Goal: Task Accomplishment & Management: Manage account settings

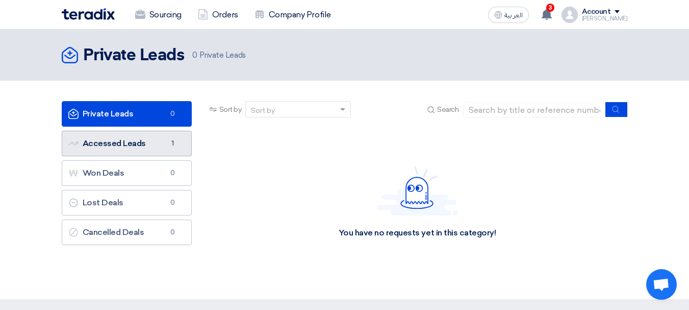
click at [110, 146] on link "Accessed Leads Accessed Leads 1" at bounding box center [127, 144] width 130 height 26
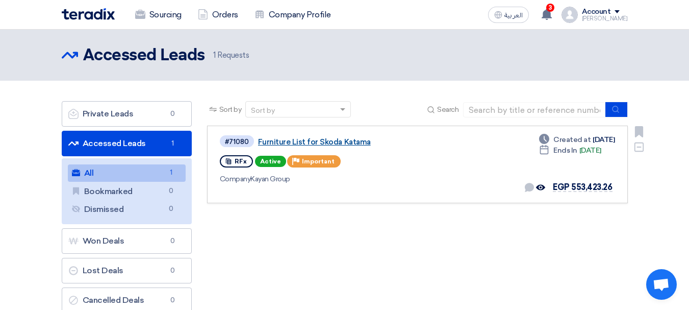
click at [339, 142] on link "Furniture List for Skoda Katama" at bounding box center [385, 141] width 255 height 9
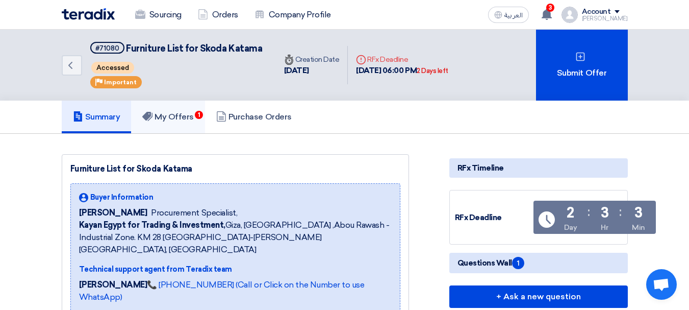
click at [172, 121] on h5 "My Offers 1" at bounding box center [168, 117] width 52 height 10
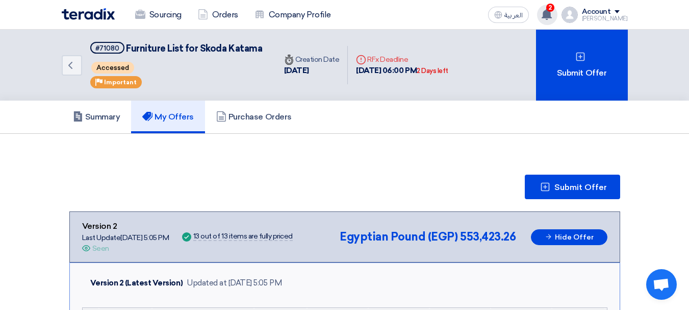
click at [547, 16] on div "2 A request has been edited! - "Furniture List for Skoda Katama ". A request ha…" at bounding box center [547, 15] width 20 height 20
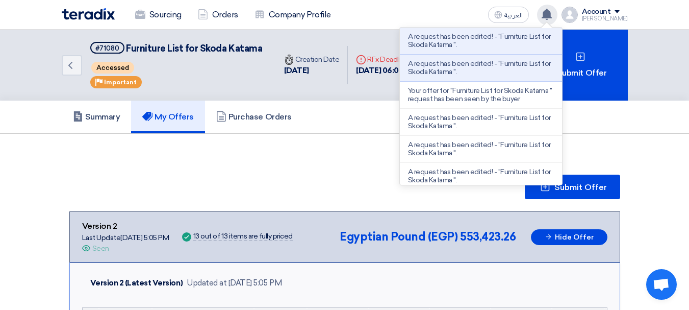
click at [552, 13] on use at bounding box center [547, 14] width 10 height 11
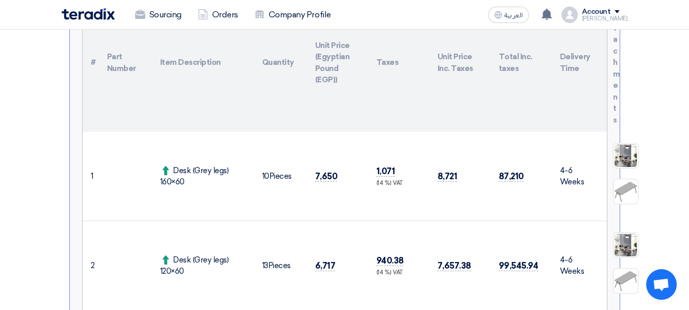
scroll to position [306, 0]
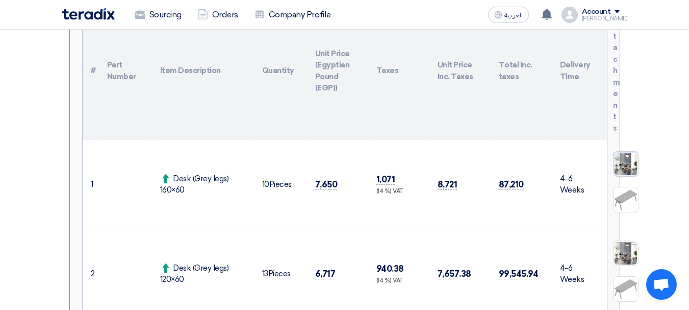
click at [624, 159] on img at bounding box center [626, 164] width 24 height 24
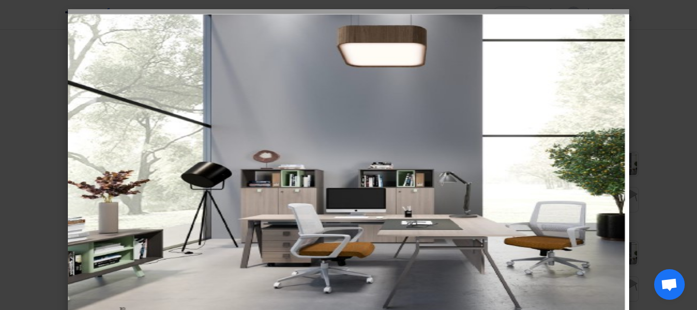
click at [671, 28] on modal-container at bounding box center [348, 155] width 697 height 310
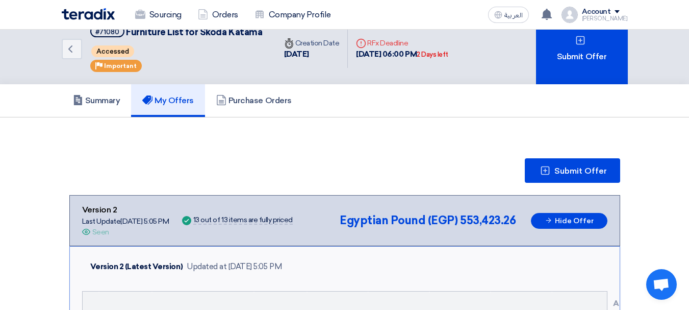
scroll to position [0, 0]
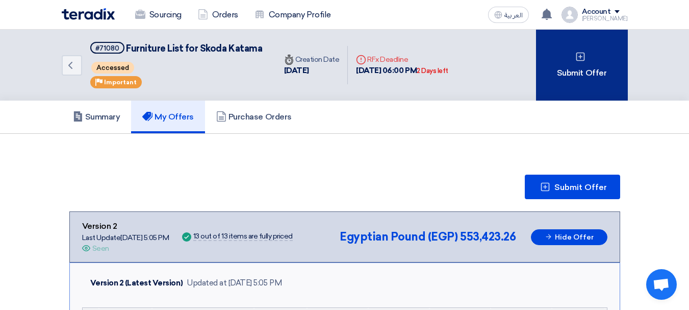
click at [564, 62] on div "Submit Offer" at bounding box center [582, 65] width 92 height 71
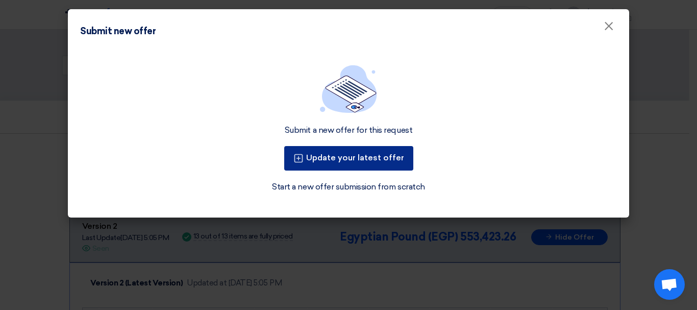
click at [354, 162] on button "Update your latest offer" at bounding box center [348, 158] width 129 height 24
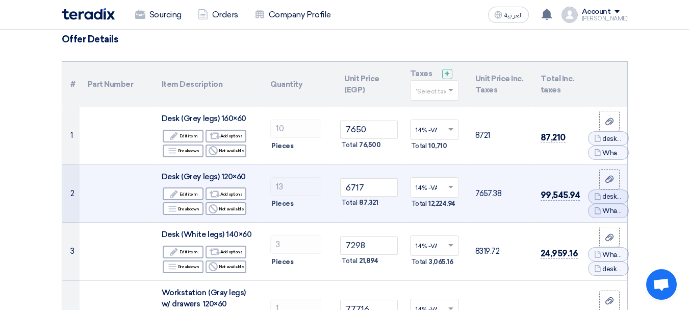
scroll to position [102, 0]
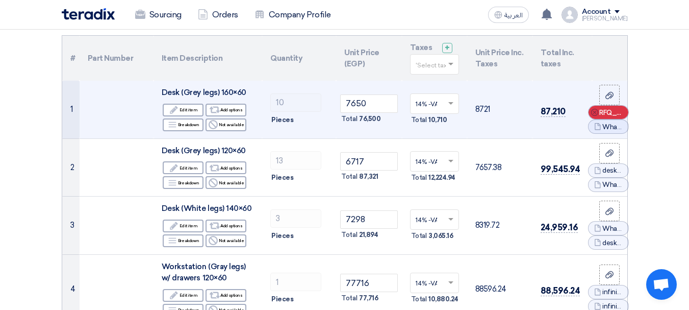
click at [596, 113] on use at bounding box center [594, 112] width 7 height 7
click at [593, 120] on icon "Cancel" at bounding box center [594, 119] width 7 height 7
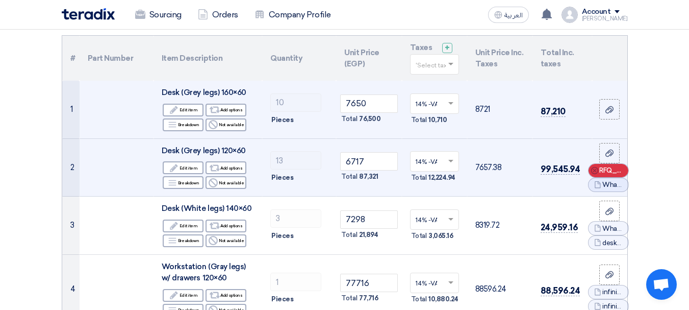
click at [594, 171] on use at bounding box center [594, 170] width 7 height 7
click at [594, 179] on icon "Cancel" at bounding box center [594, 177] width 7 height 7
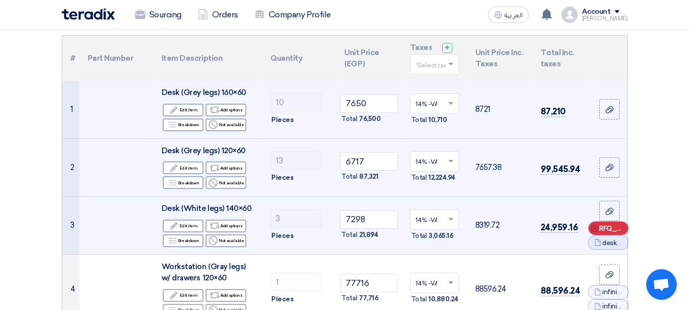
click at [598, 233] on div "Cancel RFQ_STEP1.ITEMS_DELETE_BTN" at bounding box center [609, 227] width 40 height 13
click at [0, 0] on icon "Cancel" at bounding box center [0, 0] width 0 height 0
click at [362, 107] on input "7650" at bounding box center [368, 103] width 57 height 18
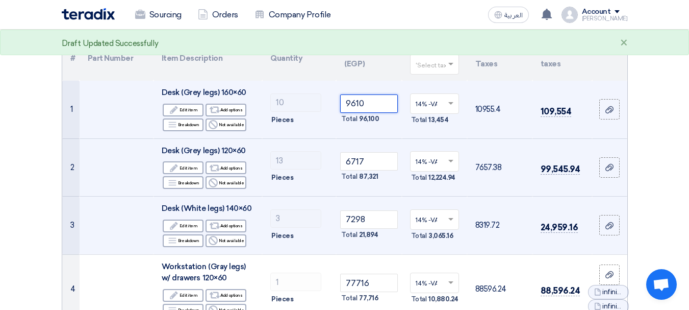
type input "9610"
click at [468, 127] on td "10955.4" at bounding box center [499, 110] width 65 height 58
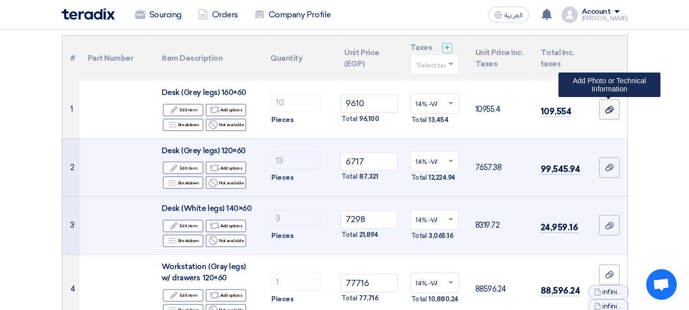
click at [605, 106] on div at bounding box center [610, 110] width 10 height 12
click at [0, 0] on input "file" at bounding box center [0, 0] width 0 height 0
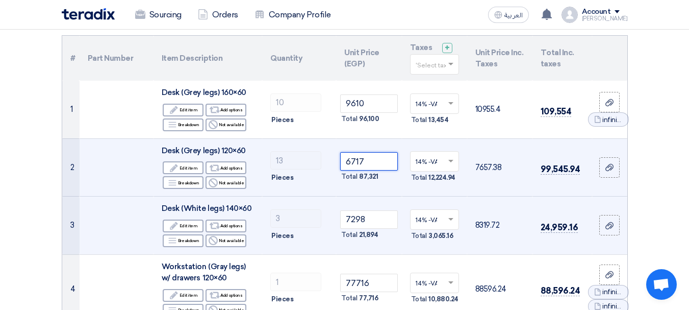
click at [314, 161] on tr "2 Desk (Grey legs) 120×60 Edit Edit item Alternative Add options Breakdown Reje…" at bounding box center [344, 167] width 565 height 58
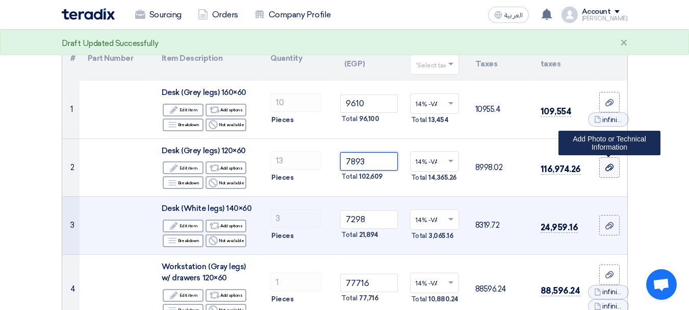
type input "7893"
click at [606, 172] on div at bounding box center [610, 168] width 10 height 12
click at [0, 0] on input "file" at bounding box center [0, 0] width 0 height 0
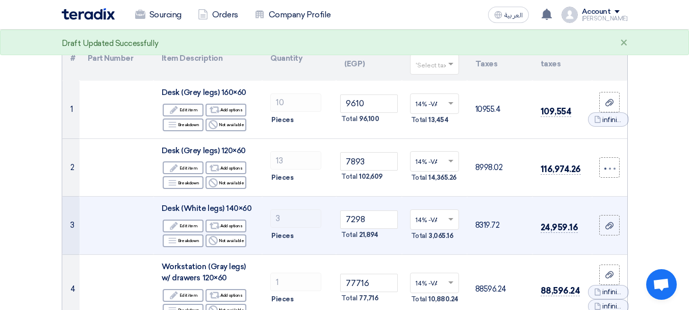
scroll to position [153, 0]
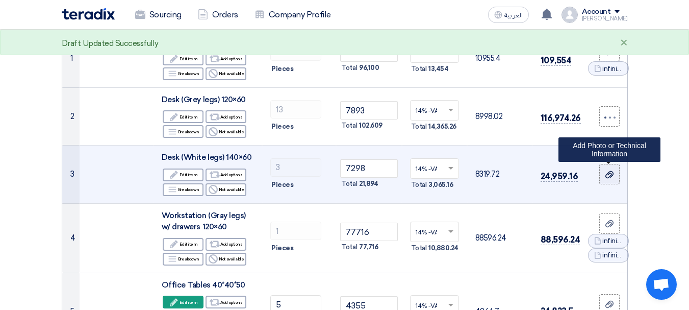
click at [607, 176] on icon at bounding box center [610, 174] width 8 height 8
click at [0, 0] on input "file" at bounding box center [0, 0] width 0 height 0
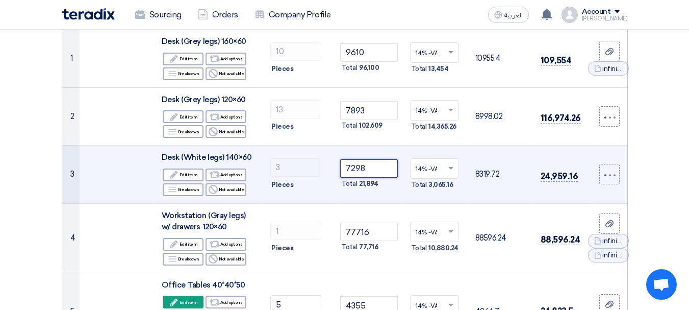
click at [297, 172] on tr "3 Desk (White legs) 140×60 Edit Edit item Alternative Add options Breakdown Rej…" at bounding box center [344, 174] width 565 height 58
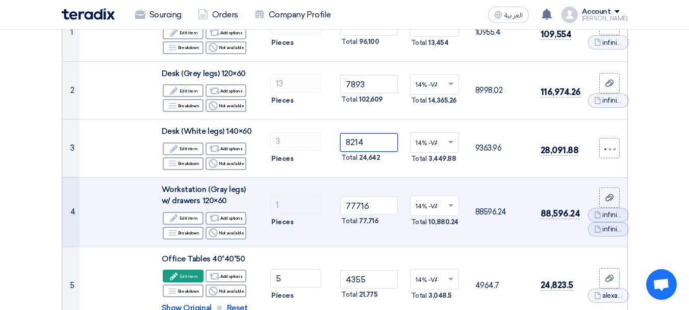
scroll to position [204, 0]
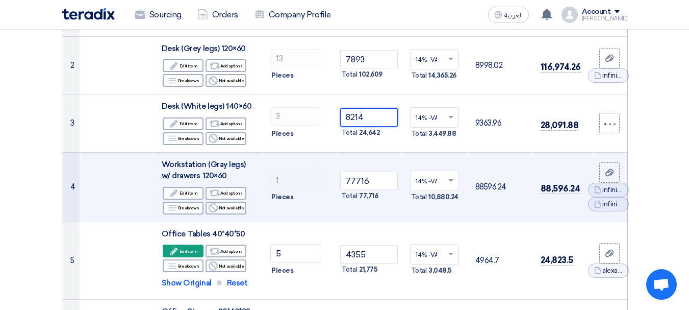
type input "8214"
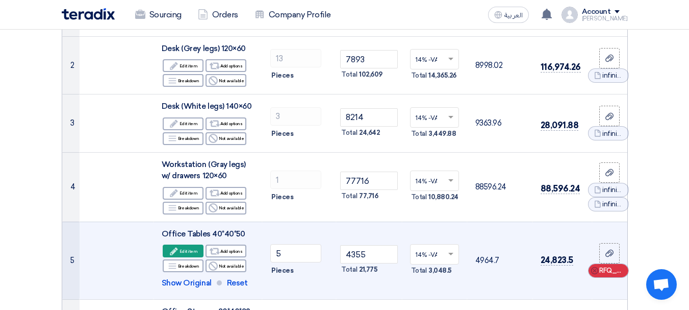
click at [594, 272] on icon "Cancel" at bounding box center [594, 270] width 7 height 7
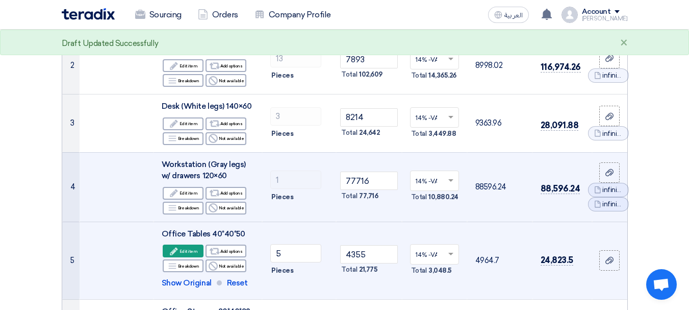
click at [0, 0] on use at bounding box center [0, 0] width 0 height 0
click at [595, 193] on div "Cancel RFQ_STEP1.ITEMS_DELETE_BTN" at bounding box center [609, 196] width 40 height 13
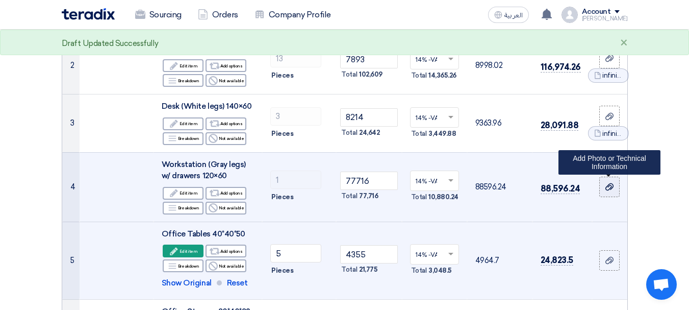
click at [606, 183] on icon at bounding box center [610, 187] width 8 height 8
click at [0, 0] on input "file" at bounding box center [0, 0] width 0 height 0
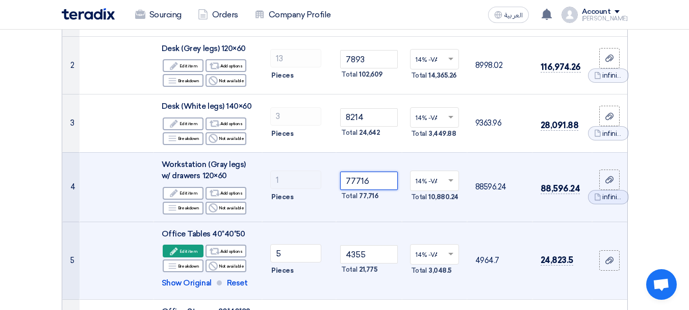
click at [314, 187] on tr "4 Workstation (Gray legs) w/ drawers 120×60 Edit Edit item Alternative Add opti…" at bounding box center [344, 186] width 565 height 69
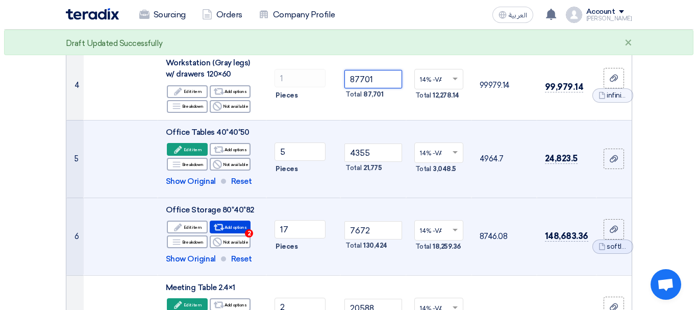
scroll to position [306, 0]
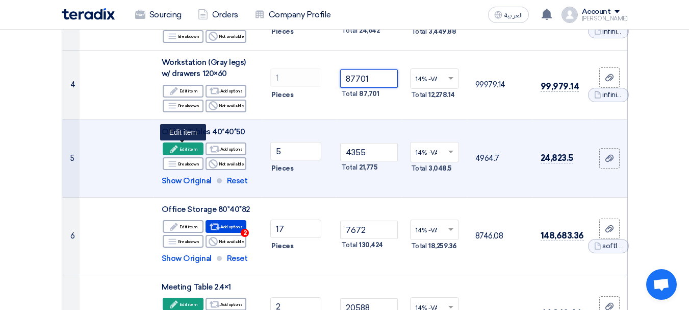
type input "87701"
click at [179, 147] on icon "Edit" at bounding box center [173, 148] width 9 height 9
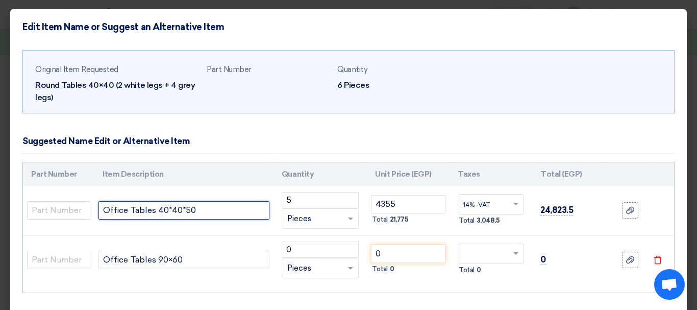
click at [184, 209] on input "Office Tables 40*40*50" at bounding box center [183, 210] width 171 height 18
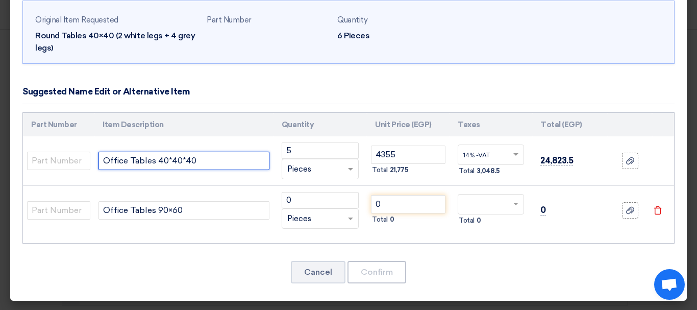
type input "Office Tables 40*40*40"
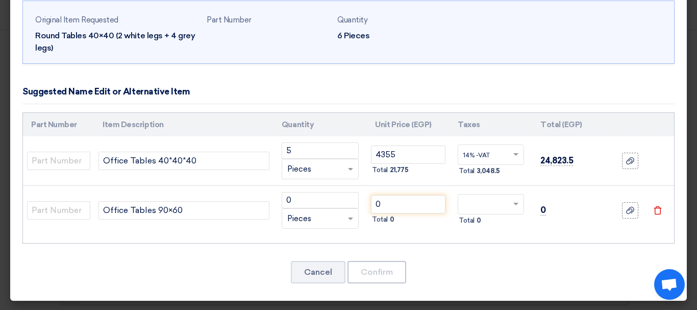
click at [242, 179] on td "Office Tables 40*40*40" at bounding box center [183, 160] width 179 height 49
drag, startPoint x: 396, startPoint y: 154, endPoint x: 339, endPoint y: 153, distance: 57.7
click at [339, 153] on tr "Office Tables 40*40*40 5 RFQ_STEP1.ITEMS.2.TYPE_PLACEHOLDER × Pieces" at bounding box center [348, 160] width 651 height 49
type input "4031"
click at [332, 266] on button "Cancel" at bounding box center [318, 272] width 55 height 22
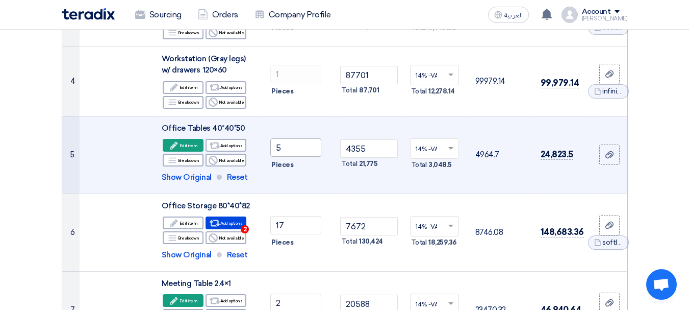
scroll to position [306, 0]
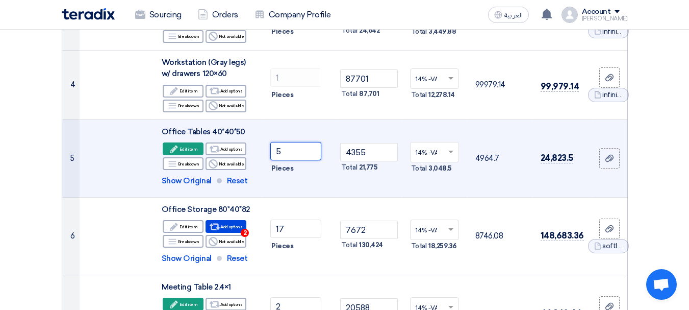
drag, startPoint x: 299, startPoint y: 151, endPoint x: 256, endPoint y: 153, distance: 43.9
click at [256, 153] on tr "5 Office Tables 40*40*50 Edit Edit item Alternative 5 ×" at bounding box center [344, 158] width 565 height 78
type input "6"
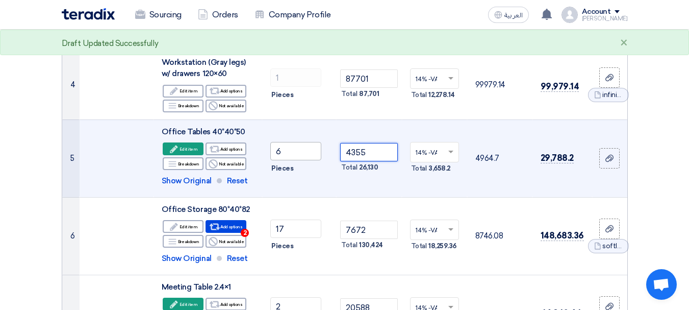
drag, startPoint x: 368, startPoint y: 152, endPoint x: 315, endPoint y: 159, distance: 53.5
click at [315, 159] on tr "5 Office Tables 40*40*50 Edit Edit item Alternative 6 ×" at bounding box center [344, 158] width 565 height 78
type input "4031"
click at [376, 186] on td "4031 Total 24,186" at bounding box center [368, 158] width 65 height 78
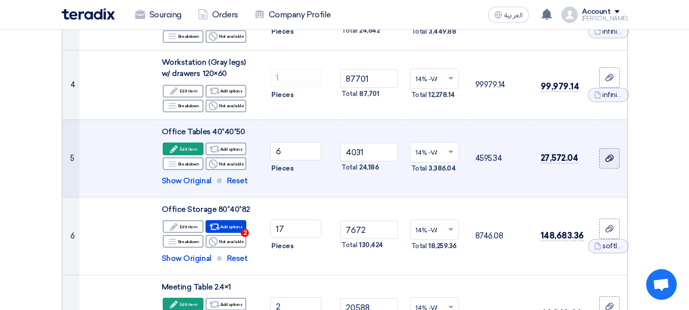
click at [609, 153] on div at bounding box center [610, 159] width 10 height 12
click at [0, 0] on input "file" at bounding box center [0, 0] width 0 height 0
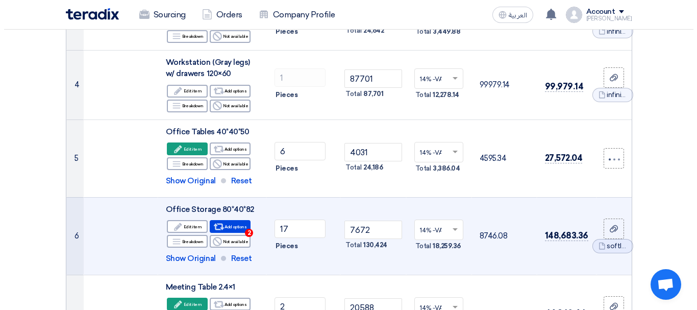
scroll to position [357, 0]
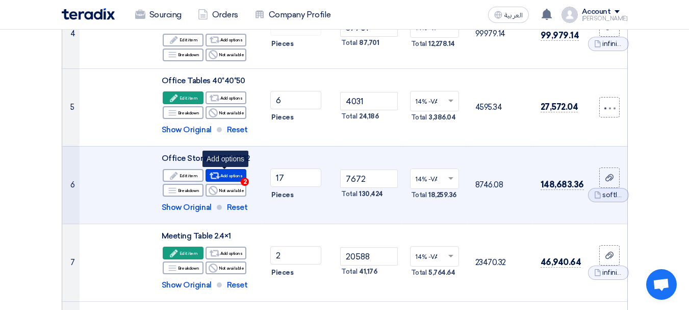
click at [229, 173] on div "Alternative Add options 2" at bounding box center [226, 175] width 41 height 13
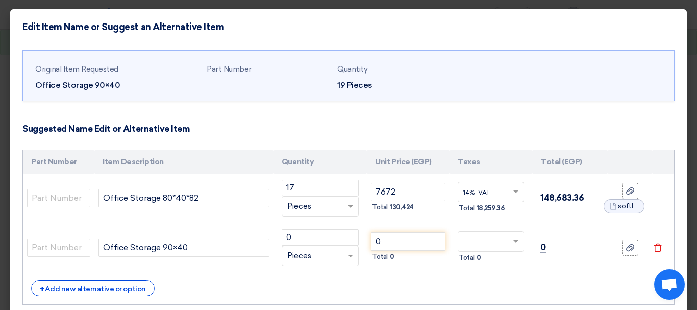
click at [678, 8] on modal-container "Edit Item Name or Suggest an Alternative Item Original Item Requested Office St…" at bounding box center [348, 155] width 697 height 310
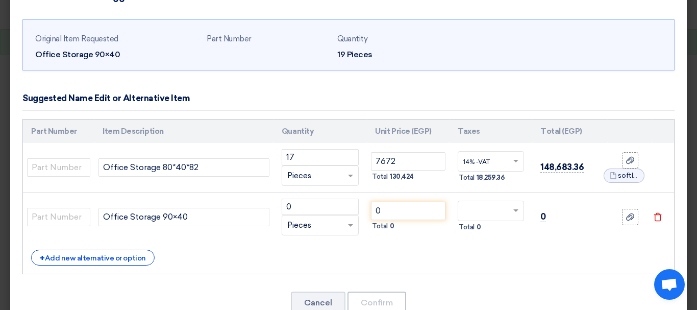
scroll to position [61, 0]
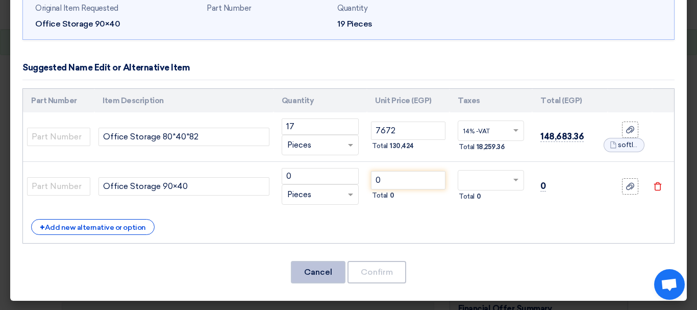
click at [314, 274] on button "Cancel" at bounding box center [318, 272] width 55 height 22
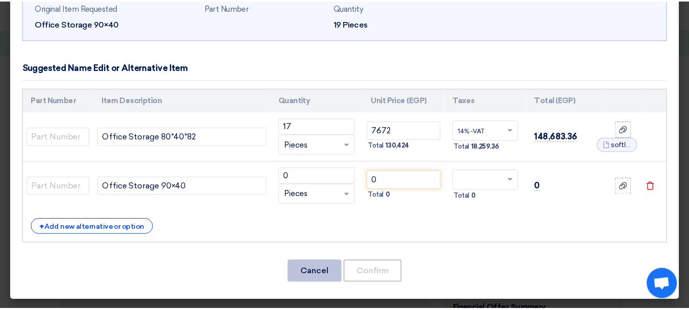
scroll to position [0, 0]
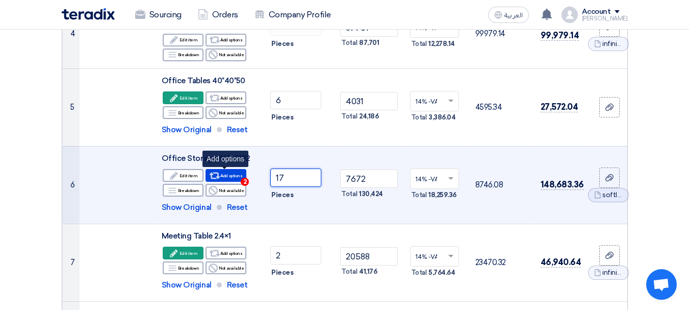
drag, startPoint x: 296, startPoint y: 173, endPoint x: 222, endPoint y: 181, distance: 73.9
click at [222, 181] on tr "6 Office Storage 80*40*82 Edit Edit item Alternative 17" at bounding box center [344, 185] width 565 height 78
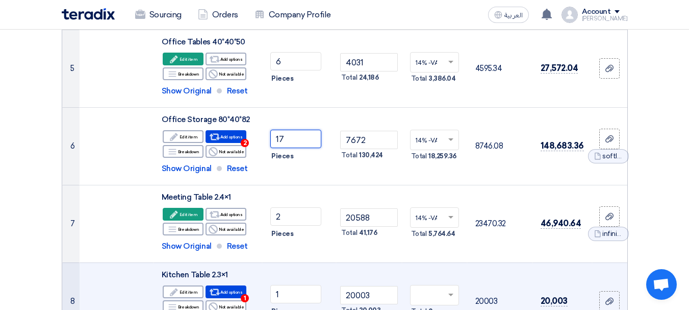
scroll to position [357, 0]
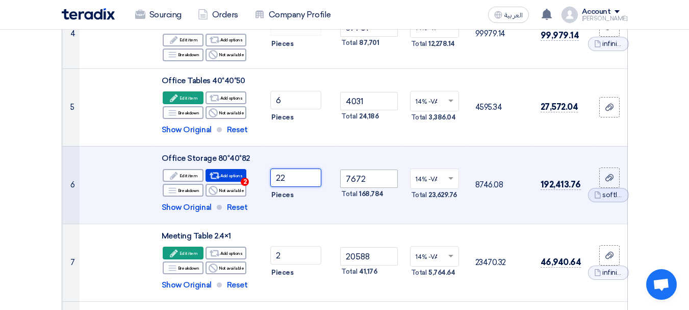
type input "22"
drag, startPoint x: 370, startPoint y: 176, endPoint x: 284, endPoint y: 170, distance: 86.4
click at [284, 170] on tr "6 Office Storage 80*40*82 Edit Edit item Alternative 22" at bounding box center [344, 185] width 565 height 78
type input "16320"
click at [234, 207] on span "Reset" at bounding box center [237, 208] width 21 height 12
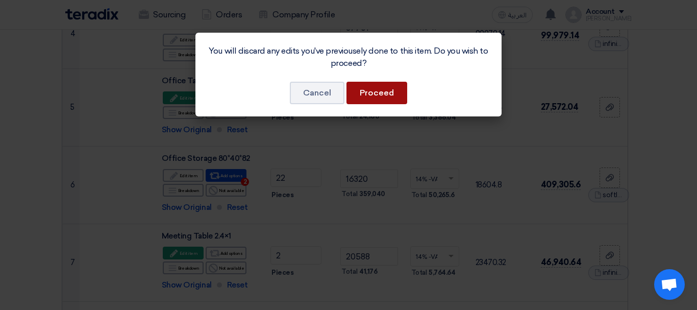
click at [361, 96] on button "Proceed" at bounding box center [376, 93] width 61 height 22
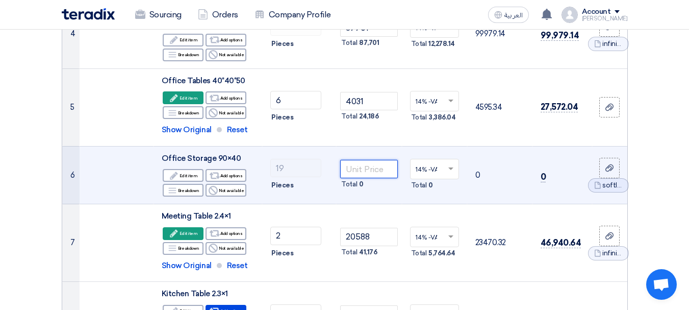
click at [354, 168] on input "number" at bounding box center [368, 169] width 57 height 18
type input "16320"
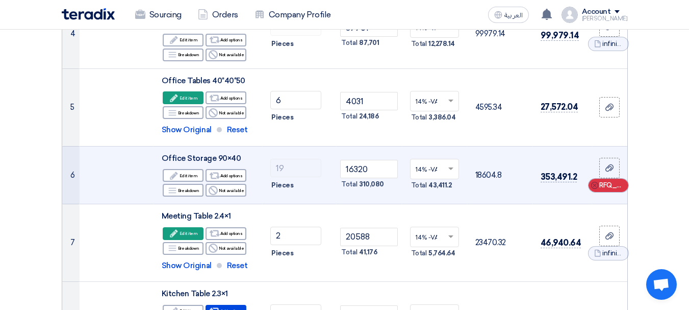
click at [596, 186] on icon "Cancel" at bounding box center [594, 185] width 7 height 7
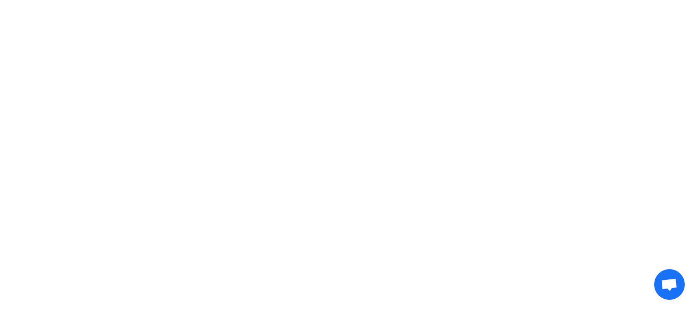
click at [328, 30] on html at bounding box center [348, 15] width 697 height 30
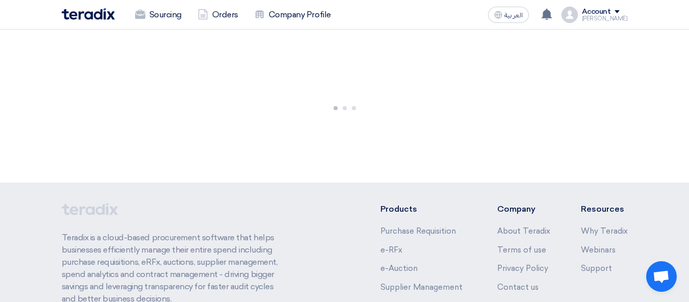
click at [92, 15] on img at bounding box center [88, 14] width 53 height 12
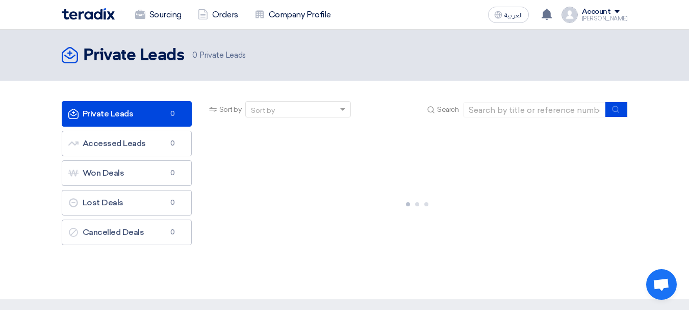
click at [618, 17] on div "[PERSON_NAME]" at bounding box center [605, 19] width 46 height 6
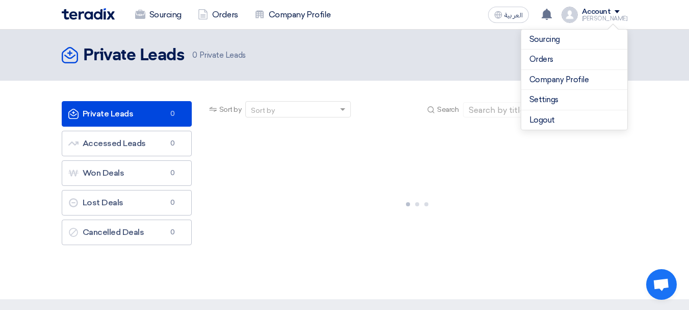
click at [618, 17] on div "[PERSON_NAME]" at bounding box center [605, 19] width 46 height 6
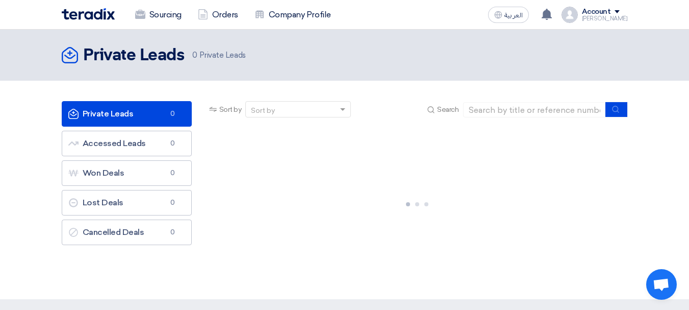
click at [618, 17] on div "[PERSON_NAME]" at bounding box center [605, 19] width 46 height 6
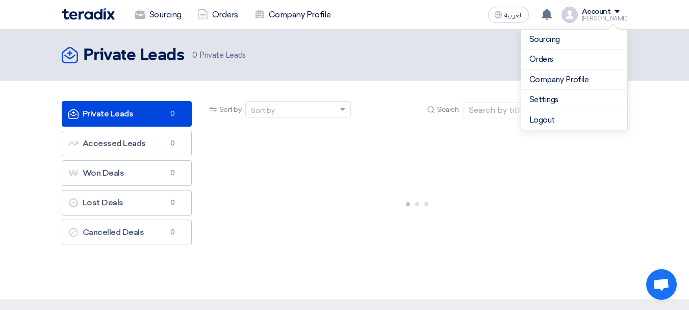
click at [377, 99] on section "Private Leads Private Leads 0 Accessed Leads Accessed Leads 0 Won Deals Won Dea…" at bounding box center [344, 190] width 689 height 218
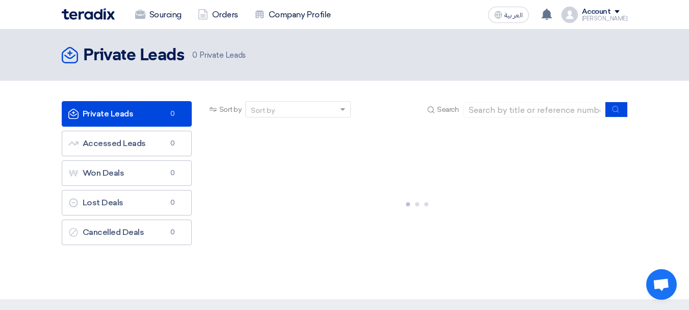
click at [108, 114] on link "Private Leads Private Leads 0" at bounding box center [127, 114] width 130 height 26
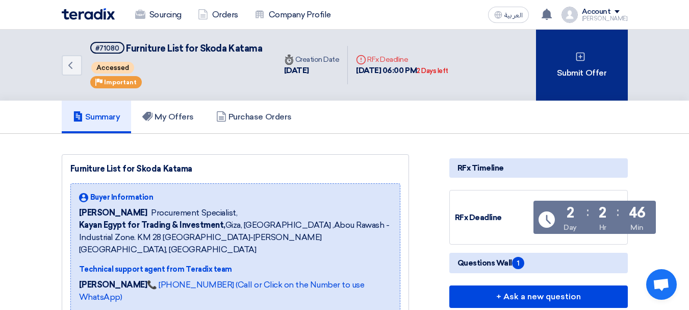
click at [568, 66] on div "Submit Offer" at bounding box center [582, 65] width 92 height 71
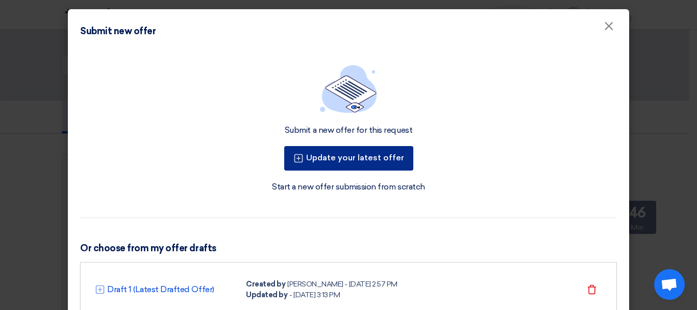
click at [327, 159] on button "Update your latest offer" at bounding box center [348, 158] width 129 height 24
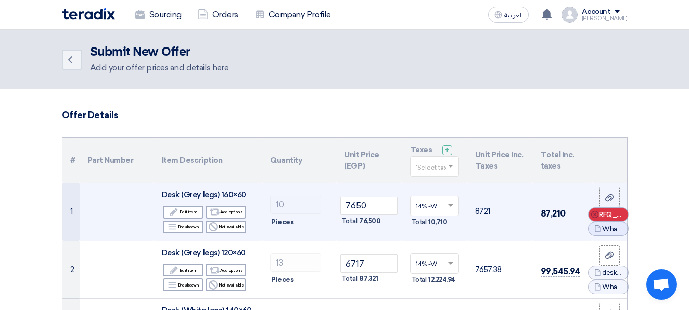
click at [593, 211] on icon "Cancel" at bounding box center [594, 214] width 7 height 7
click at [596, 220] on icon "Cancel" at bounding box center [594, 221] width 7 height 7
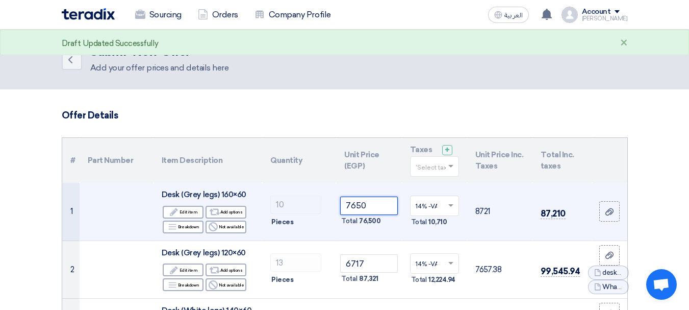
click at [304, 198] on tr "1 Desk (Grey legs) 160×60 Edit Edit item Alternative Add options Breakdown Reje…" at bounding box center [344, 212] width 565 height 58
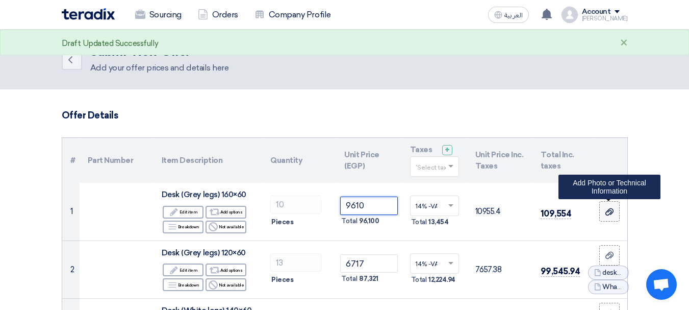
type input "9610"
click at [605, 212] on div at bounding box center [610, 212] width 10 height 12
click at [0, 0] on input "file" at bounding box center [0, 0] width 0 height 0
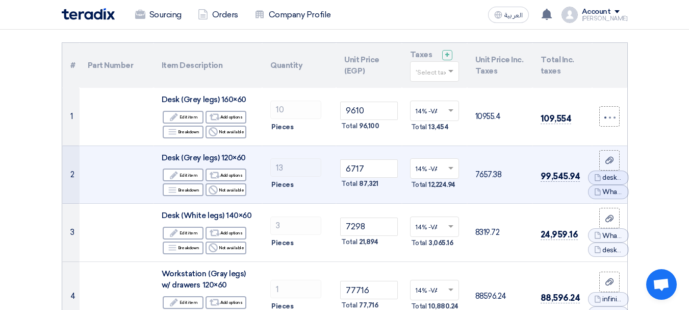
scroll to position [102, 0]
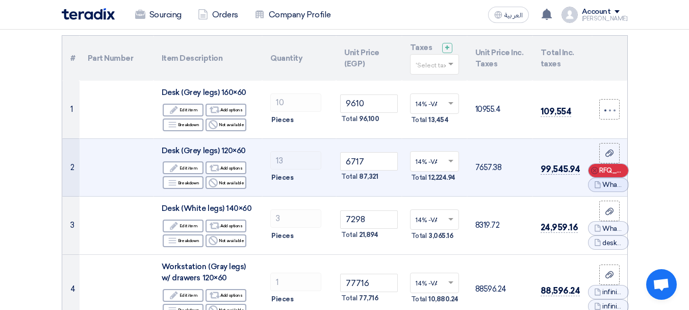
click at [596, 170] on icon "Cancel" at bounding box center [594, 170] width 7 height 7
click at [596, 178] on icon "Cancel" at bounding box center [594, 177] width 7 height 7
click at [297, 160] on tr "2 Desk (Grey legs) 120×60 Edit Edit item Alternative Add options Breakdown Reje…" at bounding box center [344, 167] width 565 height 58
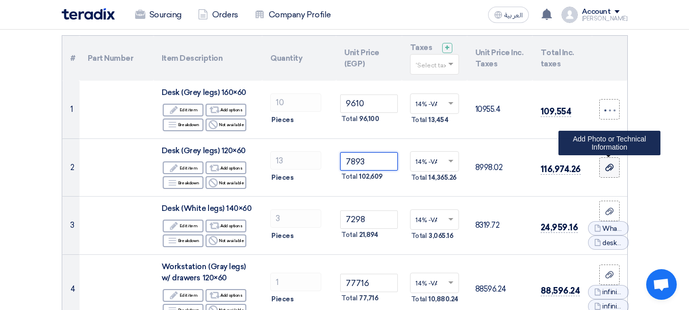
type input "7893"
click at [615, 167] on div at bounding box center [610, 168] width 10 height 12
click at [0, 0] on input "file" at bounding box center [0, 0] width 0 height 0
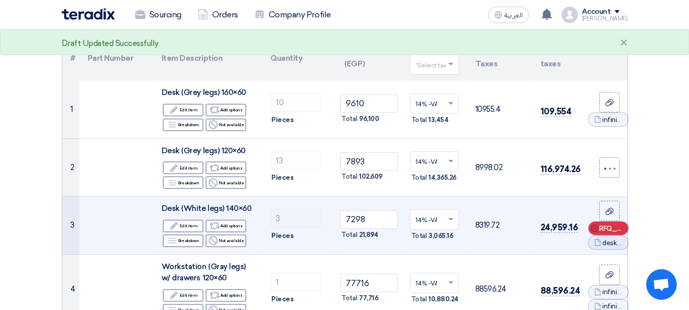
click at [594, 231] on use at bounding box center [594, 227] width 7 height 7
click at [595, 231] on div "Cancel RFQ_STEP1.ITEMS_DELETE_BTN" at bounding box center [609, 235] width 40 height 13
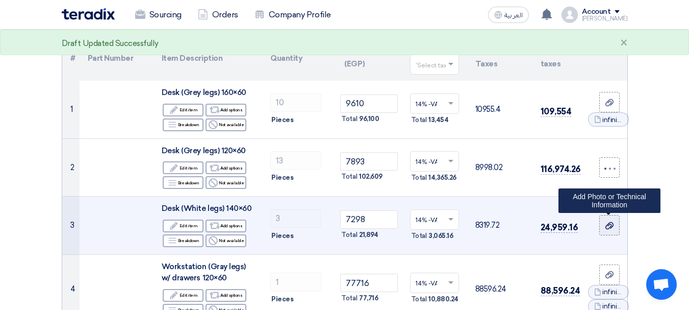
click at [607, 223] on icon at bounding box center [610, 225] width 8 height 8
click at [0, 0] on input "file" at bounding box center [0, 0] width 0 height 0
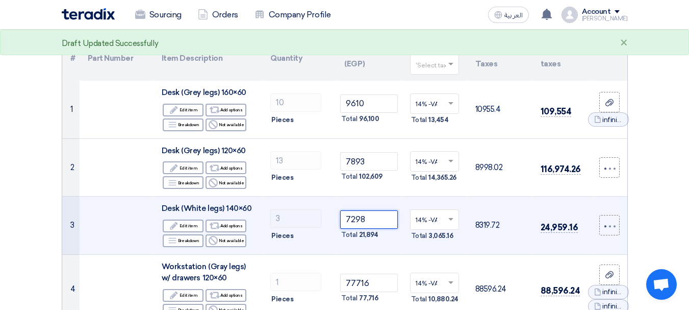
click at [280, 212] on tr "3 Desk (White legs) 140×60 Edit Edit item Alternative Add options Breakdown Rej…" at bounding box center [344, 225] width 565 height 58
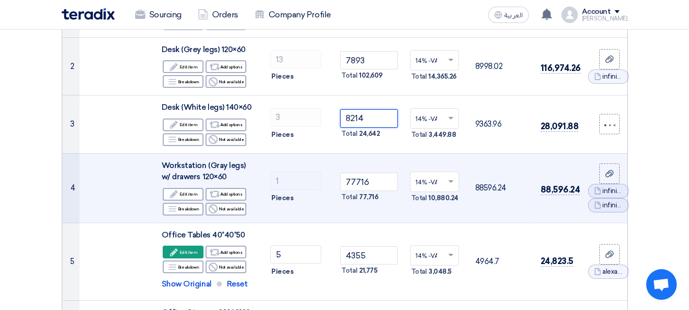
scroll to position [204, 0]
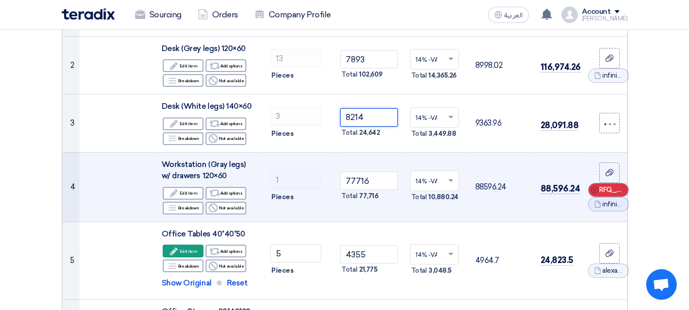
type input "8214"
click at [592, 190] on icon "Cancel" at bounding box center [594, 189] width 7 height 7
click at [597, 202] on div "Cancel RFQ_STEP1.ITEMS_DELETE_BTN" at bounding box center [609, 196] width 40 height 13
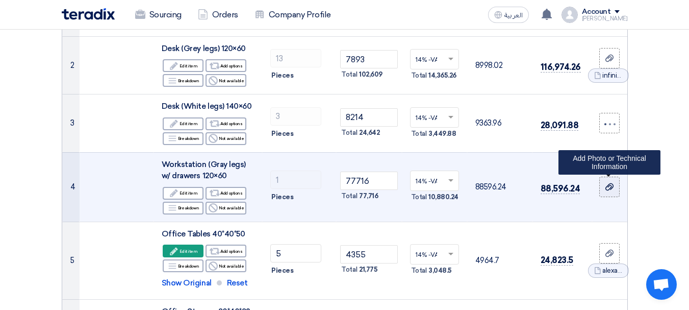
click at [604, 189] on label at bounding box center [609, 187] width 20 height 20
click at [0, 0] on input "file" at bounding box center [0, 0] width 0 height 0
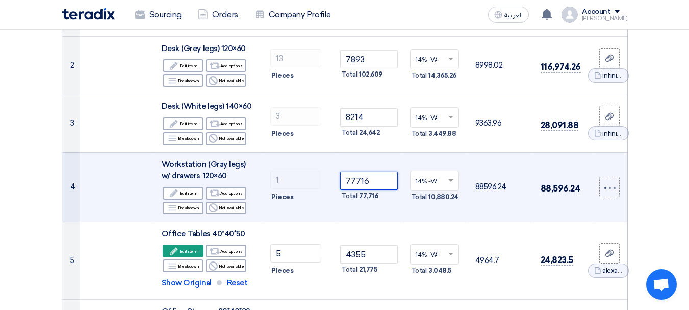
drag, startPoint x: 319, startPoint y: 180, endPoint x: 259, endPoint y: 180, distance: 60.2
click at [259, 180] on tr "4 Workstation (Gray legs) w/ drawers 120×60 Edit Edit item Alternative Add opti…" at bounding box center [344, 186] width 565 height 69
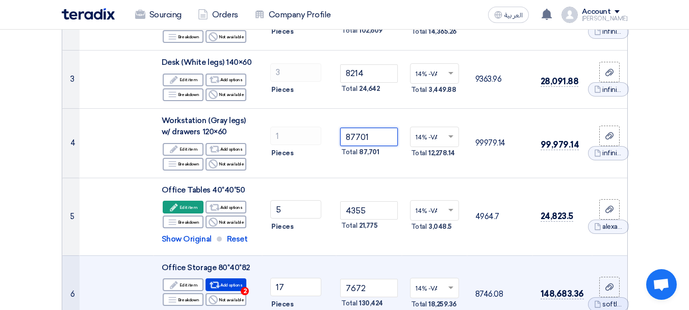
scroll to position [306, 0]
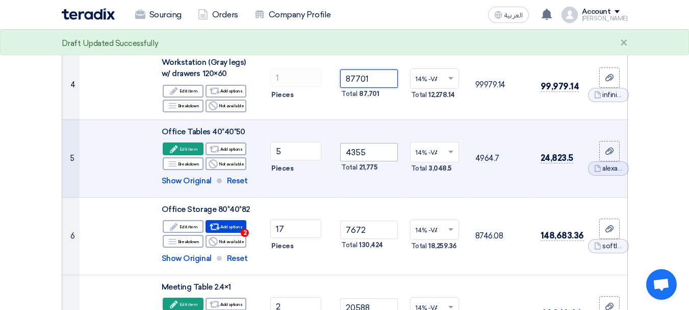
type input "87701"
drag, startPoint x: 376, startPoint y: 152, endPoint x: 294, endPoint y: 152, distance: 81.6
click at [294, 152] on tr "5 Office Tables 40*40*50 Edit Edit item Alternative 5 ×" at bounding box center [344, 158] width 565 height 78
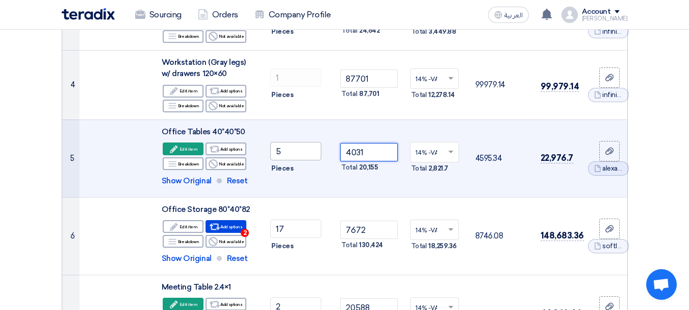
type input "4031"
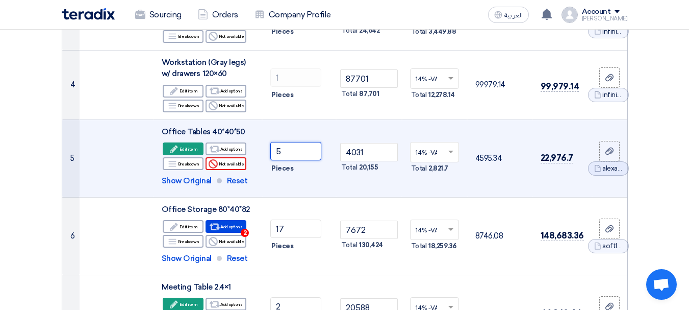
drag, startPoint x: 293, startPoint y: 156, endPoint x: 234, endPoint y: 157, distance: 59.2
click at [239, 157] on tr "5 Office Tables 40*40*50 Edit Edit item Alternative 5 ×" at bounding box center [344, 158] width 565 height 78
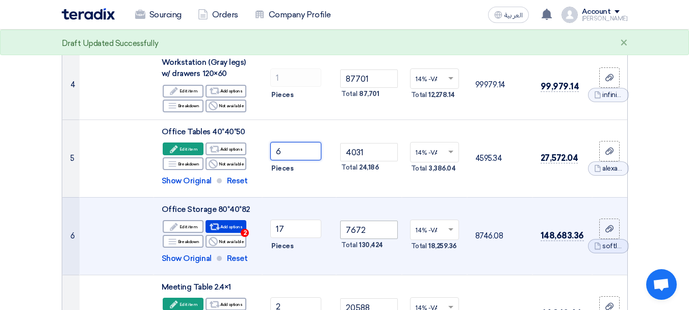
type input "6"
click at [372, 227] on input "7672" at bounding box center [368, 229] width 57 height 18
drag, startPoint x: 372, startPoint y: 227, endPoint x: 297, endPoint y: 223, distance: 75.6
click at [297, 223] on tr "6 Office Storage 80*40*82 Edit Edit item Alternative 17" at bounding box center [344, 236] width 565 height 78
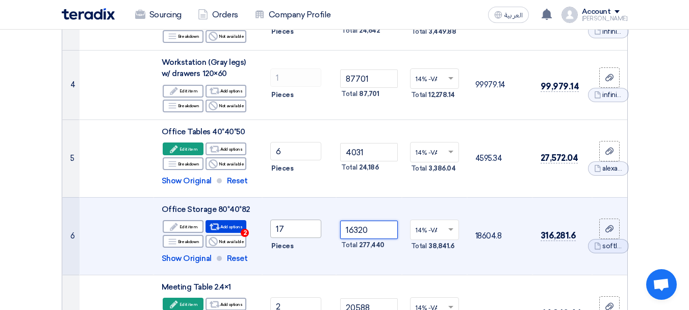
type input "16320"
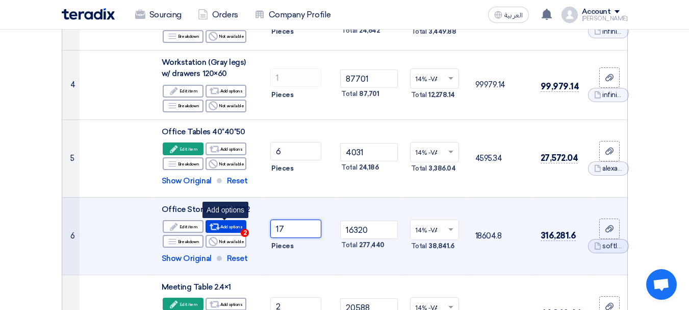
drag, startPoint x: 303, startPoint y: 231, endPoint x: 230, endPoint y: 228, distance: 73.5
click at [230, 228] on tr "6 Office Storage 80*40*82 Edit Edit item Alternative 17" at bounding box center [344, 236] width 565 height 78
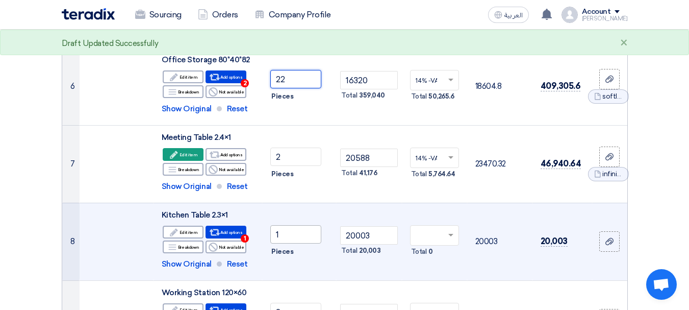
scroll to position [459, 0]
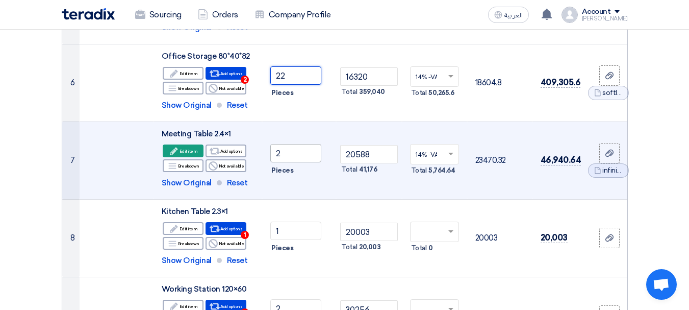
type input "22"
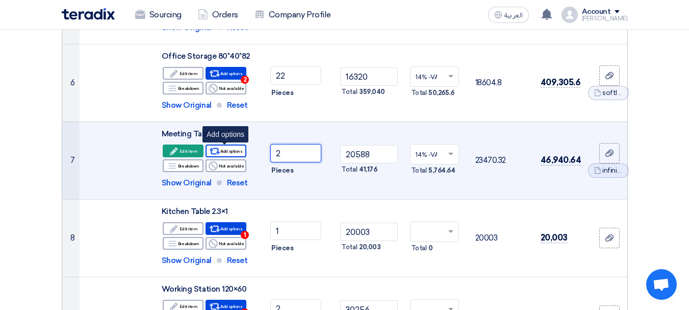
drag, startPoint x: 287, startPoint y: 149, endPoint x: 237, endPoint y: 151, distance: 49.5
click at [237, 151] on tr "7 Meeting Table 2.4×1 Edit Edit item Alternative Reject" at bounding box center [344, 160] width 565 height 78
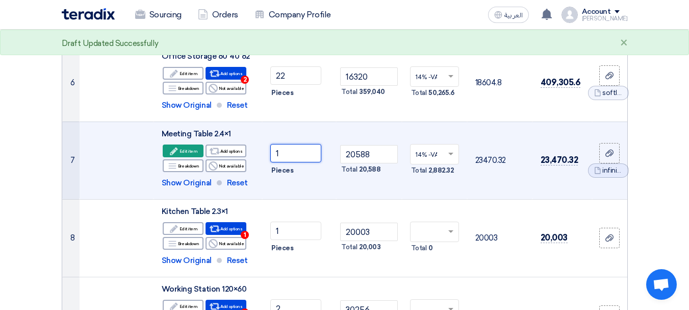
type input "1"
click at [313, 185] on td "1 Pieces" at bounding box center [299, 160] width 74 height 78
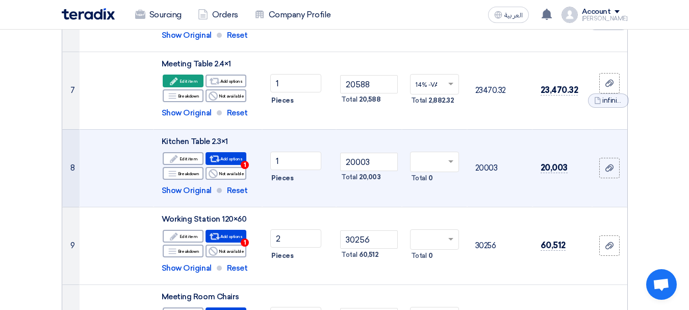
scroll to position [561, 0]
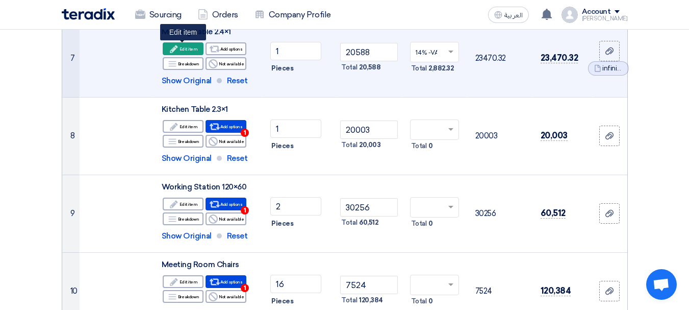
click at [184, 47] on div "Edit Edit item" at bounding box center [183, 48] width 41 height 13
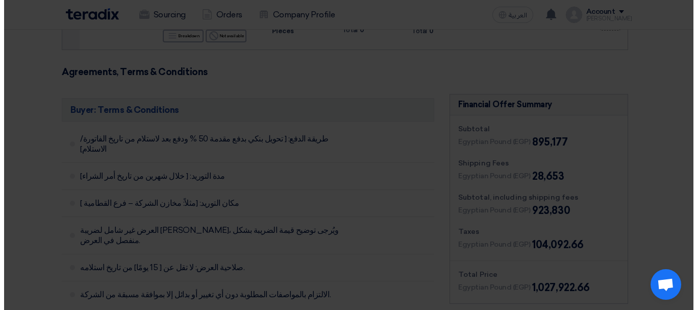
scroll to position [484, 0]
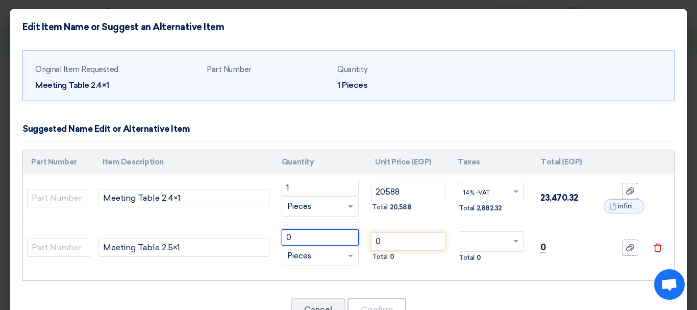
drag, startPoint x: 311, startPoint y: 236, endPoint x: 240, endPoint y: 230, distance: 71.2
click at [273, 230] on td "0 RFQ_STEP1.ITEMS.2.TYPE_PLACEHOLDER × Pieces" at bounding box center [319, 247] width 93 height 49
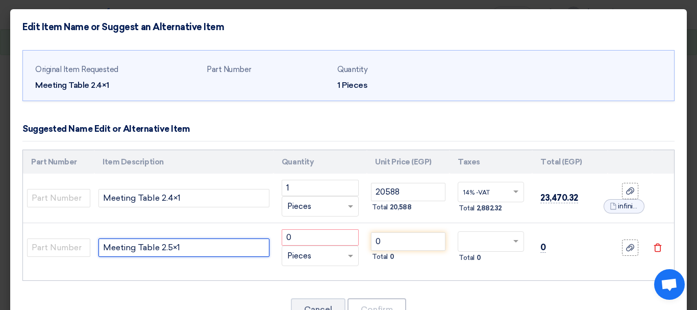
drag, startPoint x: 193, startPoint y: 243, endPoint x: 165, endPoint y: 244, distance: 28.6
click at [165, 244] on input "Meeting Table 2.5×1" at bounding box center [183, 247] width 171 height 18
type input "Meeting Table 2.4*120"
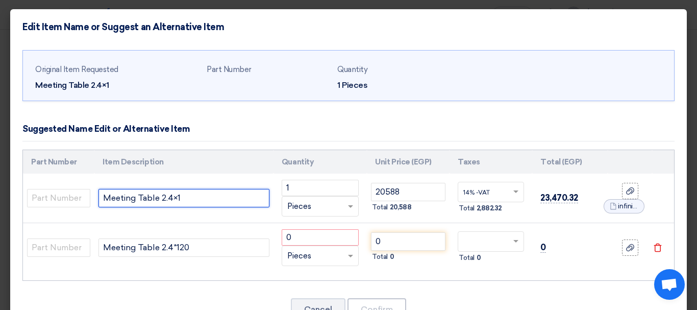
click at [178, 198] on input "Meeting Table 2.4×1" at bounding box center [183, 198] width 171 height 18
type input "Meeting Table 2.4×100"
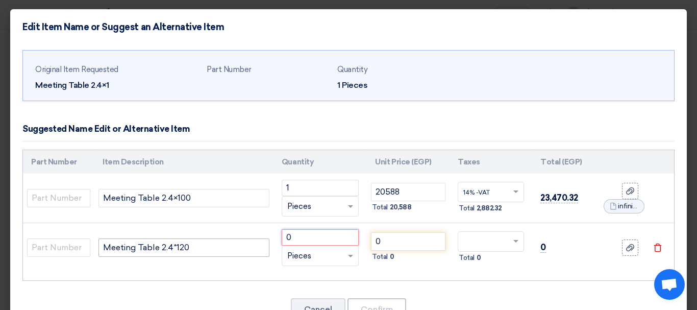
drag, startPoint x: 317, startPoint y: 239, endPoint x: 245, endPoint y: 239, distance: 71.4
click at [245, 239] on tr "Meeting Table 2.4*120 0 RFQ_STEP1.ITEMS.2.TYPE_PLACEHOLDER × Pieces" at bounding box center [348, 247] width 651 height 49
type input "1"
click at [400, 235] on input "0" at bounding box center [408, 241] width 74 height 18
drag, startPoint x: 395, startPoint y: 242, endPoint x: 335, endPoint y: 242, distance: 60.2
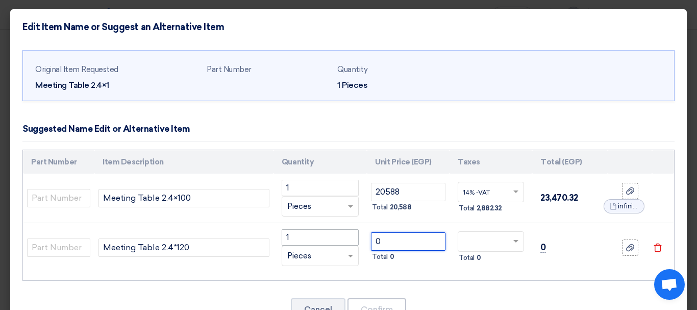
click at [335, 242] on tr "Meeting Table 2.4*120 1 RFQ_STEP1.ITEMS.2.TYPE_PLACEHOLDER × Pieces" at bounding box center [348, 247] width 651 height 49
type input "23218"
click at [511, 238] on span at bounding box center [517, 241] width 13 height 9
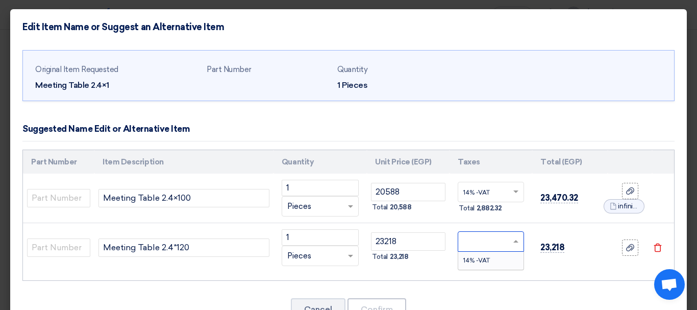
click at [468, 259] on span "14% -VAT" at bounding box center [476, 260] width 27 height 7
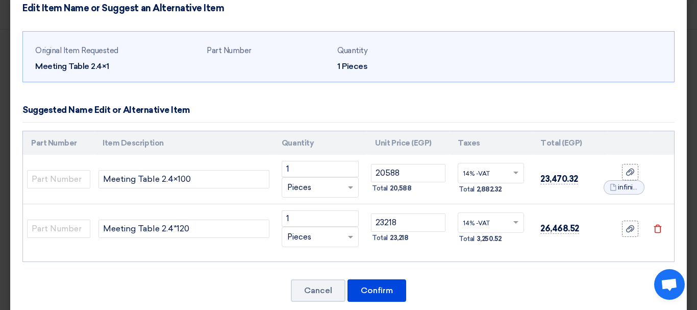
scroll to position [37, 0]
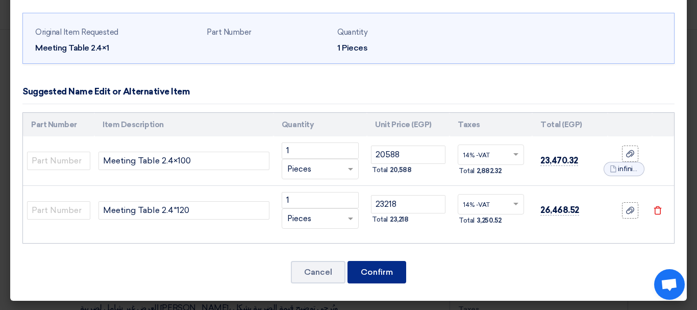
click at [376, 268] on button "Confirm" at bounding box center [376, 272] width 59 height 22
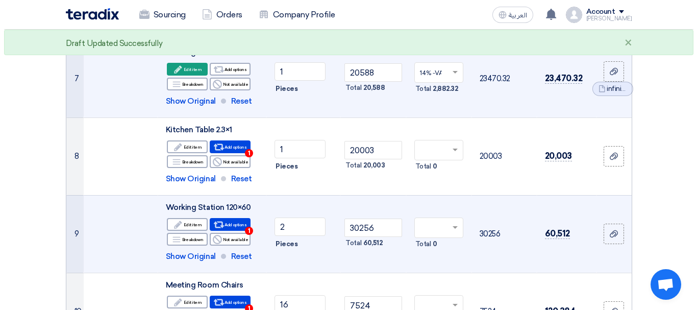
scroll to position [490, 0]
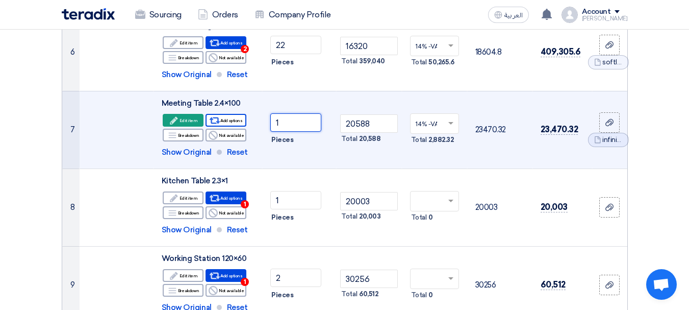
drag, startPoint x: 286, startPoint y: 121, endPoint x: 230, endPoint y: 119, distance: 56.2
click at [230, 119] on tr "7 Meeting Table 2.4×100 Edit Edit item Alternative 1 ×" at bounding box center [344, 130] width 565 height 78
type input "2"
click at [293, 151] on td "2 Pieces" at bounding box center [299, 130] width 74 height 78
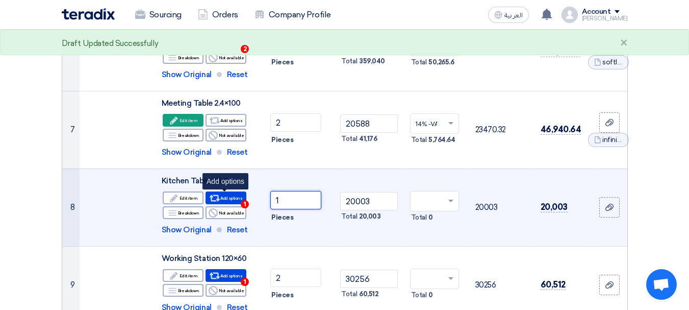
drag, startPoint x: 286, startPoint y: 202, endPoint x: 208, endPoint y: 195, distance: 77.8
click at [208, 195] on tr "8 Kitchen Table 2.3×1 Edit Edit item Alternative 1" at bounding box center [344, 207] width 565 height 78
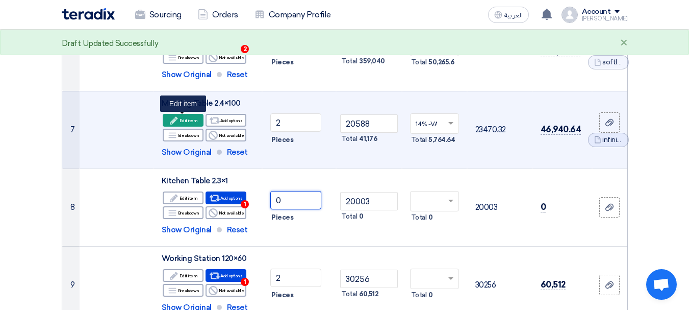
type input "0"
click at [179, 118] on icon "Edit" at bounding box center [173, 120] width 9 height 9
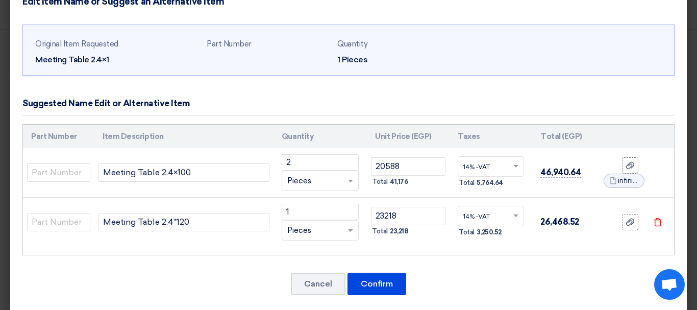
scroll to position [37, 0]
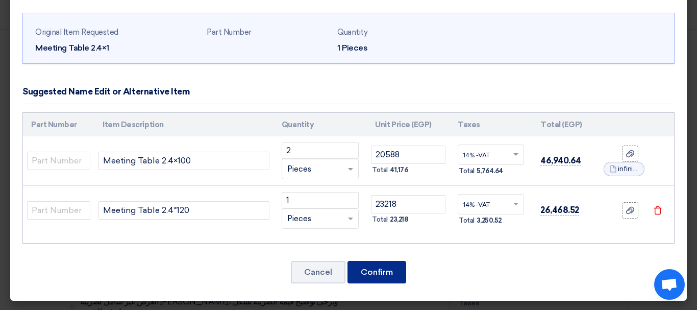
click at [356, 273] on button "Confirm" at bounding box center [376, 272] width 59 height 22
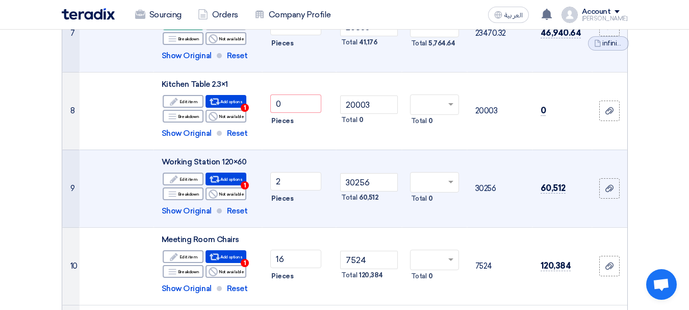
scroll to position [598, 0]
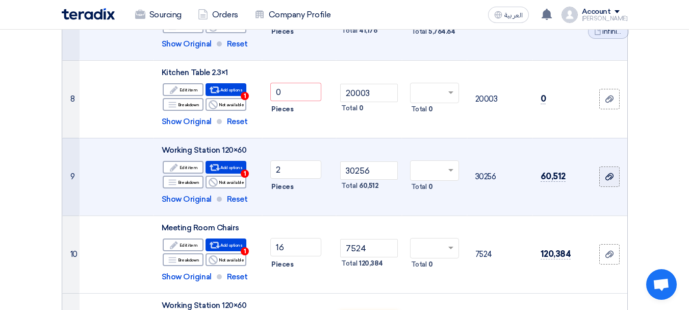
click at [616, 173] on label at bounding box center [609, 176] width 20 height 20
click at [0, 0] on input "file" at bounding box center [0, 0] width 0 height 0
drag, startPoint x: 377, startPoint y: 168, endPoint x: 285, endPoint y: 169, distance: 91.8
click at [285, 169] on tr "9 Working Station 120×60 Edit Edit item Alternative 2" at bounding box center [344, 177] width 565 height 78
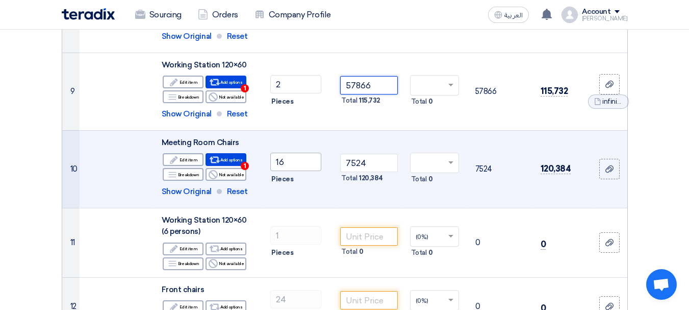
scroll to position [700, 0]
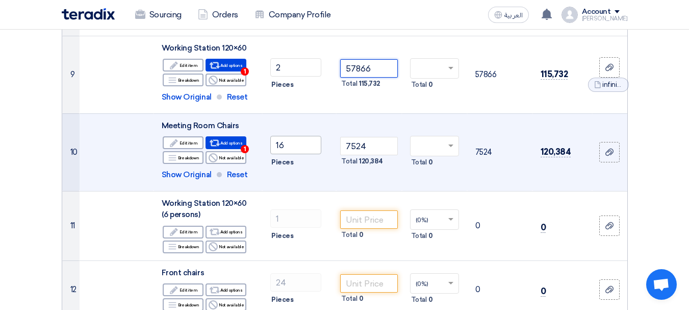
type input "57866"
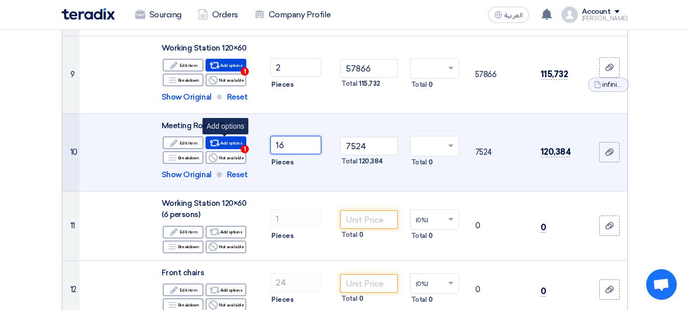
drag, startPoint x: 308, startPoint y: 142, endPoint x: 243, endPoint y: 143, distance: 64.3
click at [243, 143] on tr "10 Meeting Room Chairs Edit Edit item Alternative 1" at bounding box center [344, 152] width 565 height 78
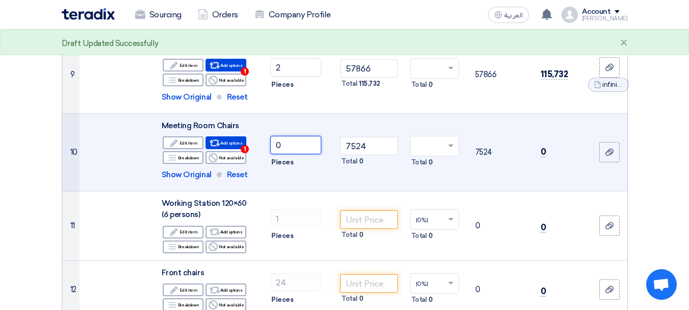
type input "16"
drag, startPoint x: 353, startPoint y: 144, endPoint x: 285, endPoint y: 144, distance: 68.4
click at [285, 144] on tr "10 Meeting Room Chairs Edit Edit item Alternative 1" at bounding box center [344, 152] width 565 height 78
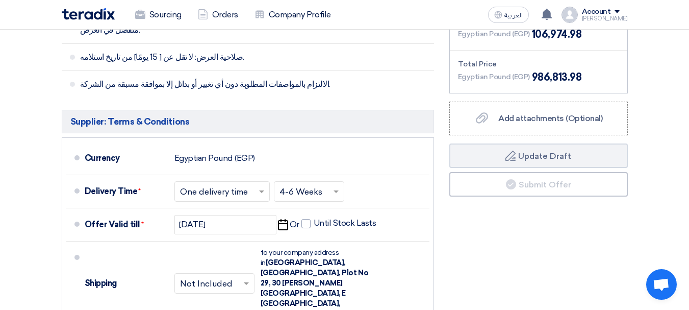
scroll to position [1261, 0]
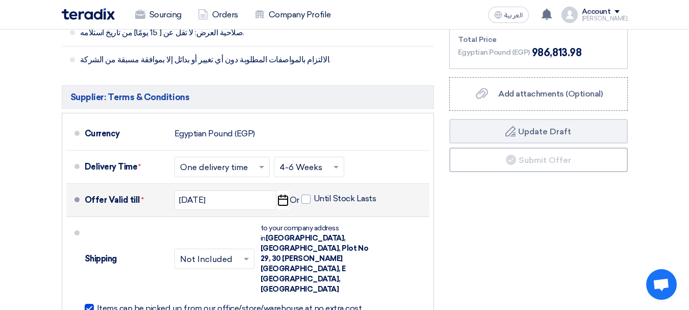
click at [286, 194] on use "button" at bounding box center [283, 199] width 10 height 11
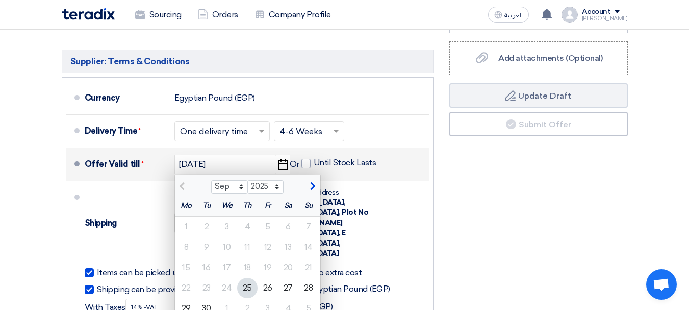
scroll to position [1312, 0]
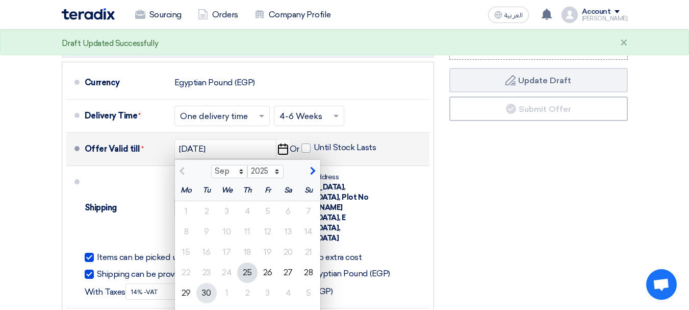
click at [209, 283] on div "30" at bounding box center [206, 293] width 20 height 20
type input "9/30/2025"
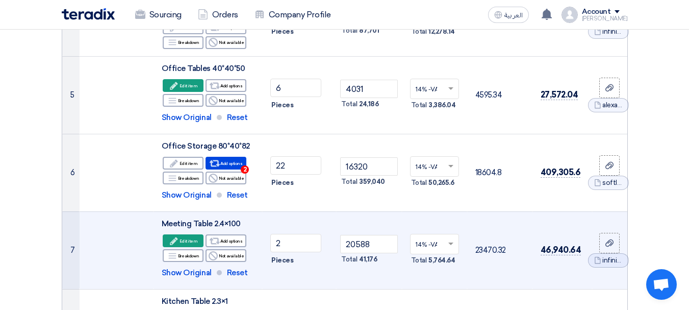
scroll to position [343, 0]
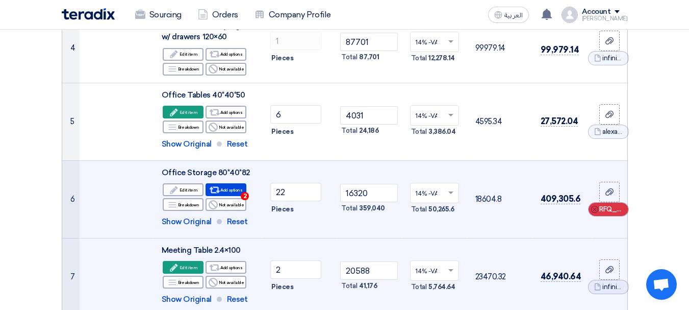
click at [596, 206] on icon "Cancel" at bounding box center [594, 209] width 7 height 7
click at [606, 199] on use at bounding box center [610, 198] width 8 height 7
click at [0, 0] on input "file" at bounding box center [0, 0] width 0 height 0
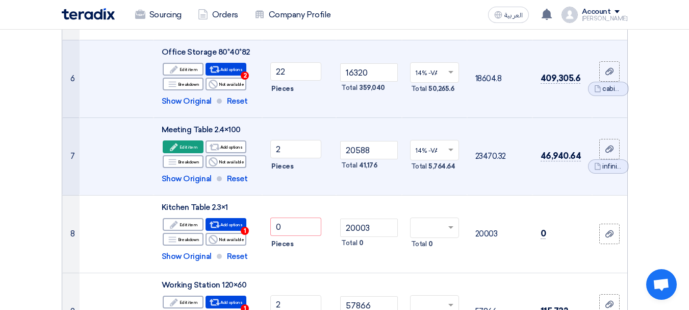
scroll to position [445, 0]
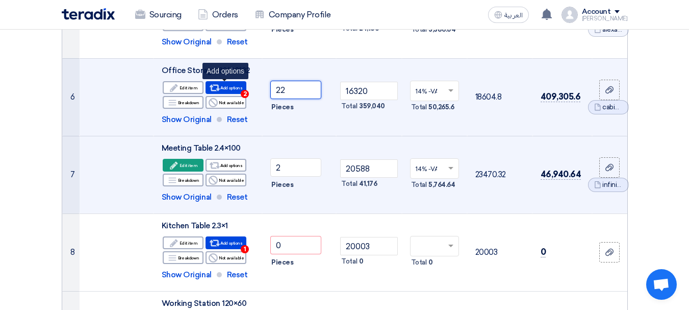
drag, startPoint x: 296, startPoint y: 91, endPoint x: 237, endPoint y: 90, distance: 59.2
click at [237, 90] on tr "6 Office Storage 80*40*82 Edit Edit item Alternative 22" at bounding box center [344, 97] width 565 height 78
click at [304, 112] on div "Pieces" at bounding box center [299, 107] width 58 height 12
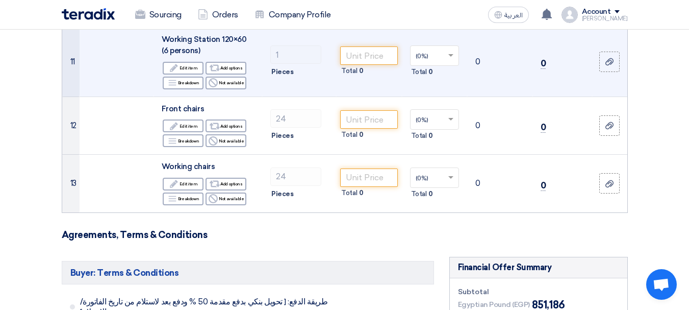
scroll to position [714, 0]
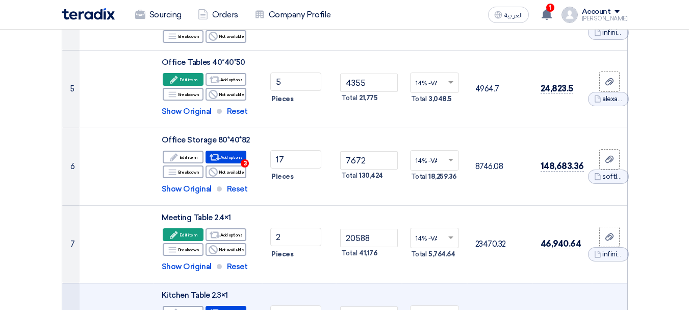
scroll to position [357, 0]
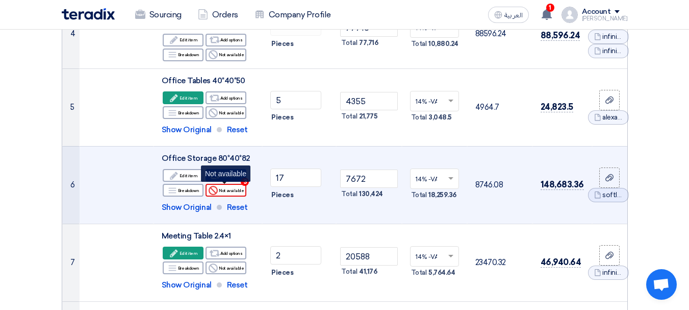
click at [223, 189] on div "Reject Not available" at bounding box center [226, 190] width 41 height 13
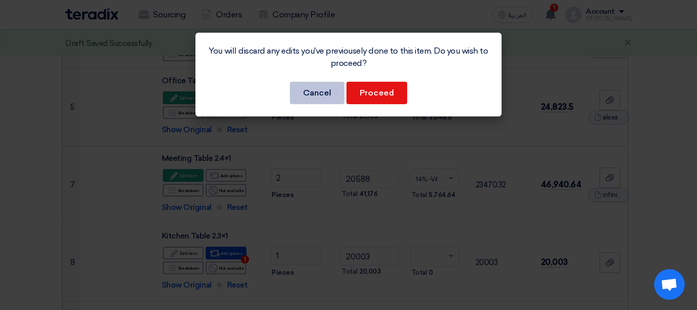
click at [314, 91] on button "Cancel" at bounding box center [317, 93] width 55 height 22
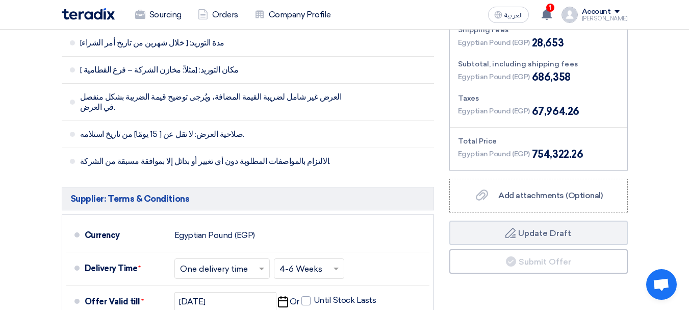
scroll to position [1224, 0]
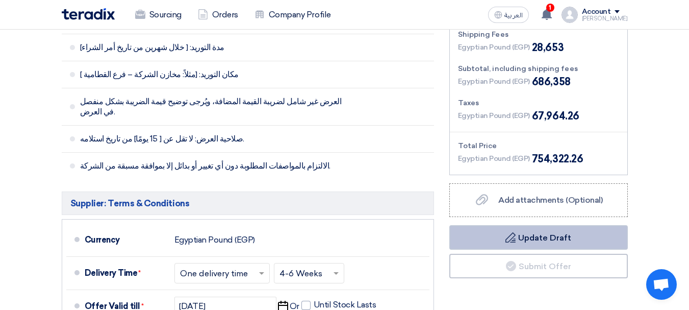
click at [536, 242] on button "Draft Update Draft" at bounding box center [538, 237] width 179 height 24
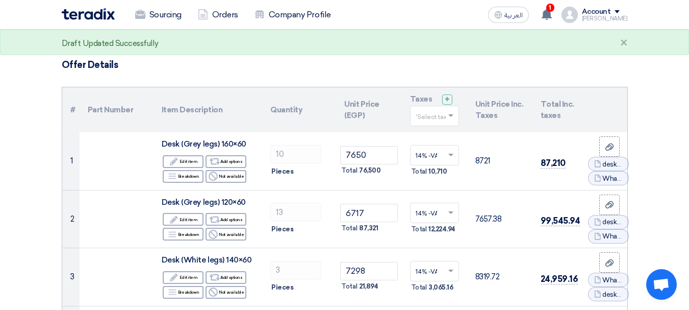
scroll to position [51, 0]
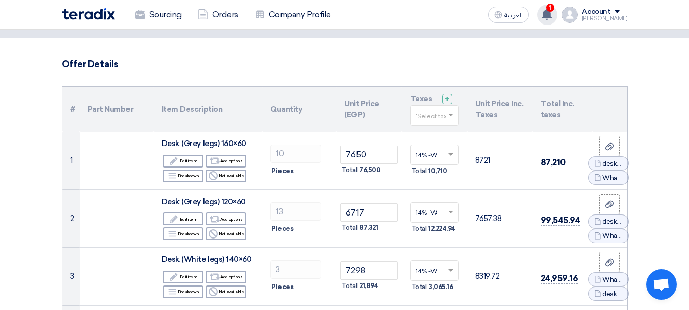
click at [552, 15] on use at bounding box center [547, 14] width 10 height 11
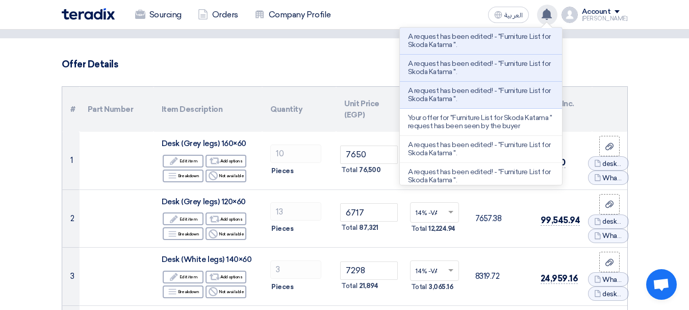
click at [552, 15] on use at bounding box center [547, 14] width 10 height 11
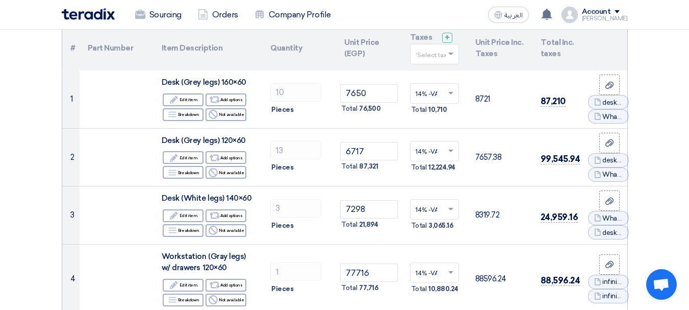
scroll to position [0, 0]
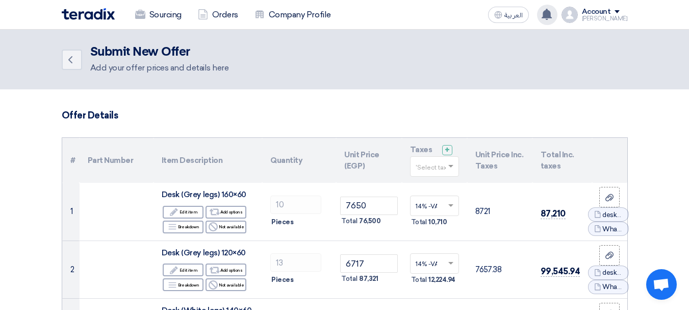
click at [552, 13] on use at bounding box center [547, 14] width 10 height 11
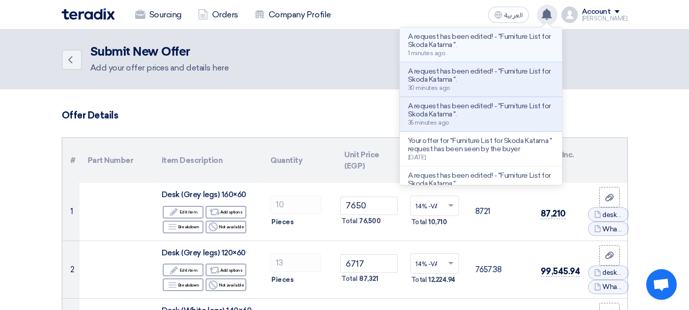
click at [497, 39] on p "A request has been edited! - "Furniture List for Skoda Katama "." at bounding box center [481, 41] width 146 height 16
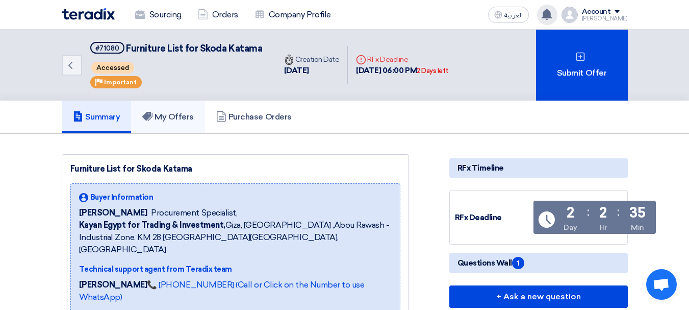
click at [175, 118] on h5 "My Offers" at bounding box center [168, 117] width 52 height 10
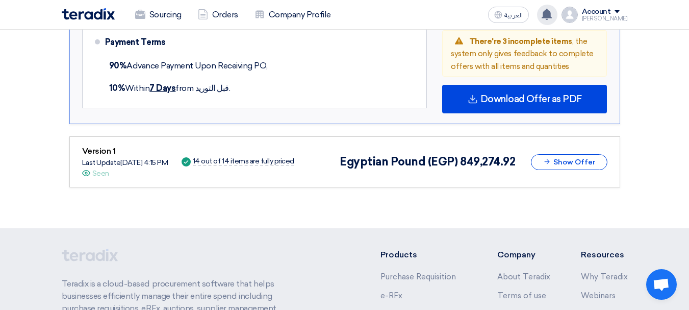
scroll to position [1429, 0]
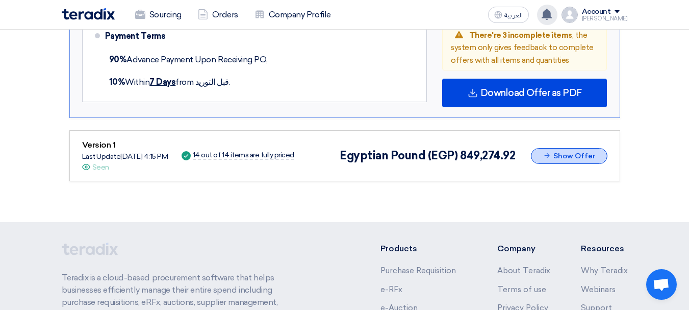
click at [558, 157] on button "Show Offer" at bounding box center [569, 156] width 77 height 16
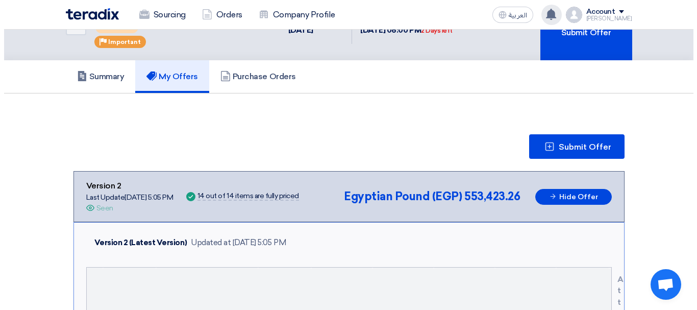
scroll to position [0, 0]
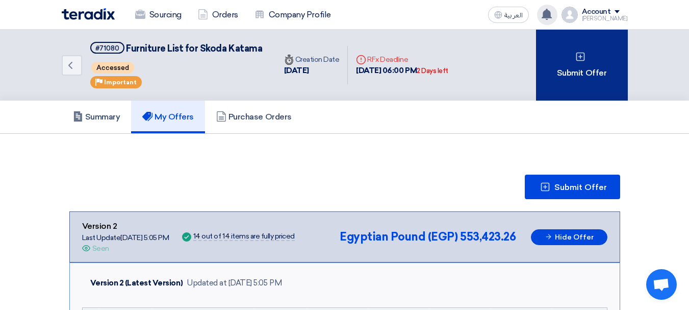
click at [564, 60] on div "Submit Offer" at bounding box center [582, 65] width 92 height 71
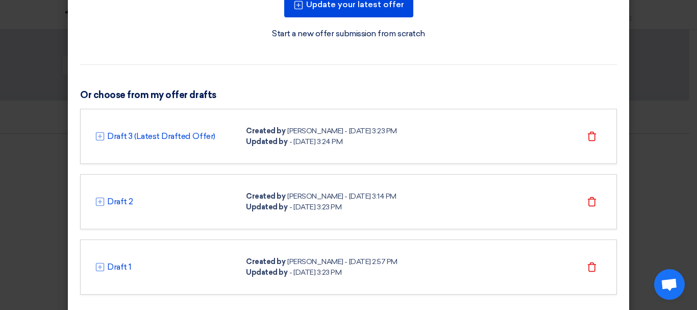
scroll to position [173, 0]
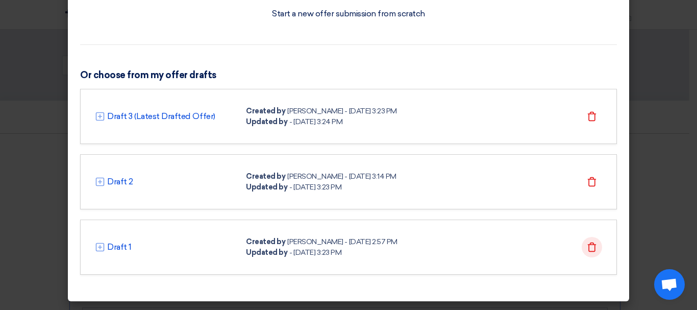
click at [588, 245] on icon "Delete" at bounding box center [592, 247] width 10 height 10
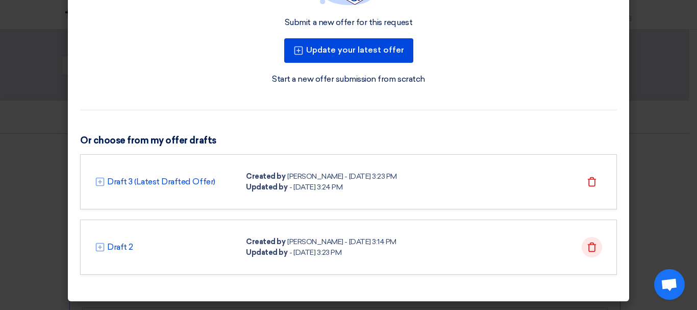
click at [588, 249] on use at bounding box center [592, 246] width 9 height 9
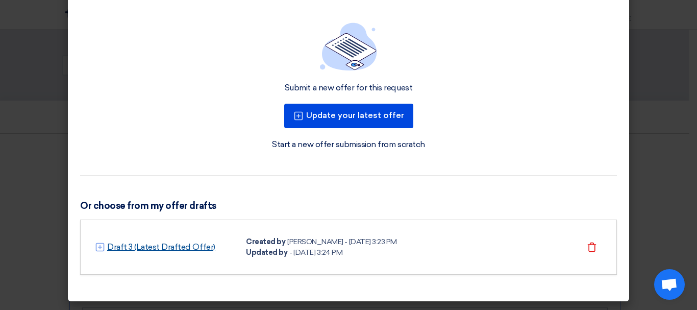
click at [110, 247] on link "Draft 3 (Latest Drafted Offer)" at bounding box center [161, 247] width 108 height 12
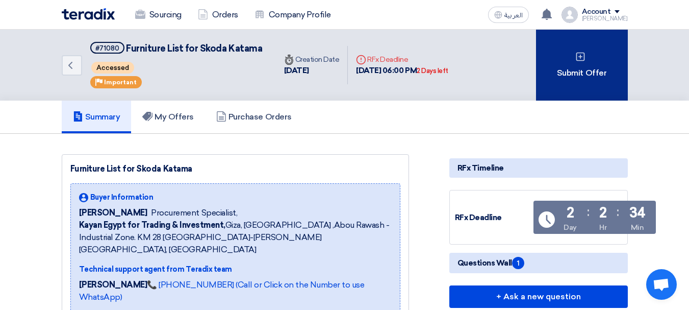
click at [589, 66] on div "Submit Offer" at bounding box center [582, 65] width 92 height 71
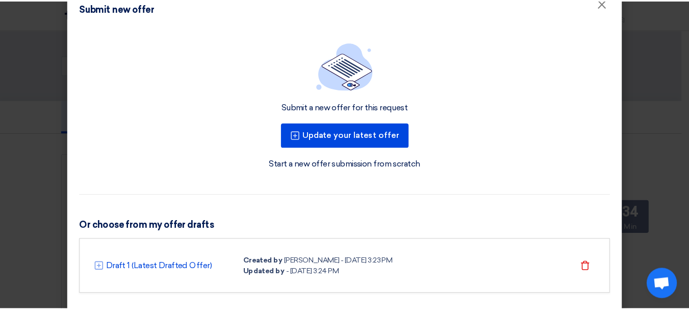
scroll to position [42, 0]
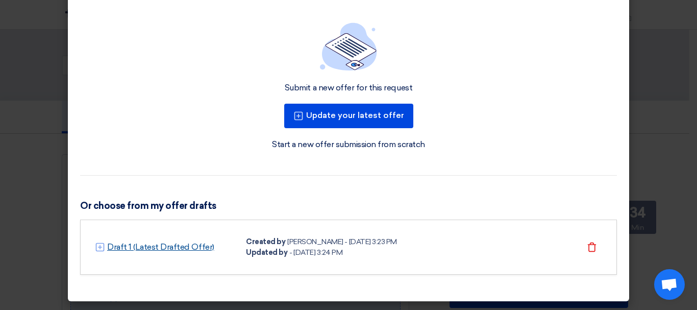
click at [170, 244] on link "Draft 1 (Latest Drafted Offer)" at bounding box center [160, 247] width 107 height 12
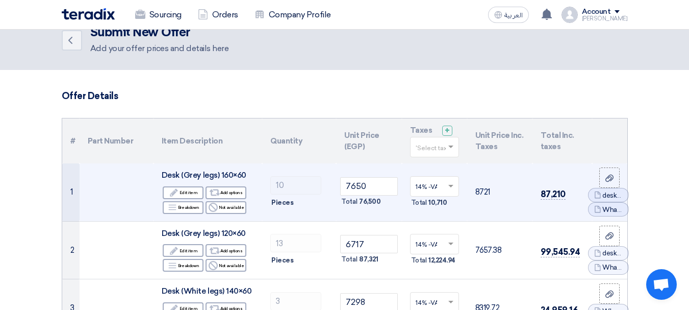
scroll to position [51, 0]
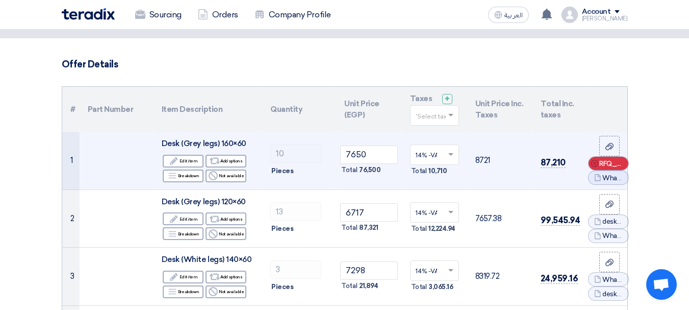
click at [595, 163] on use at bounding box center [594, 163] width 7 height 7
click at [596, 170] on icon "Cancel" at bounding box center [594, 170] width 7 height 7
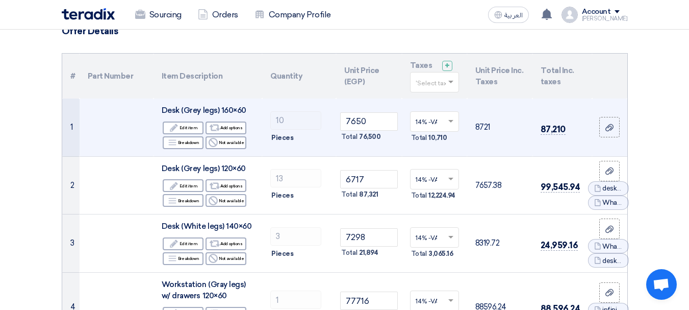
scroll to position [102, 0]
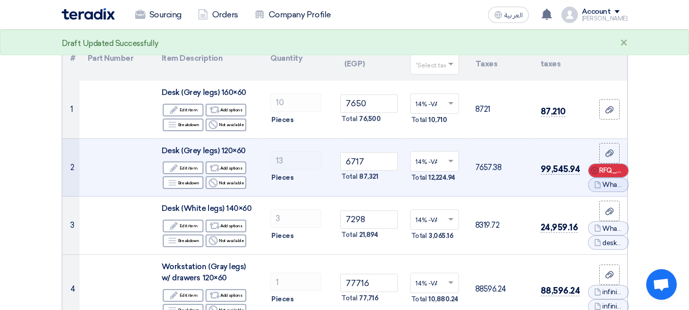
click at [590, 171] on div "Cancel RFQ_STEP1.ITEMS_DELETE_BTN" at bounding box center [609, 170] width 40 height 13
click at [595, 178] on icon "Cancel" at bounding box center [594, 177] width 7 height 7
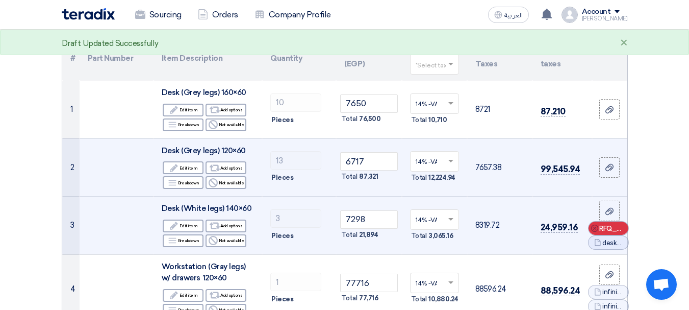
click at [594, 227] on icon "Cancel" at bounding box center [594, 227] width 7 height 7
click at [594, 236] on use at bounding box center [594, 235] width 7 height 7
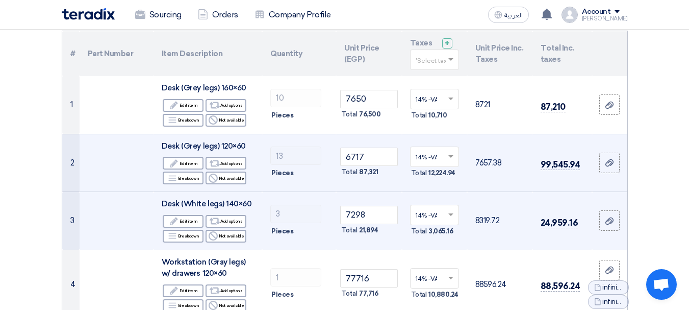
scroll to position [51, 0]
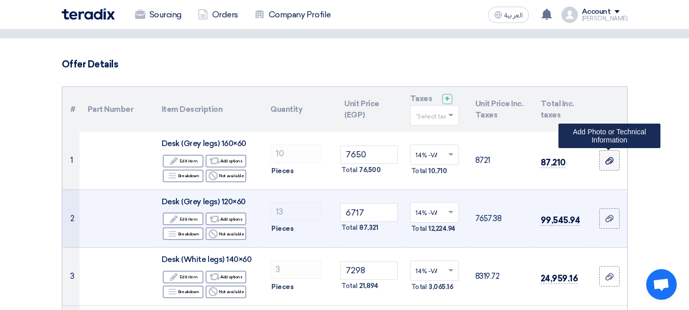
click at [604, 161] on label at bounding box center [609, 160] width 20 height 20
click at [0, 0] on input "file" at bounding box center [0, 0] width 0 height 0
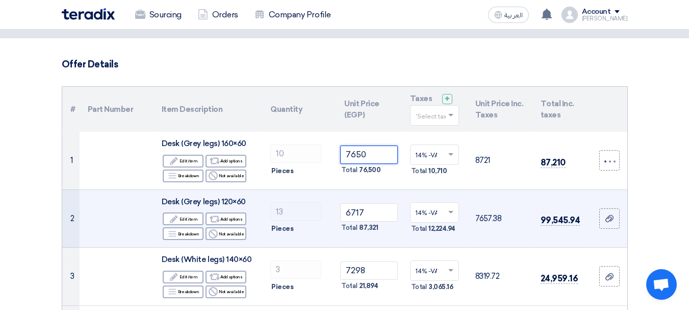
drag, startPoint x: 380, startPoint y: 154, endPoint x: 284, endPoint y: 142, distance: 97.1
click at [284, 142] on tr "1 Desk (Grey legs) 160×60 Edit Edit item Alternative Add options Breakdown Reje…" at bounding box center [344, 161] width 565 height 58
type input "9610"
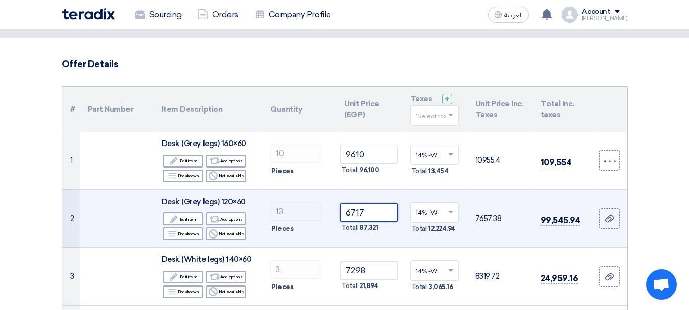
click at [285, 216] on tr "2 Desk (Grey legs) 120×60 Edit Edit item Alternative Add options Breakdown Reje…" at bounding box center [344, 218] width 565 height 58
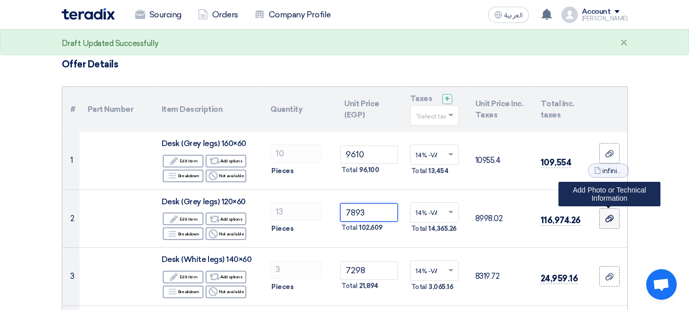
type input "7893"
click at [614, 214] on div at bounding box center [610, 219] width 10 height 12
click at [0, 0] on input "file" at bounding box center [0, 0] width 0 height 0
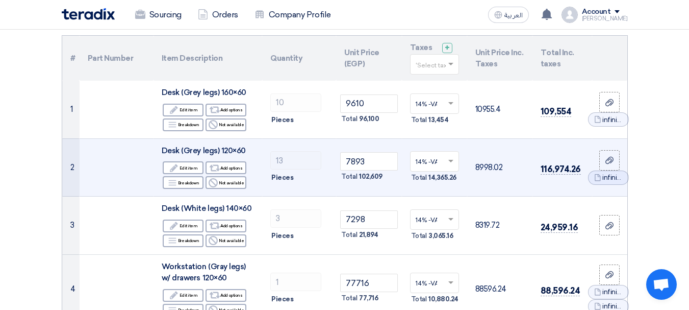
scroll to position [153, 0]
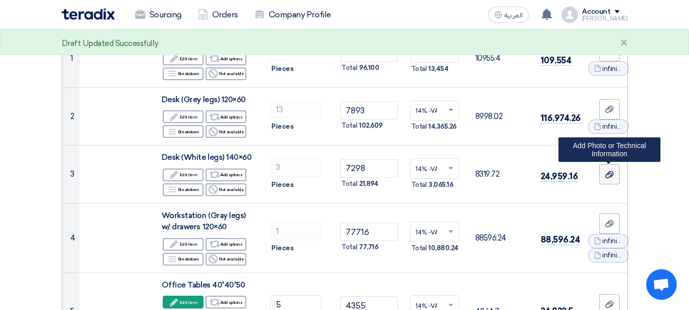
click at [612, 176] on use at bounding box center [610, 173] width 8 height 7
click at [0, 0] on input "file" at bounding box center [0, 0] width 0 height 0
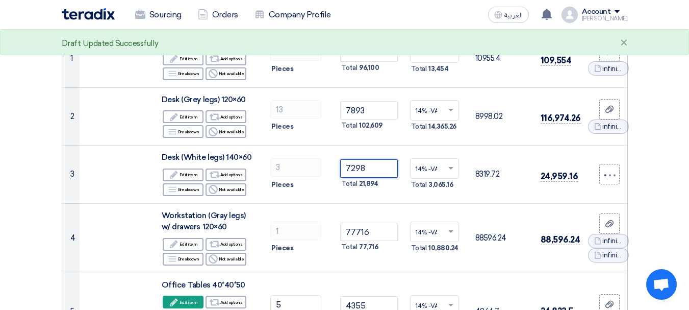
click at [288, 172] on tr "3 Desk (White legs) 140×60 Edit Edit item Alternative Add options Breakdown Rej…" at bounding box center [344, 174] width 565 height 58
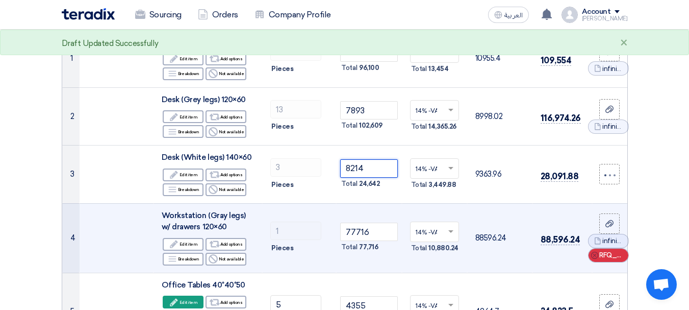
type input "8214"
click at [595, 256] on icon "Cancel" at bounding box center [594, 255] width 7 height 7
click at [593, 243] on div "Cancel RFQ_STEP1.ITEMS_DELETE_BTN" at bounding box center [609, 247] width 40 height 13
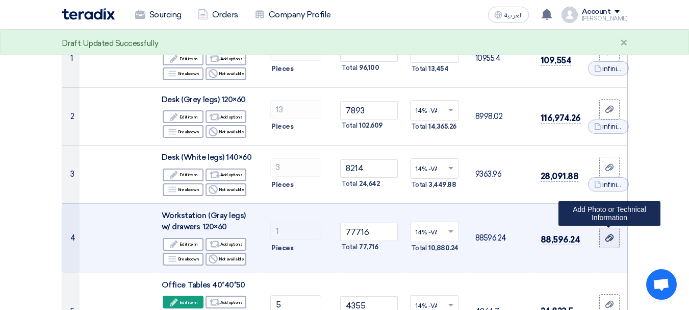
click at [609, 235] on icon at bounding box center [610, 238] width 8 height 8
click at [0, 0] on input "file" at bounding box center [0, 0] width 0 height 0
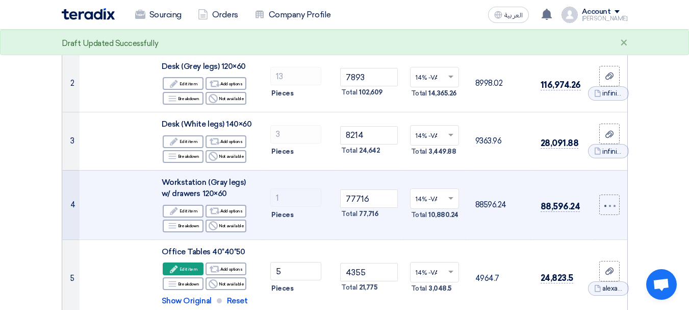
scroll to position [204, 0]
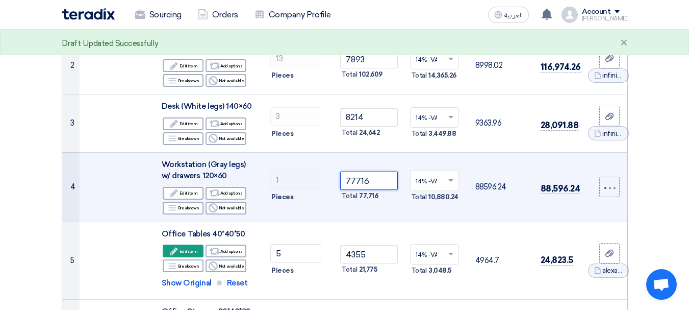
click at [294, 178] on tr "4 Workstation (Gray legs) w/ drawers 120×60 Edit Edit item Alternative Add opti…" at bounding box center [344, 186] width 565 height 69
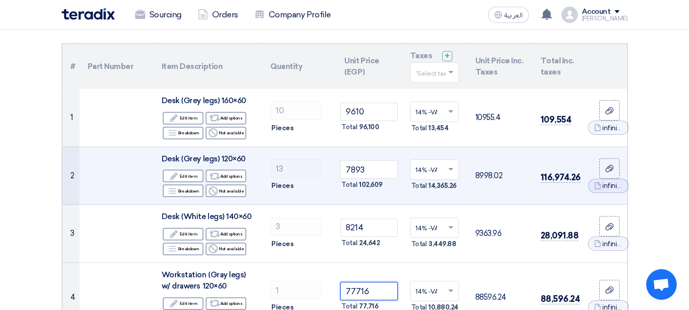
scroll to position [102, 0]
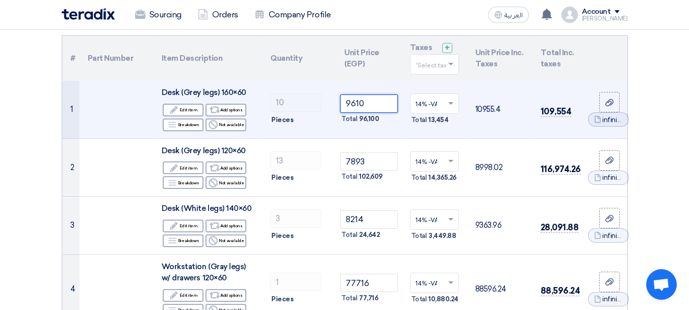
drag, startPoint x: 376, startPoint y: 103, endPoint x: 255, endPoint y: 100, distance: 121.0
click at [255, 100] on tr "1 Desk (Grey legs) 160×60 Edit Edit item Alternative Add options Breakdown Reje…" at bounding box center [344, 110] width 565 height 58
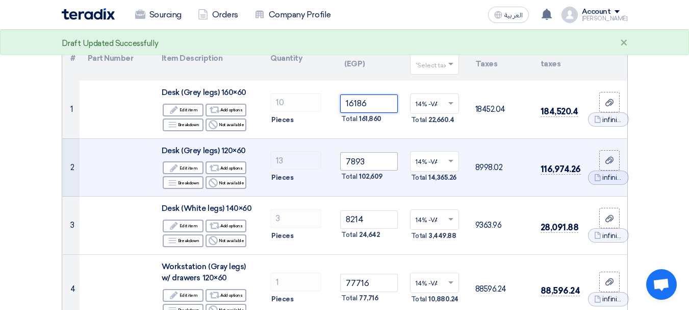
type input "16186"
click at [373, 162] on input "7893" at bounding box center [368, 161] width 57 height 18
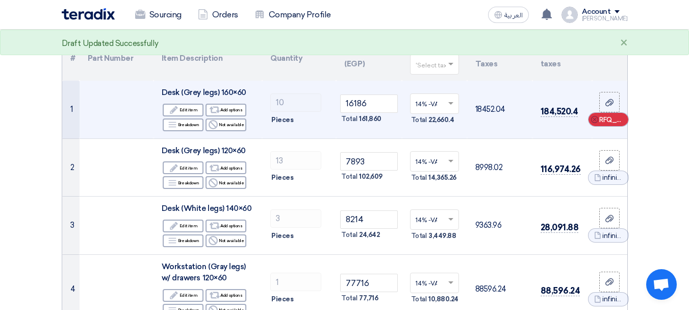
click at [597, 123] on div "Cancel RFQ_STEP1.ITEMS_DELETE_BTN" at bounding box center [609, 119] width 40 height 13
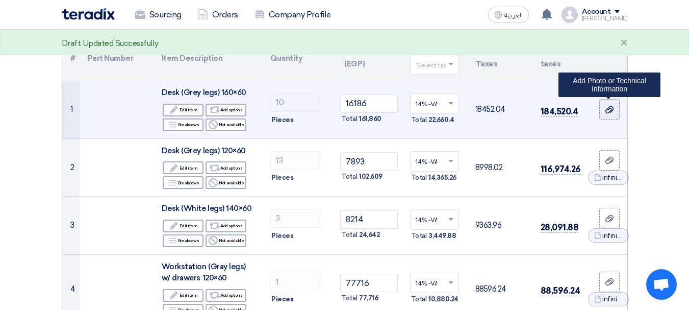
click at [612, 110] on use at bounding box center [610, 109] width 8 height 7
click at [0, 0] on input "file" at bounding box center [0, 0] width 0 height 0
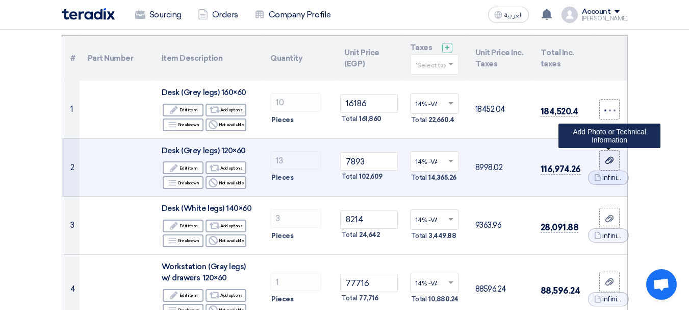
click at [611, 160] on icon at bounding box center [610, 160] width 8 height 8
click at [0, 0] on input "file" at bounding box center [0, 0] width 0 height 0
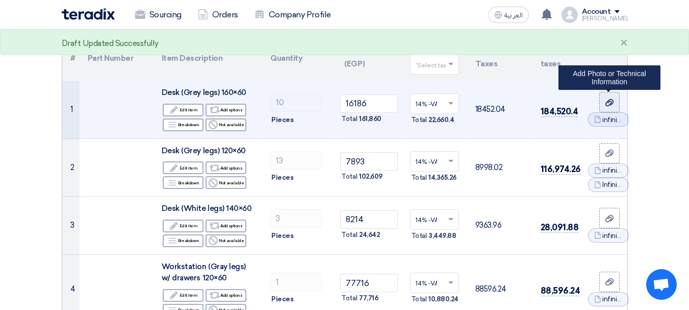
click at [607, 100] on icon at bounding box center [610, 102] width 8 height 8
click at [0, 0] on input "file" at bounding box center [0, 0] width 0 height 0
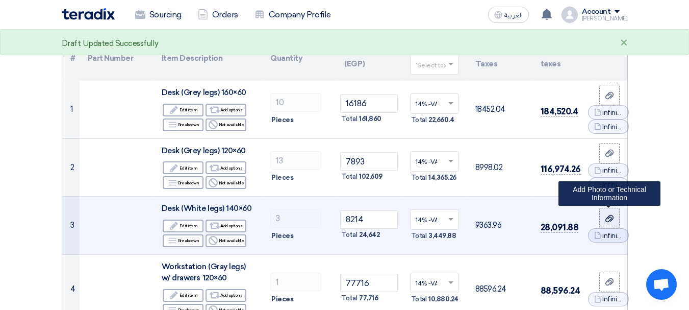
click at [607, 216] on icon at bounding box center [610, 218] width 8 height 8
click at [0, 0] on input "file" at bounding box center [0, 0] width 0 height 0
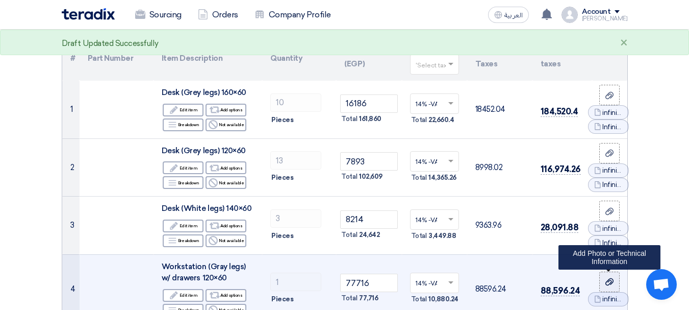
click at [612, 284] on icon at bounding box center [610, 282] width 8 height 8
click at [0, 0] on input "file" at bounding box center [0, 0] width 0 height 0
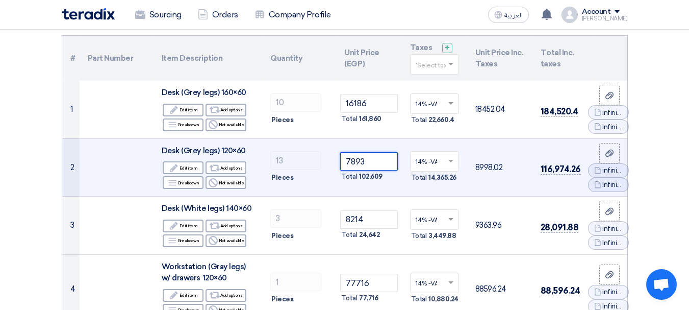
click at [301, 165] on tr "2 Desk (Grey legs) 120×60 Edit Edit item Alternative Add options Breakdown Reje…" at bounding box center [344, 167] width 565 height 58
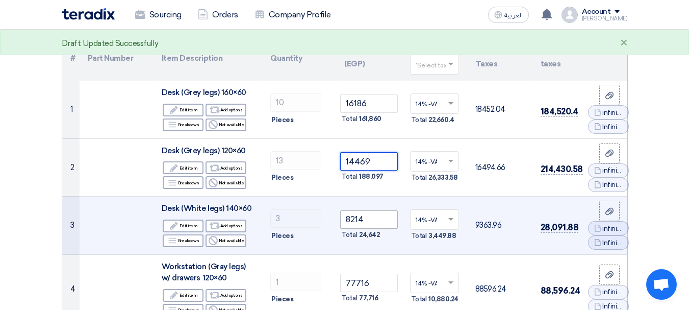
type input "14469"
click at [363, 215] on input "8214" at bounding box center [368, 219] width 57 height 18
drag, startPoint x: 371, startPoint y: 220, endPoint x: 328, endPoint y: 217, distance: 43.5
click at [328, 217] on tr "3 Desk (White legs) 140×60 Edit Edit item Alternative Add options Breakdown Rej…" at bounding box center [344, 225] width 565 height 58
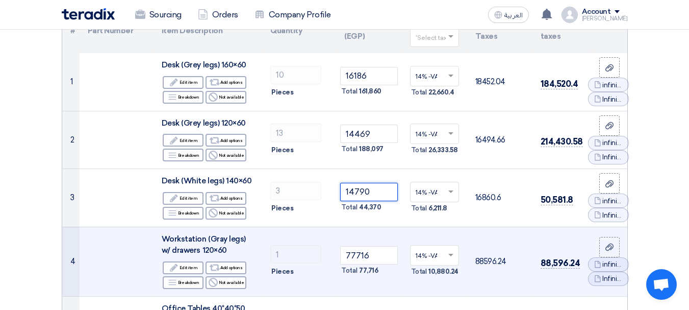
scroll to position [153, 0]
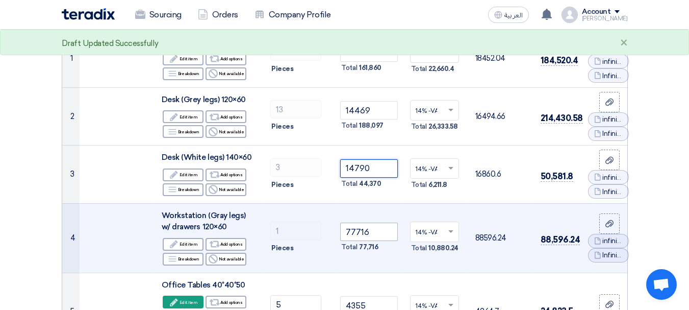
type input "14790"
click at [297, 227] on tr "4 Workstation (Gray legs) w/ drawers 120×60 Edit Edit item Alternative Add opti…" at bounding box center [344, 237] width 565 height 69
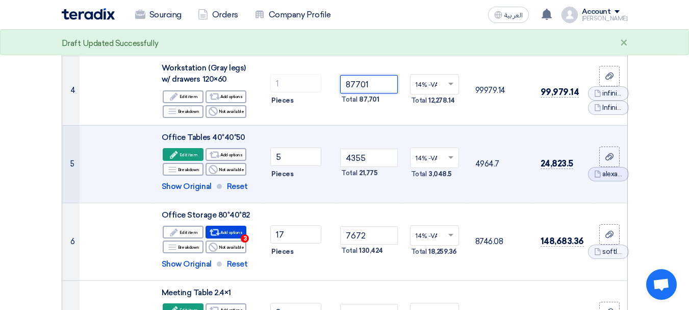
scroll to position [306, 0]
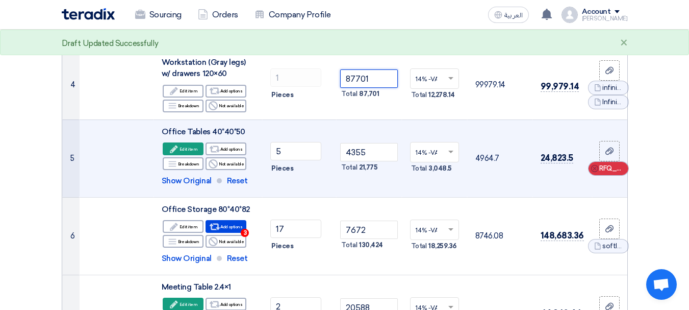
type input "87701"
click at [595, 166] on icon "Cancel" at bounding box center [594, 168] width 7 height 7
click at [605, 157] on div at bounding box center [610, 159] width 10 height 12
click at [0, 0] on input "file" at bounding box center [0, 0] width 0 height 0
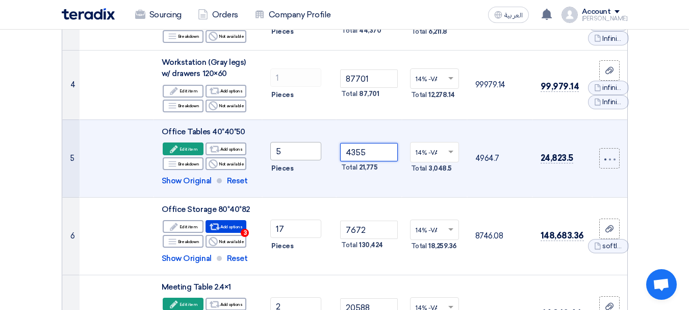
drag, startPoint x: 379, startPoint y: 149, endPoint x: 318, endPoint y: 146, distance: 60.3
click at [318, 146] on tr "5 Office Tables 40*40*50 Edit Edit item Alternative 5 ×" at bounding box center [344, 158] width 565 height 78
type input "4031"
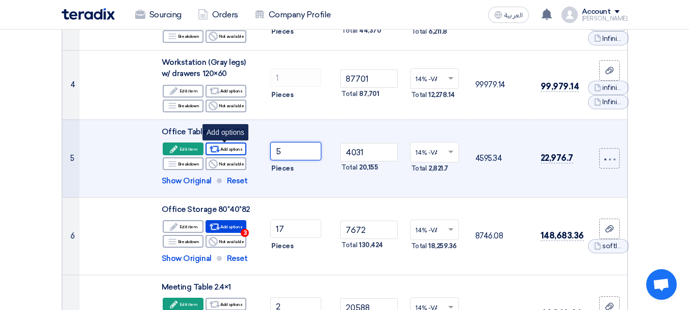
drag, startPoint x: 288, startPoint y: 147, endPoint x: 231, endPoint y: 153, distance: 56.9
click at [231, 153] on tr "5 Office Tables 40*40*50 Edit Edit item Alternative 5 ×" at bounding box center [344, 158] width 565 height 78
type input "6"
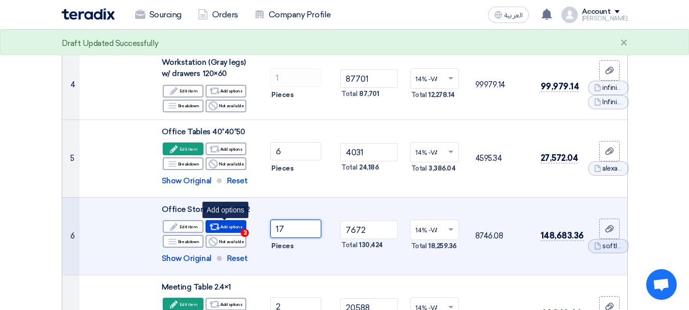
drag, startPoint x: 306, startPoint y: 229, endPoint x: 242, endPoint y: 231, distance: 64.3
click at [242, 231] on tr "6 Office Storage 80*40*82 Edit Edit item Alternative 17" at bounding box center [344, 236] width 565 height 78
type input "22"
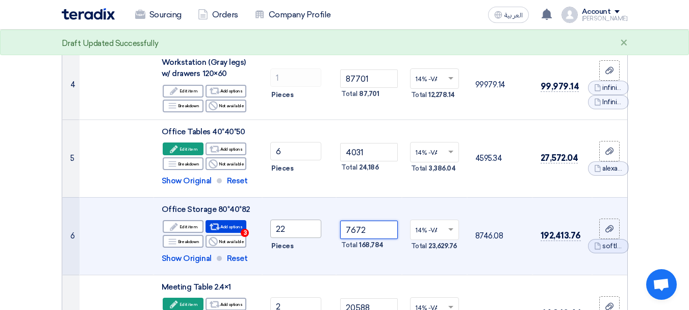
drag, startPoint x: 373, startPoint y: 230, endPoint x: 270, endPoint y: 230, distance: 103.1
click at [270, 230] on tr "6 Office Storage 80*40*82 Edit Edit item Alternative 22" at bounding box center [344, 236] width 565 height 78
type input "16320"
click at [595, 246] on icon "Cancel" at bounding box center [594, 245] width 7 height 7
click at [605, 229] on label at bounding box center [609, 236] width 20 height 20
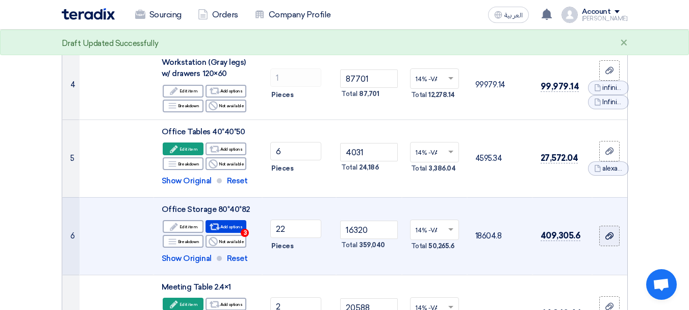
click at [0, 0] on input "file" at bounding box center [0, 0] width 0 height 0
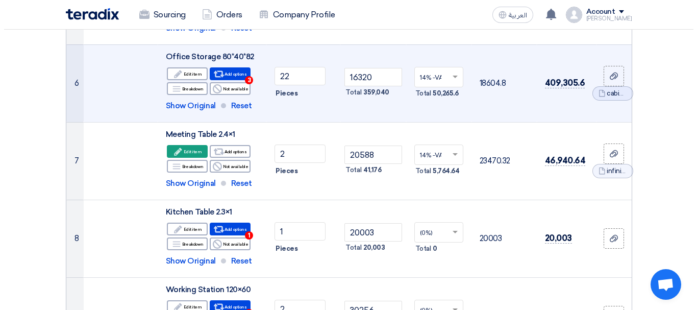
scroll to position [459, 0]
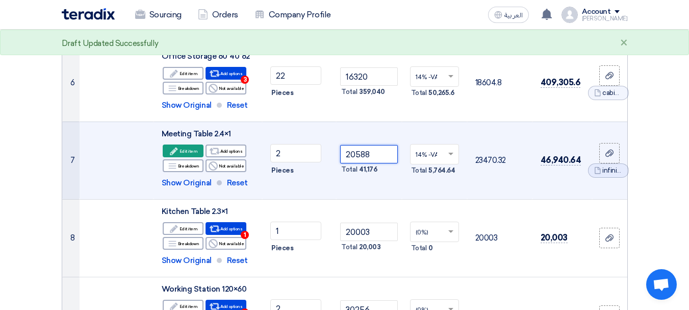
drag, startPoint x: 380, startPoint y: 153, endPoint x: 276, endPoint y: 142, distance: 104.2
click at [276, 142] on tr "7 Meeting Table 2.4×1 Edit Edit item Alternative Reject" at bounding box center [344, 160] width 565 height 78
drag, startPoint x: 383, startPoint y: 160, endPoint x: 319, endPoint y: 155, distance: 64.4
click at [320, 162] on tr "7 Meeting Table 2.4×1 Edit Edit item Alternative Reject" at bounding box center [344, 160] width 565 height 78
type input "20588"
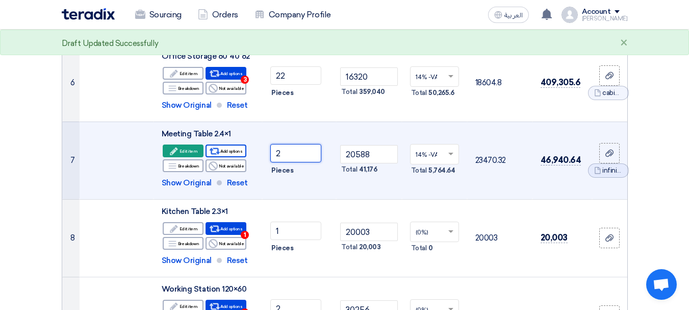
drag, startPoint x: 288, startPoint y: 154, endPoint x: 224, endPoint y: 145, distance: 64.3
click at [224, 151] on tr "7 Meeting Table 2.4×1 Edit Edit item Alternative Reject" at bounding box center [344, 160] width 565 height 78
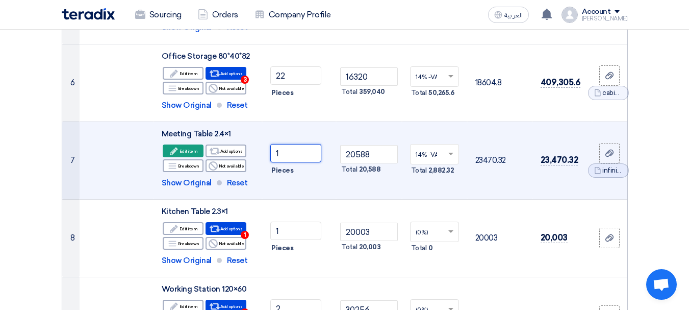
type input "1"
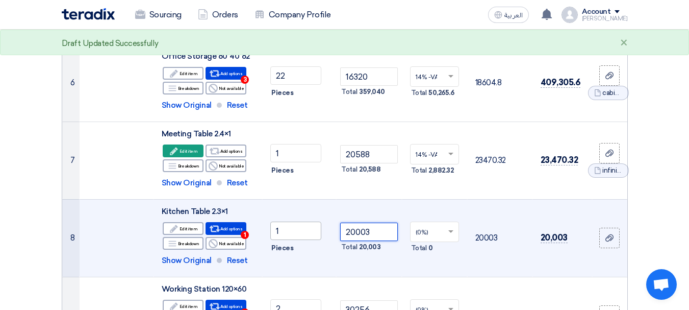
drag, startPoint x: 381, startPoint y: 234, endPoint x: 285, endPoint y: 229, distance: 96.0
click at [285, 229] on tr "8 Kitchen Table 2.3×1 Edit Edit item Alternative 1" at bounding box center [344, 238] width 565 height 78
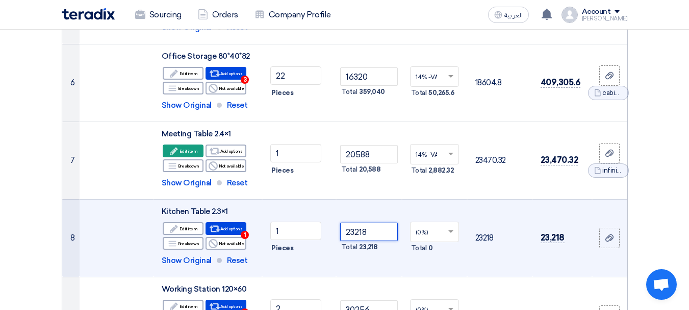
type input "23218"
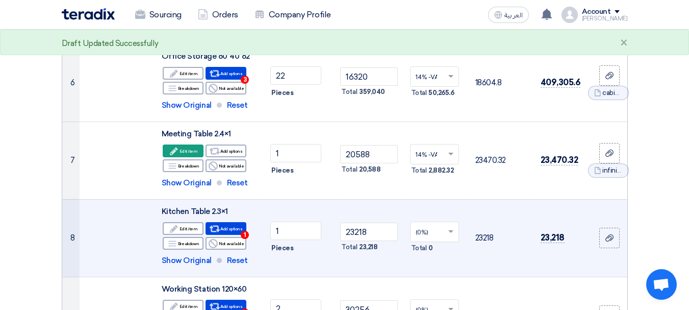
click at [394, 261] on td "23218 Total 23,218" at bounding box center [368, 238] width 65 height 78
click at [611, 241] on icon at bounding box center [610, 238] width 8 height 8
click at [0, 0] on input "file" at bounding box center [0, 0] width 0 height 0
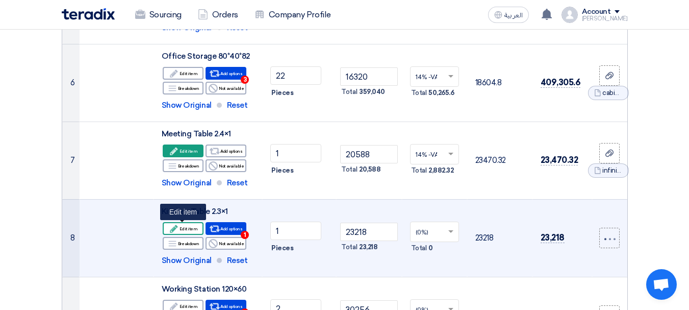
click at [178, 227] on use at bounding box center [174, 228] width 8 height 8
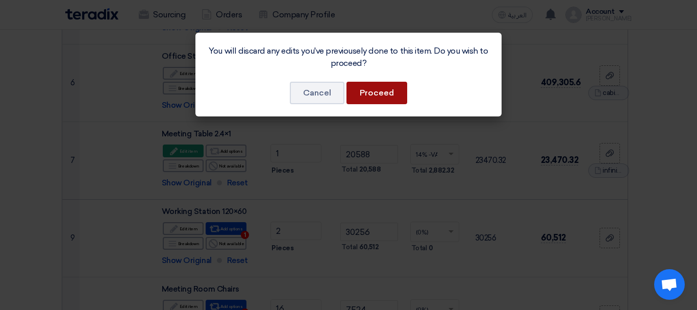
click at [377, 94] on button "Proceed" at bounding box center [376, 93] width 61 height 22
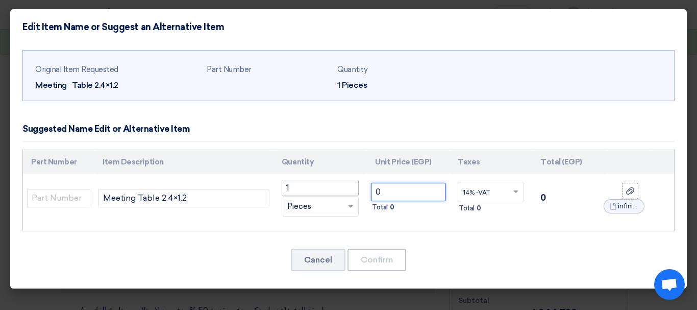
drag, startPoint x: 397, startPoint y: 190, endPoint x: 347, endPoint y: 188, distance: 50.1
click at [347, 188] on tr "Meeting Table 2.4×1.2 1 RFQ_STEP1.ITEMS.2.TYPE_PLACEHOLDER × Pieces" at bounding box center [348, 197] width 651 height 49
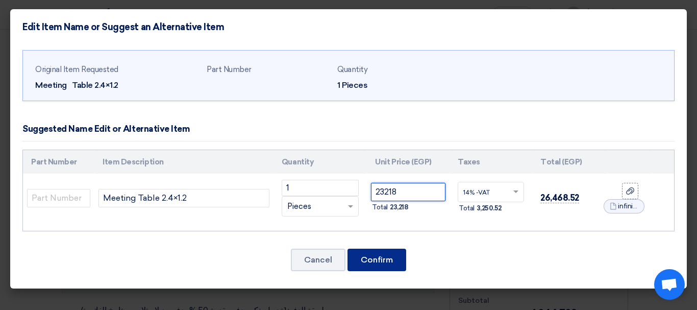
type input "23218"
click at [370, 257] on button "Confirm" at bounding box center [376, 259] width 59 height 22
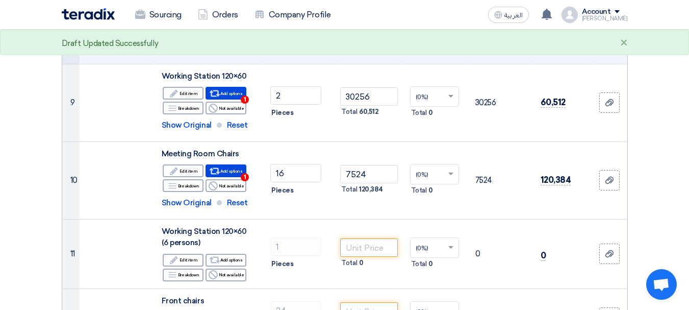
scroll to position [669, 0]
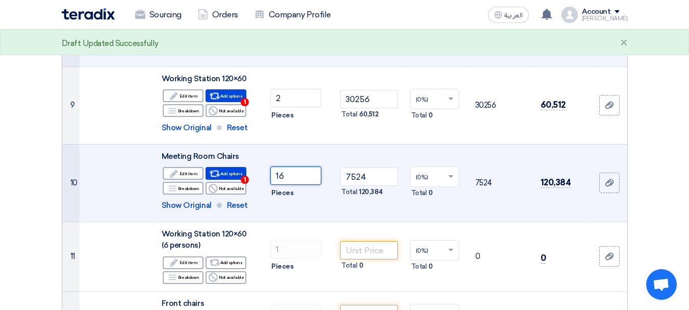
click at [309, 176] on input "16" at bounding box center [295, 175] width 51 height 18
drag, startPoint x: 377, startPoint y: 179, endPoint x: 290, endPoint y: 176, distance: 87.3
click at [290, 176] on tr "10 Meeting Room Chairs Edit Edit item Alternative 1" at bounding box center [344, 183] width 565 height 78
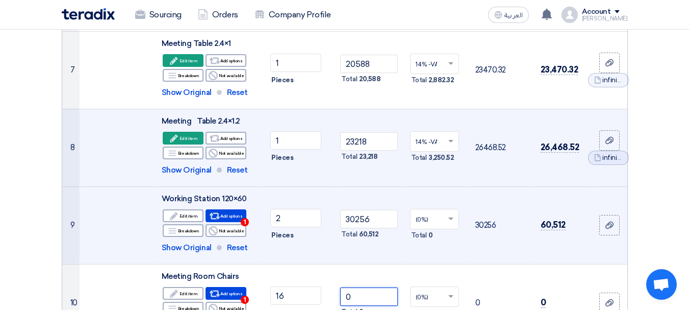
scroll to position [567, 0]
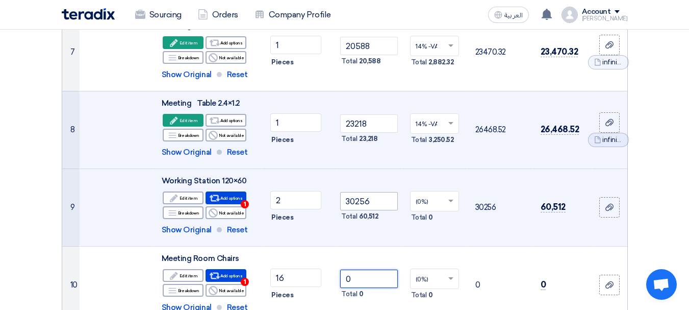
type input "0"
drag, startPoint x: 393, startPoint y: 203, endPoint x: 322, endPoint y: 207, distance: 70.5
click at [322, 207] on tr "9 Working Station 120×60 Edit Edit item Alternative 2" at bounding box center [344, 207] width 565 height 78
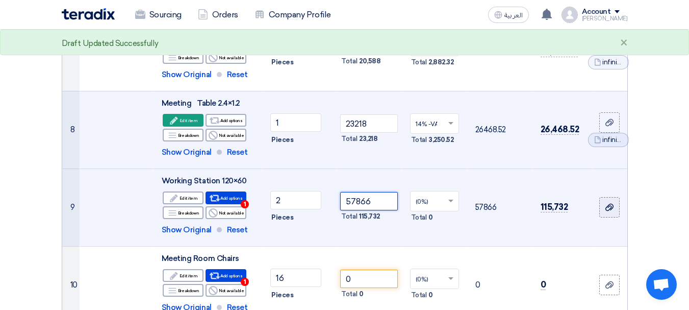
type input "57866"
click at [608, 208] on icon at bounding box center [610, 207] width 8 height 8
click at [0, 0] on input "file" at bounding box center [0, 0] width 0 height 0
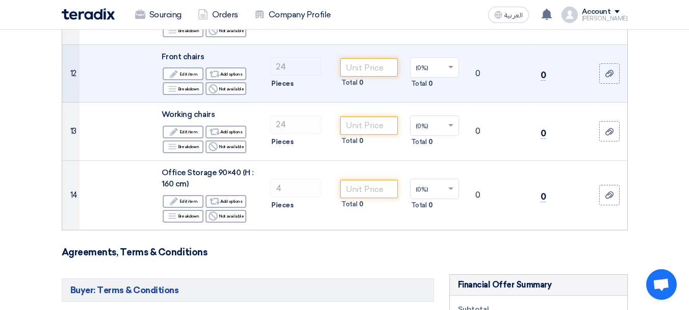
scroll to position [975, 0]
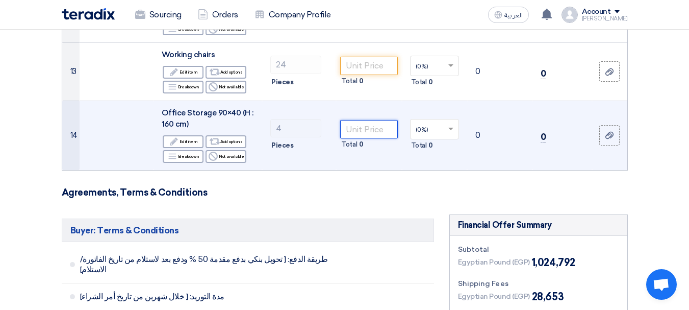
click at [367, 130] on input "number" at bounding box center [368, 129] width 57 height 18
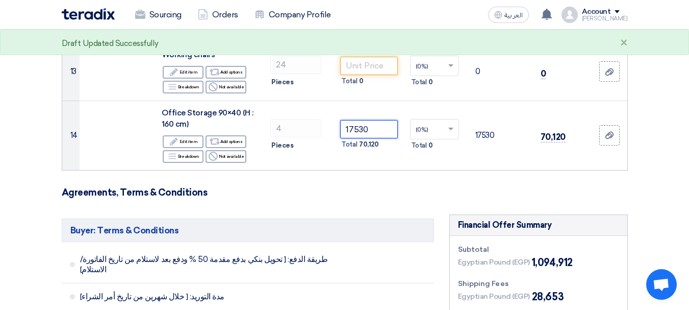
type input "17530"
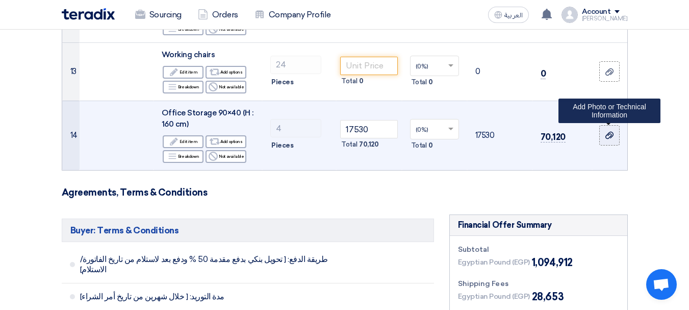
click at [607, 137] on icon at bounding box center [610, 135] width 8 height 8
click at [0, 0] on input "file" at bounding box center [0, 0] width 0 height 0
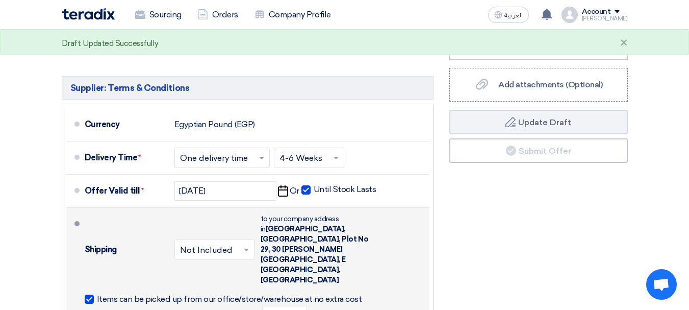
scroll to position [1384, 0]
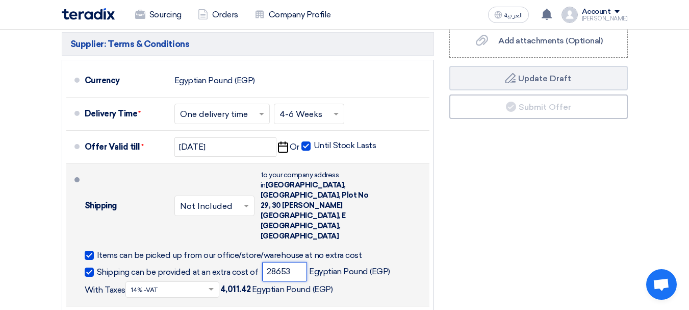
drag, startPoint x: 295, startPoint y: 218, endPoint x: 217, endPoint y: 216, distance: 78.1
click at [220, 262] on div "Shipping can be provided at an extra cost of 28653 Egyptian Pound (EGP) With Ta…" at bounding box center [255, 280] width 341 height 36
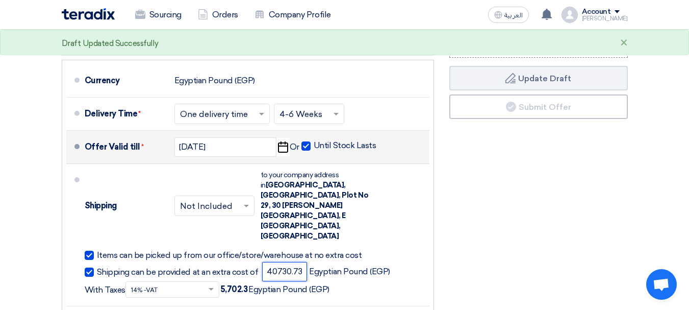
type input "40730.73"
click at [449, 66] on button "Draft Update Draft" at bounding box center [538, 78] width 179 height 24
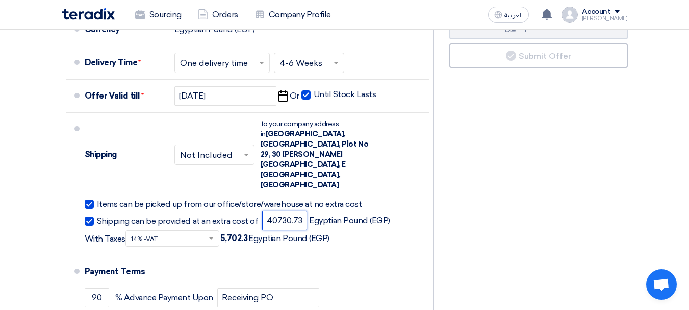
scroll to position [1231, 0]
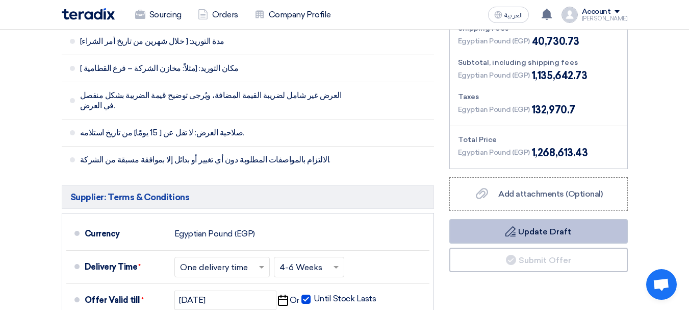
click at [507, 231] on icon "Draft" at bounding box center [511, 231] width 10 height 10
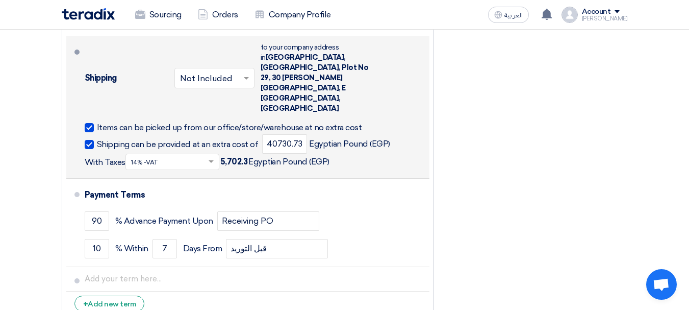
scroll to position [1537, 0]
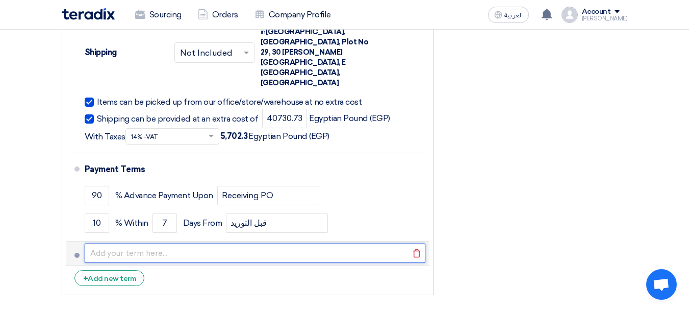
click at [140, 243] on input "text" at bounding box center [255, 252] width 341 height 19
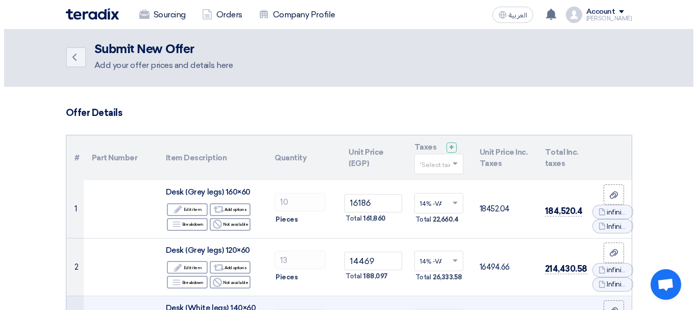
scroll to position [0, 0]
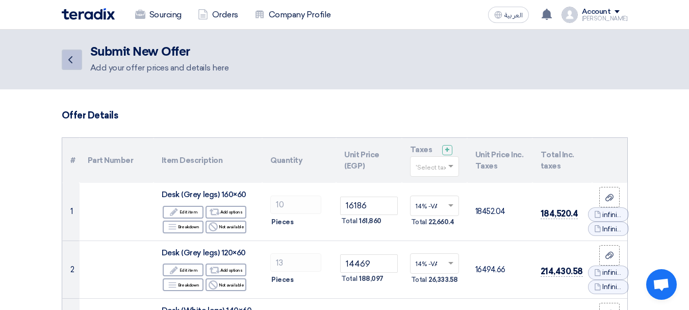
click at [77, 56] on link "Back" at bounding box center [72, 59] width 20 height 20
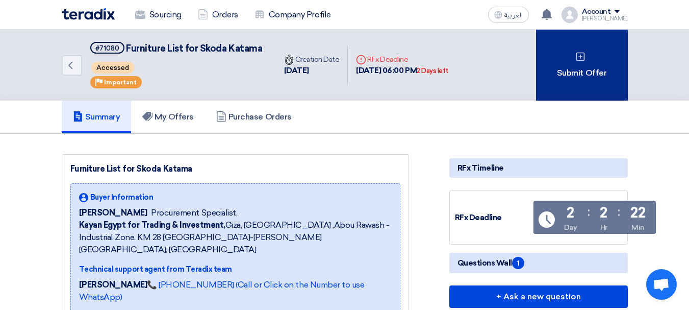
click at [573, 59] on div "Submit Offer" at bounding box center [582, 65] width 92 height 71
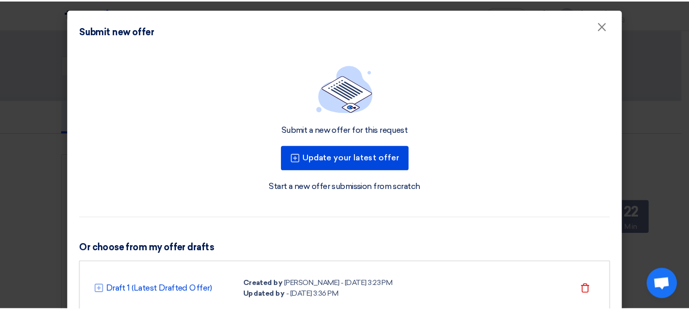
scroll to position [42, 0]
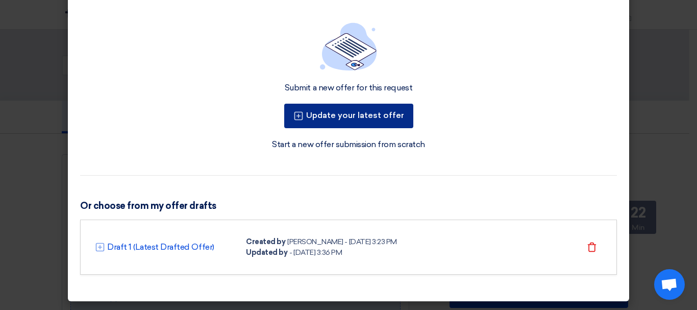
click at [334, 119] on button "Update your latest offer" at bounding box center [348, 116] width 129 height 24
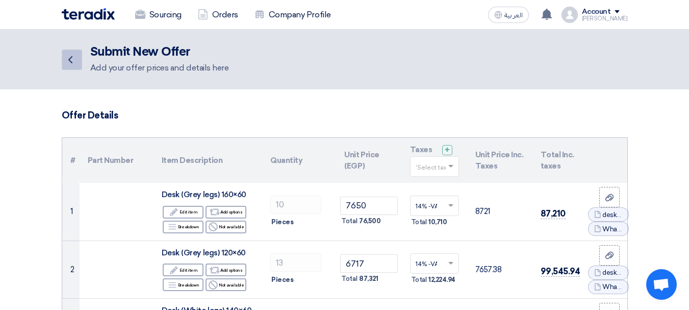
click at [75, 60] on icon "Back" at bounding box center [70, 60] width 12 height 12
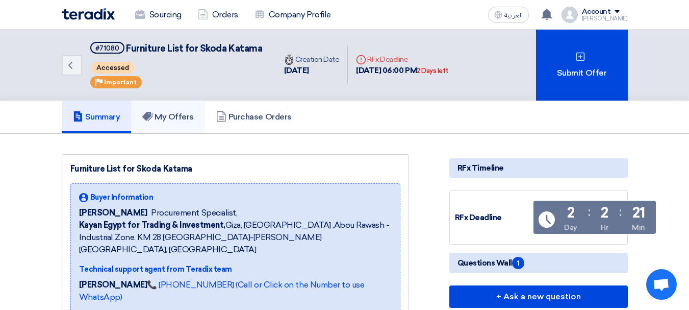
click at [165, 114] on h5 "My Offers" at bounding box center [168, 117] width 52 height 10
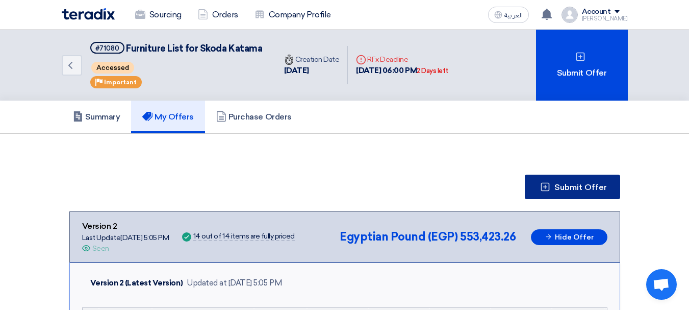
click at [545, 192] on icon at bounding box center [545, 187] width 10 height 10
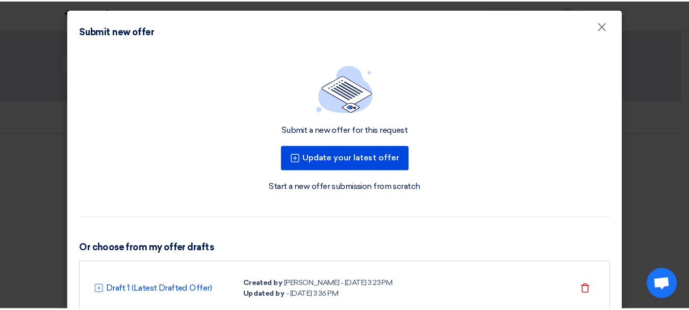
scroll to position [42, 0]
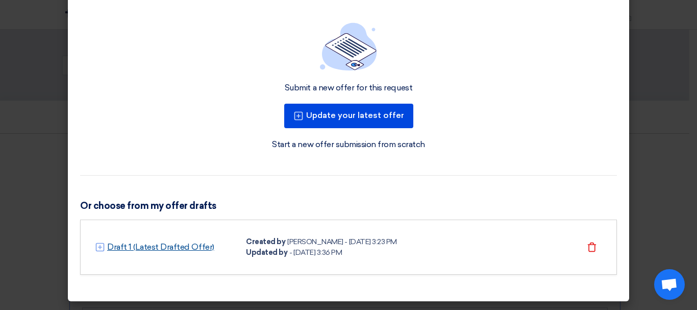
click at [181, 247] on link "Draft 1 (Latest Drafted Offer)" at bounding box center [160, 247] width 107 height 12
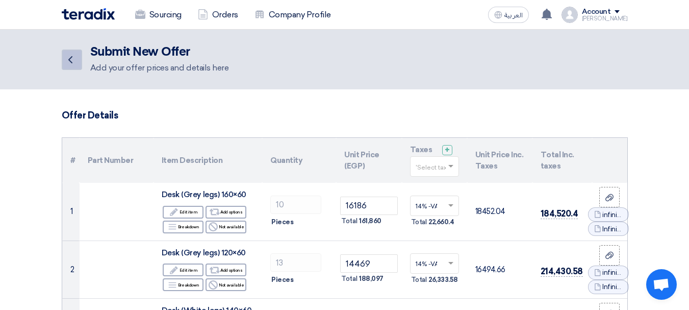
click at [72, 54] on icon "Back" at bounding box center [70, 60] width 12 height 12
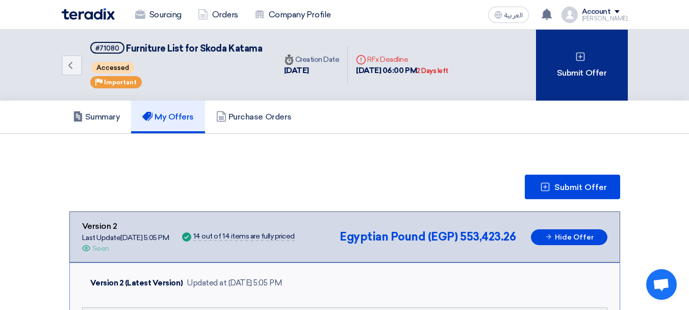
click at [567, 66] on div "Submit Offer" at bounding box center [582, 65] width 92 height 71
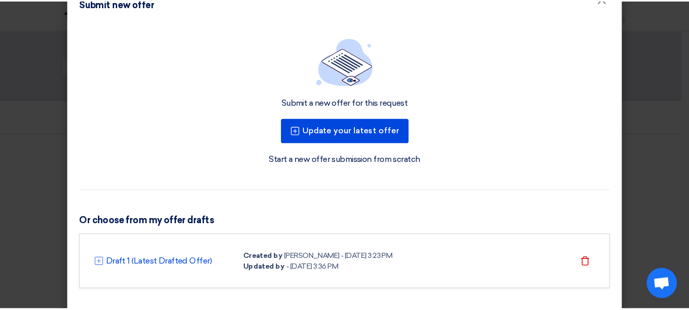
scroll to position [42, 0]
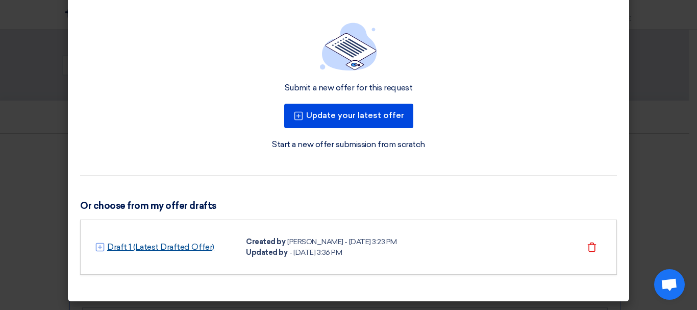
click at [139, 246] on link "Draft 1 (Latest Drafted Offer)" at bounding box center [160, 247] width 107 height 12
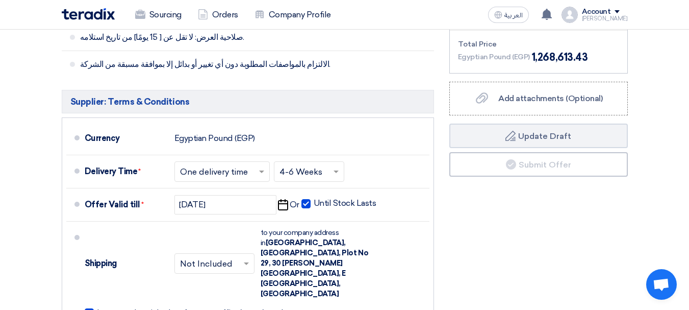
scroll to position [1326, 0]
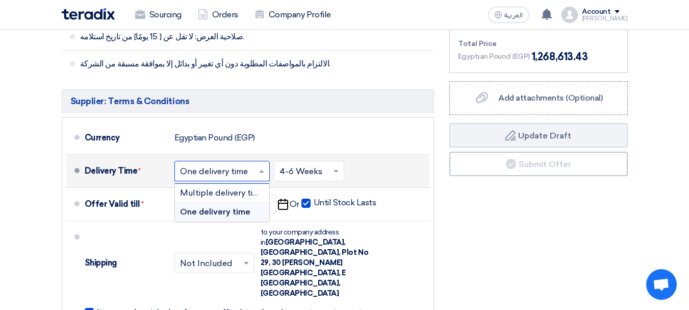
click at [267, 166] on span at bounding box center [263, 171] width 13 height 10
click at [230, 188] on span "Multiple delivery times" at bounding box center [224, 193] width 88 height 10
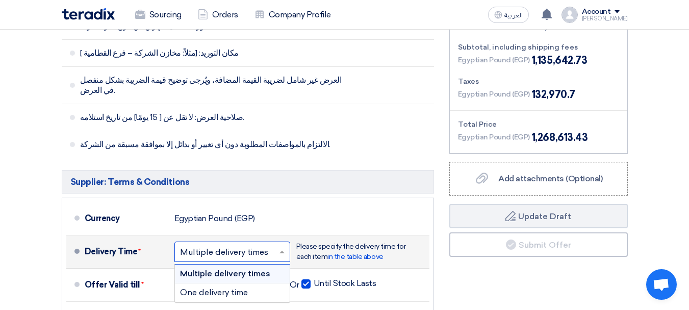
click at [281, 246] on span at bounding box center [283, 251] width 13 height 10
click at [205, 287] on span "One delivery time" at bounding box center [214, 292] width 68 height 10
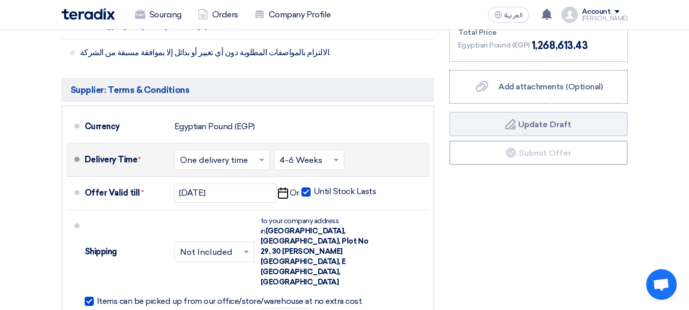
scroll to position [1326, 0]
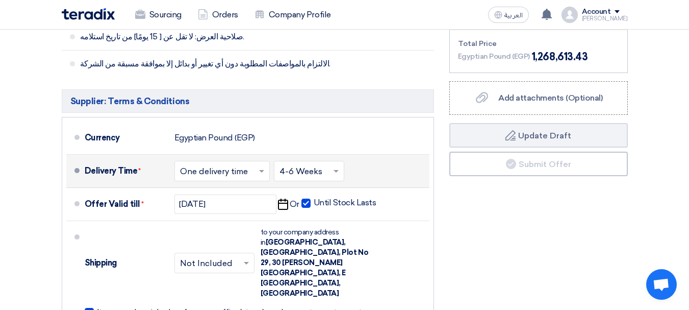
click at [324, 164] on input "text" at bounding box center [310, 171] width 60 height 15
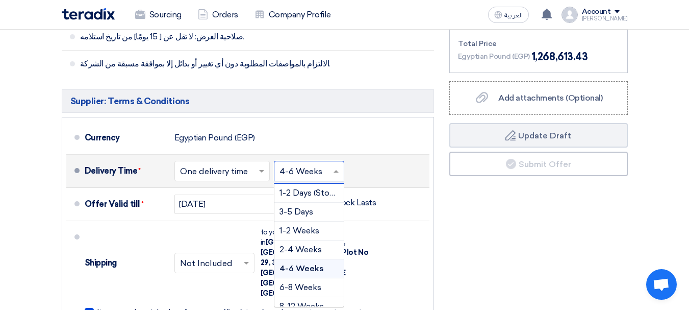
click at [324, 164] on input "text" at bounding box center [310, 171] width 60 height 15
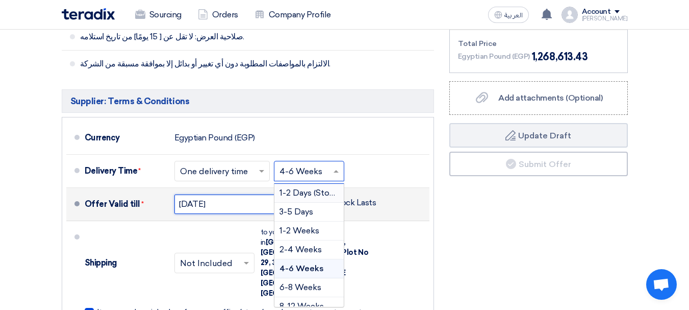
click at [234, 194] on input "8/25/2025" at bounding box center [225, 203] width 102 height 19
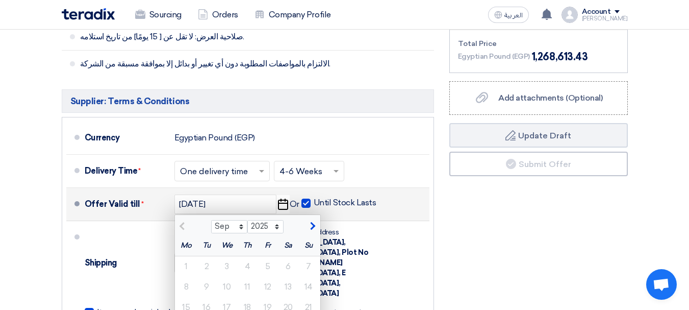
click at [280, 195] on icon "Pick a date" at bounding box center [283, 204] width 14 height 18
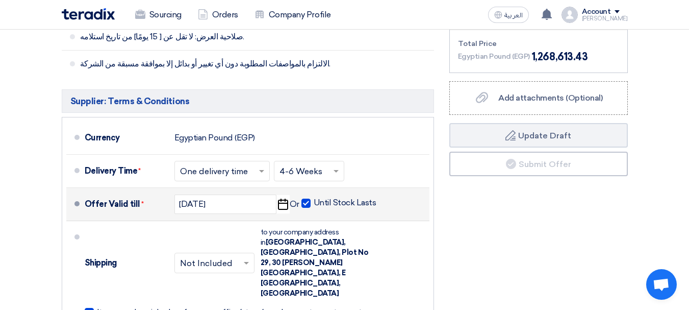
click at [285, 198] on use "button" at bounding box center [283, 203] width 10 height 11
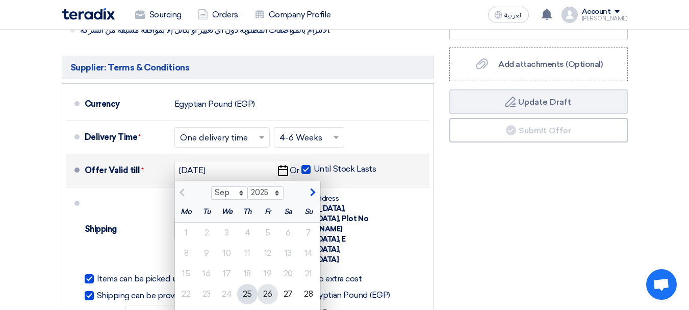
scroll to position [1378, 0]
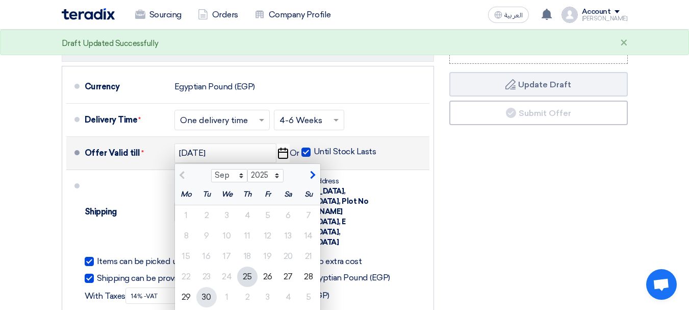
click at [210, 287] on div "30" at bounding box center [206, 297] width 20 height 20
type input "9/30/2025"
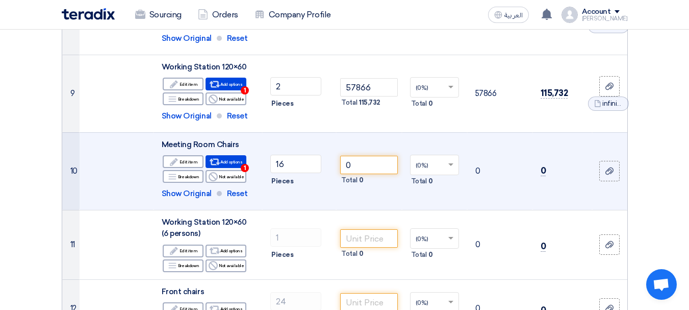
scroll to position [663, 0]
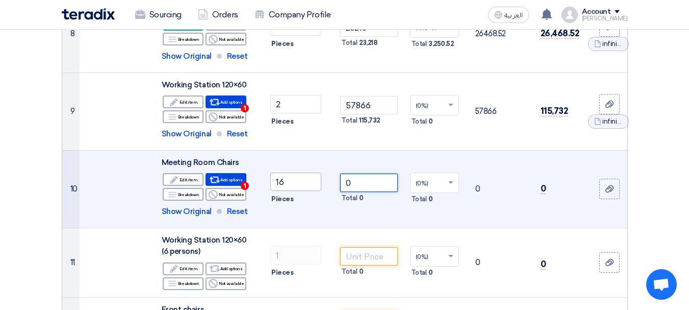
drag, startPoint x: 374, startPoint y: 181, endPoint x: 318, endPoint y: 177, distance: 56.8
click at [318, 177] on tr "10 Meeting Room Chairs Edit Edit item Alternative 1" at bounding box center [344, 189] width 565 height 78
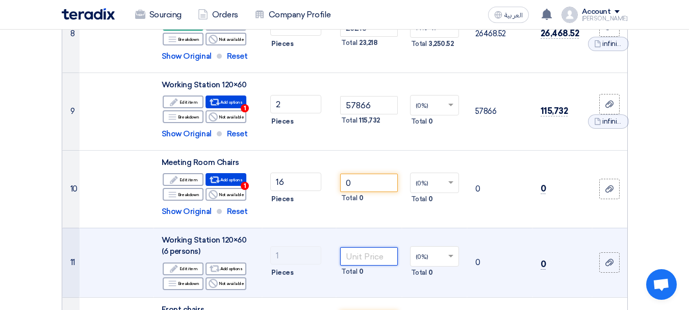
click at [363, 257] on input "number" at bounding box center [368, 256] width 57 height 18
type input "0"
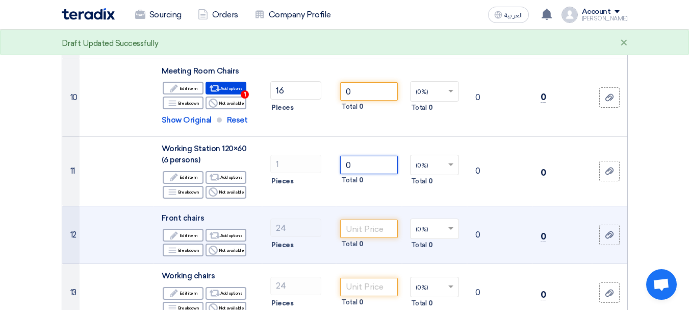
scroll to position [765, 0]
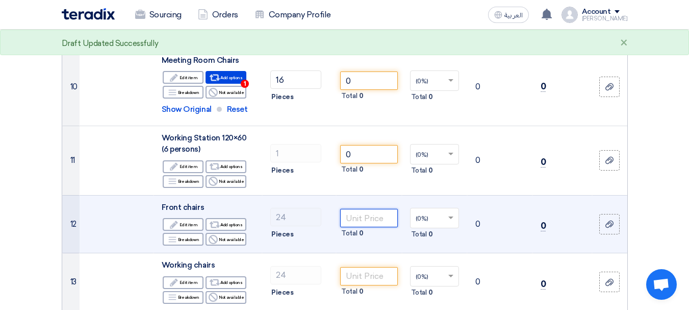
click at [362, 222] on input "number" at bounding box center [368, 218] width 57 height 18
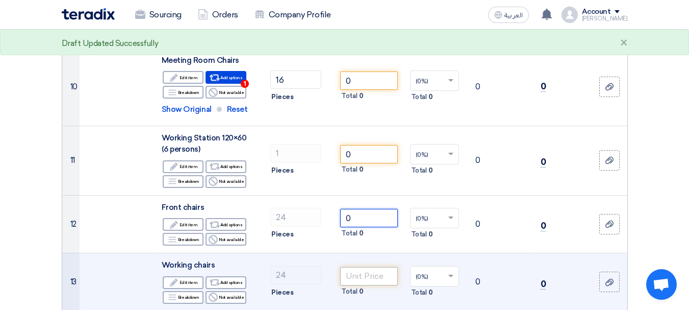
type input "0"
click at [370, 272] on input "number" at bounding box center [368, 276] width 57 height 18
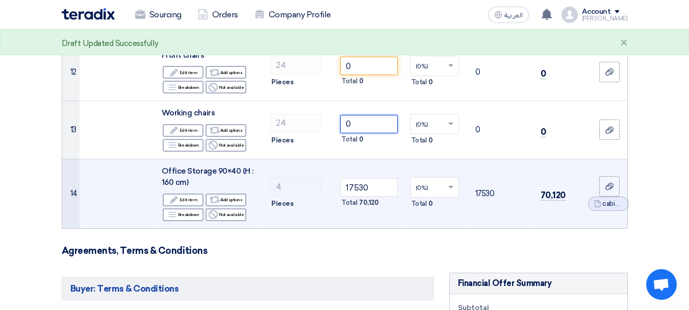
scroll to position [918, 0]
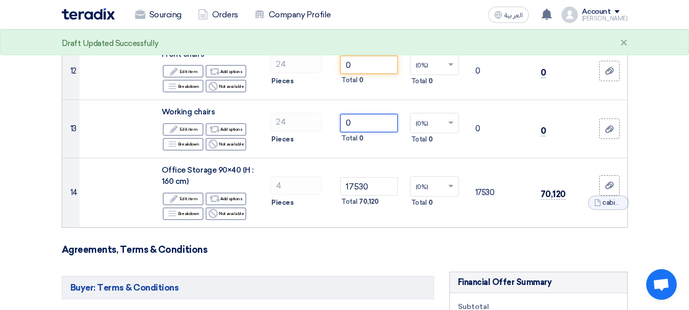
type input "0"
click at [381, 255] on form "Offer Details # Part Number Item Description Quantity Unit Price (EGP) Taxes + …" at bounding box center [345, 54] width 566 height 1727
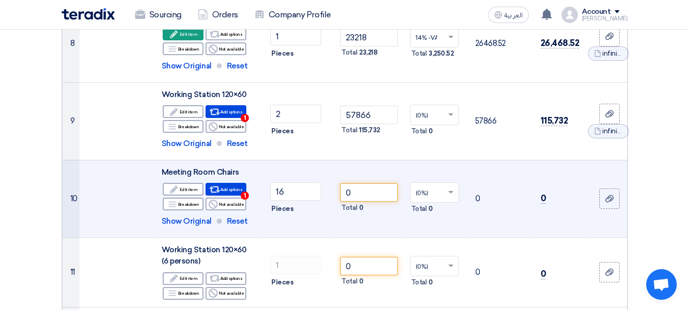
scroll to position [663, 0]
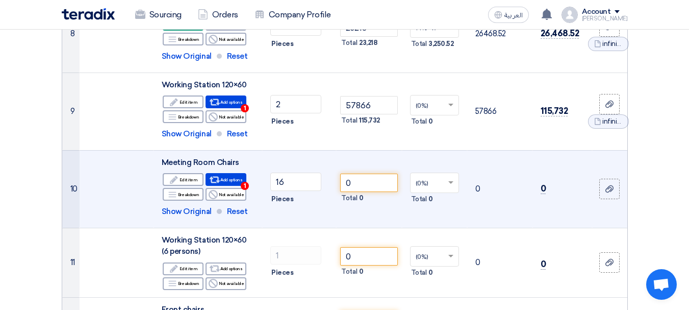
click at [444, 183] on div at bounding box center [435, 182] width 48 height 17
click at [433, 200] on span "14% -VAT" at bounding box center [429, 201] width 27 height 7
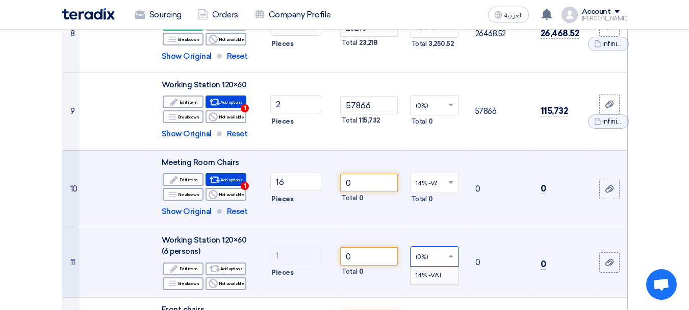
click at [432, 258] on input "text" at bounding box center [430, 257] width 28 height 17
click at [424, 278] on span "14% -VAT" at bounding box center [429, 274] width 27 height 7
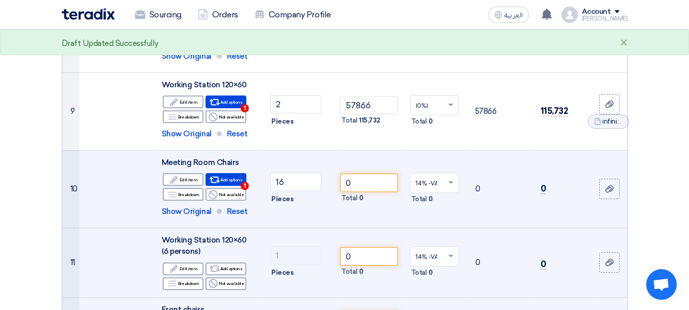
scroll to position [765, 0]
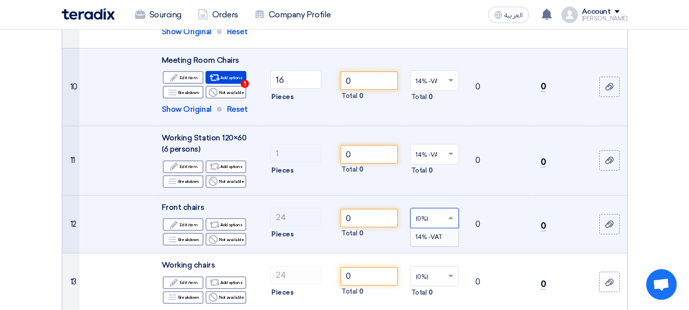
click at [435, 222] on input "text" at bounding box center [430, 219] width 28 height 17
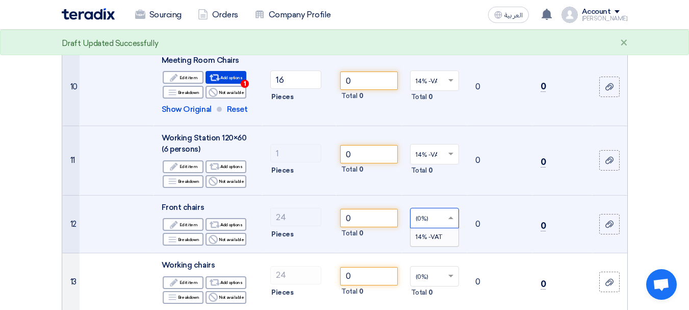
click at [428, 244] on div "14% -VAT" at bounding box center [435, 236] width 48 height 17
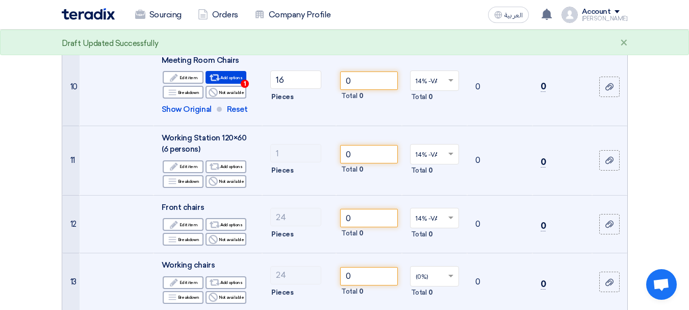
click at [429, 266] on div "(0%) ×" at bounding box center [434, 276] width 49 height 20
click at [428, 292] on span "14% -VAT" at bounding box center [429, 294] width 27 height 7
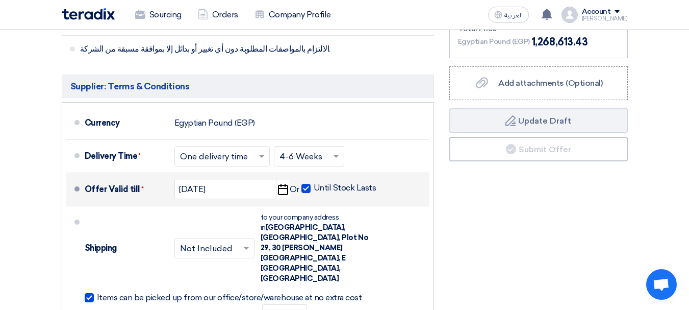
scroll to position [1326, 0]
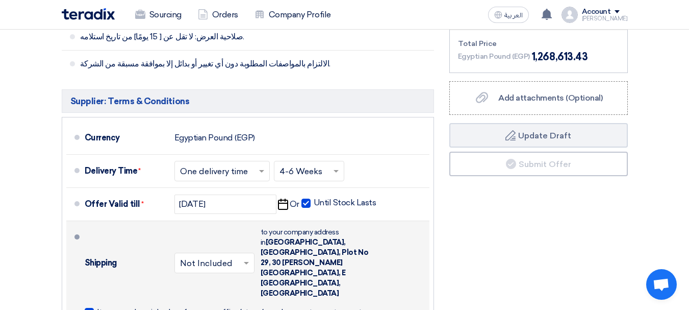
click at [216, 256] on input "text" at bounding box center [215, 263] width 70 height 15
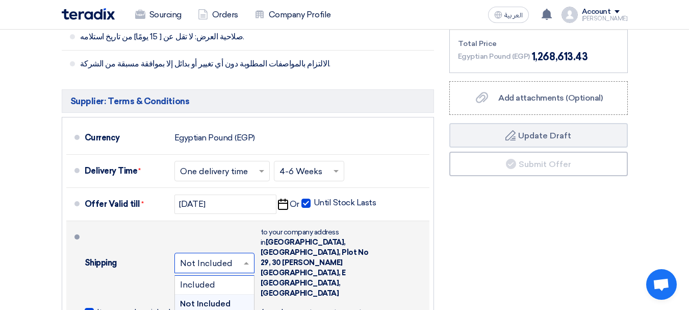
click at [216, 256] on input "text" at bounding box center [215, 263] width 70 height 15
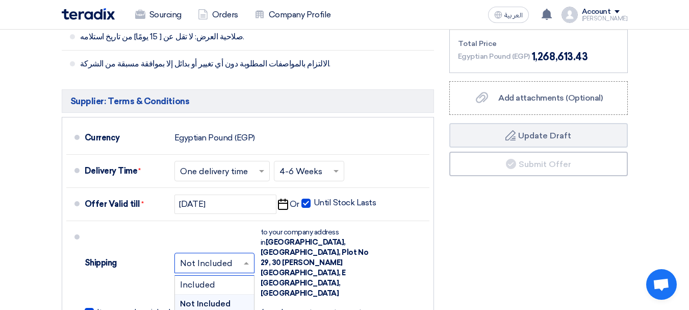
click at [245, 164] on input "text" at bounding box center [222, 171] width 85 height 15
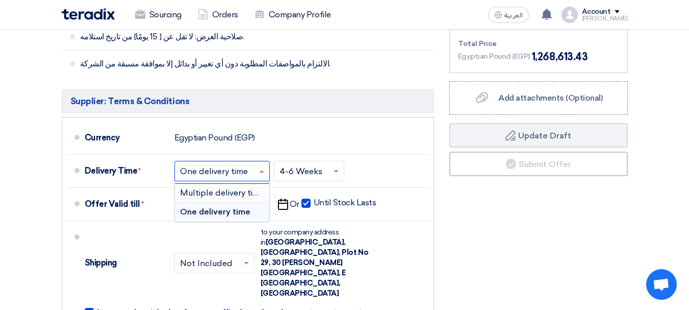
click at [211, 188] on span "Multiple delivery times" at bounding box center [224, 193] width 88 height 10
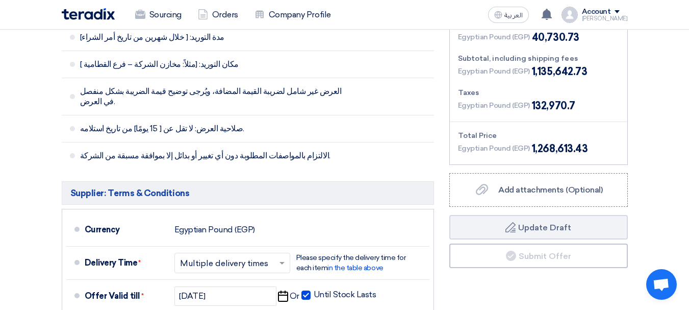
scroll to position [1338, 0]
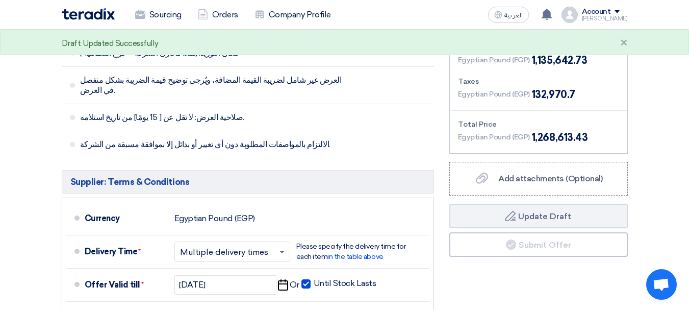
click at [280, 251] on span at bounding box center [282, 253] width 5 height 4
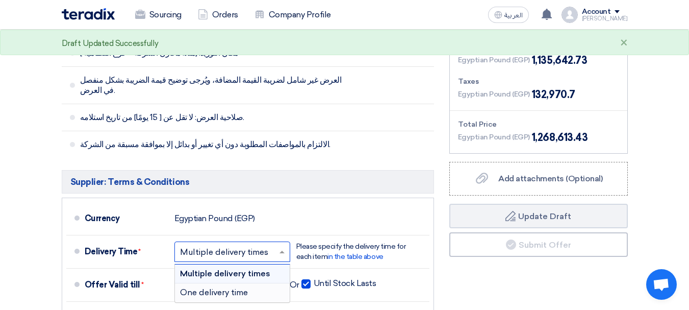
click at [202, 287] on span "One delivery time" at bounding box center [214, 292] width 68 height 10
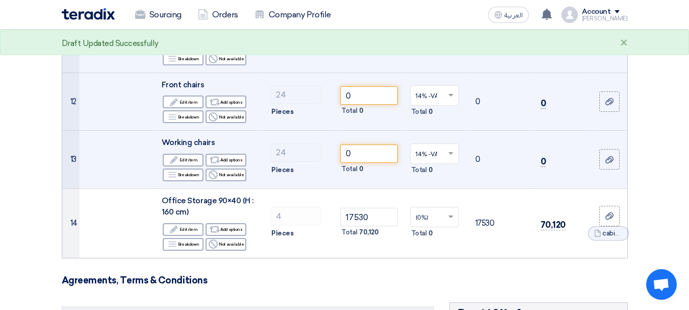
scroll to position [867, 0]
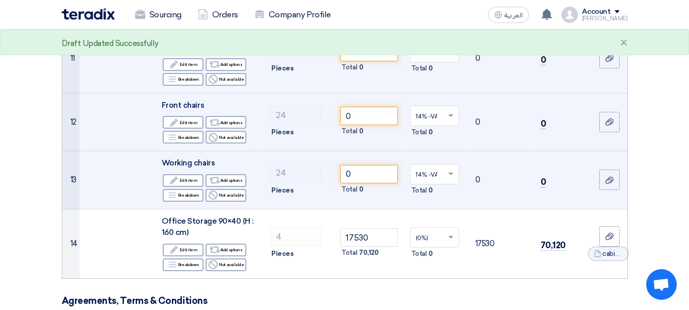
click at [119, 170] on td at bounding box center [117, 180] width 74 height 58
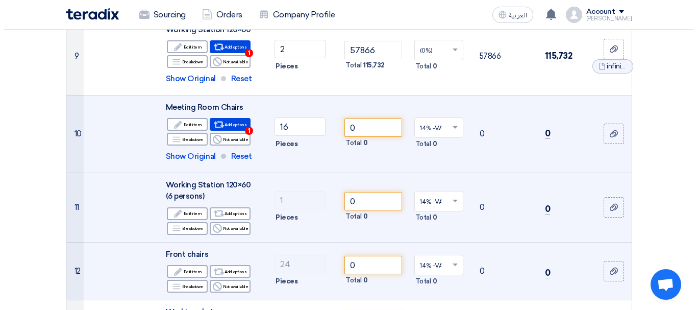
scroll to position [714, 0]
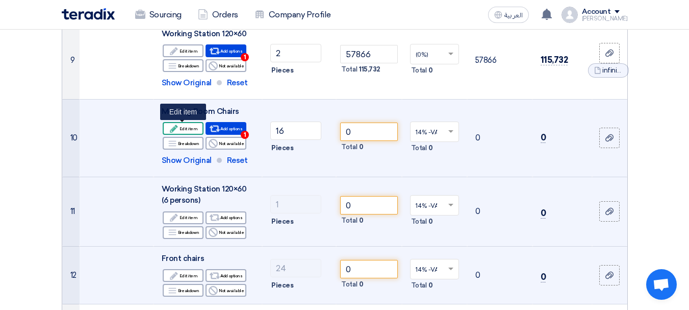
click at [181, 128] on div "Edit Edit item" at bounding box center [183, 128] width 41 height 13
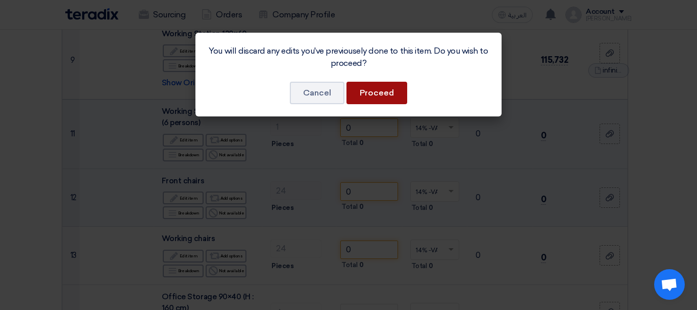
click at [377, 97] on button "Proceed" at bounding box center [376, 93] width 61 height 22
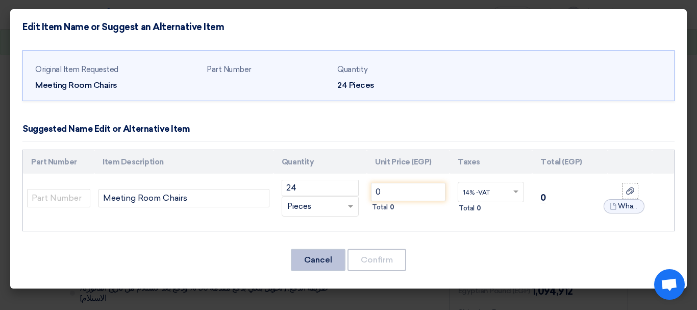
click at [318, 257] on button "Cancel" at bounding box center [318, 259] width 55 height 22
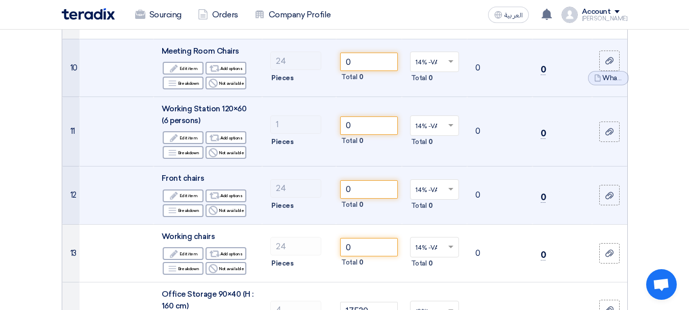
scroll to position [723, 0]
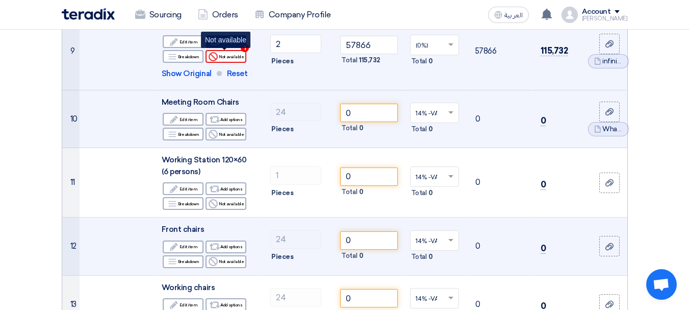
click at [224, 57] on div "Reject Not available" at bounding box center [226, 56] width 41 height 13
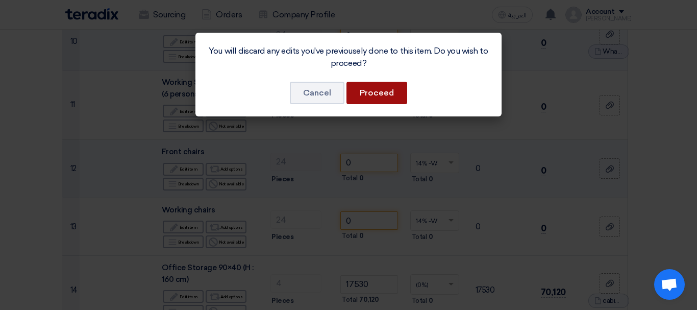
click at [365, 92] on button "Proceed" at bounding box center [376, 93] width 61 height 22
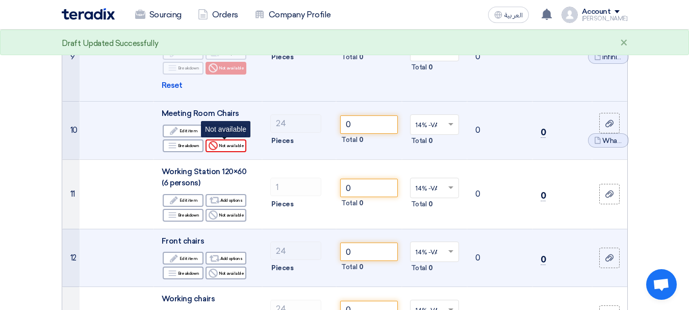
click at [233, 145] on div "Reject Not available" at bounding box center [226, 145] width 41 height 13
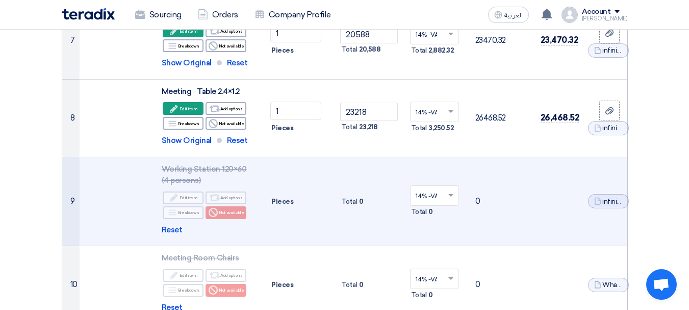
scroll to position [570, 0]
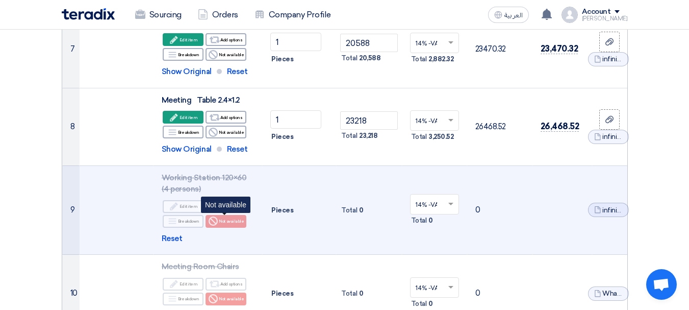
click at [222, 218] on div "Reject Not available" at bounding box center [226, 221] width 41 height 13
click at [173, 236] on span "Reset" at bounding box center [172, 239] width 21 height 12
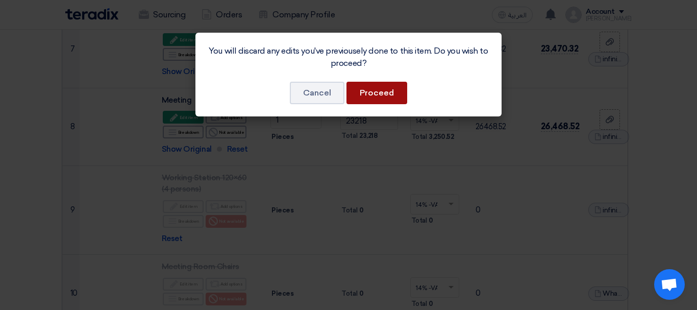
click at [362, 97] on button "Proceed" at bounding box center [376, 93] width 61 height 22
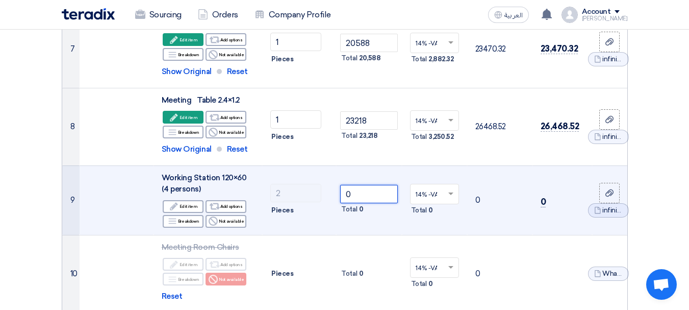
click at [314, 196] on tr "9 Working Station 120×60 (4 persons) Edit Edit item Alternative Add options Bre…" at bounding box center [344, 199] width 565 height 69
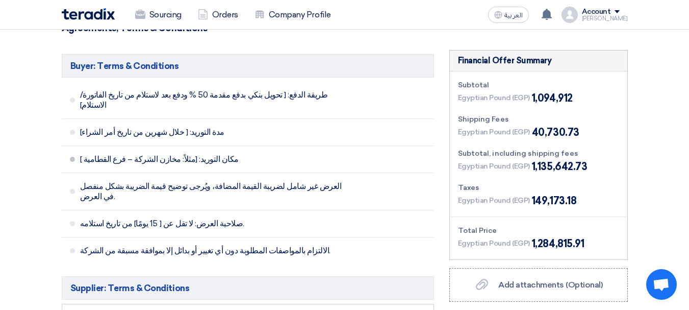
scroll to position [928, 0]
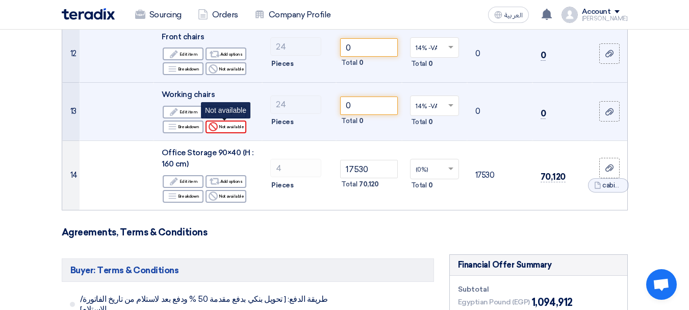
type input "57866"
click at [224, 127] on div "Reject Not available" at bounding box center [226, 126] width 41 height 13
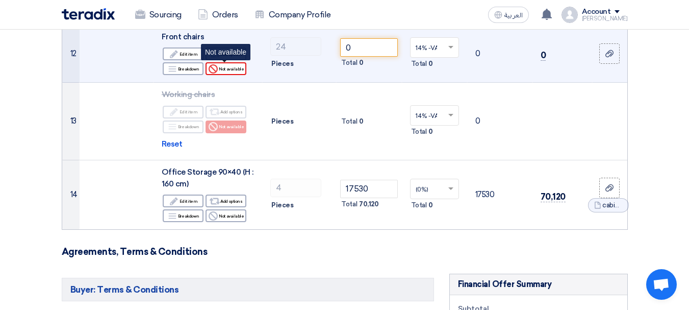
click at [222, 69] on div "Reject Not available" at bounding box center [226, 68] width 41 height 13
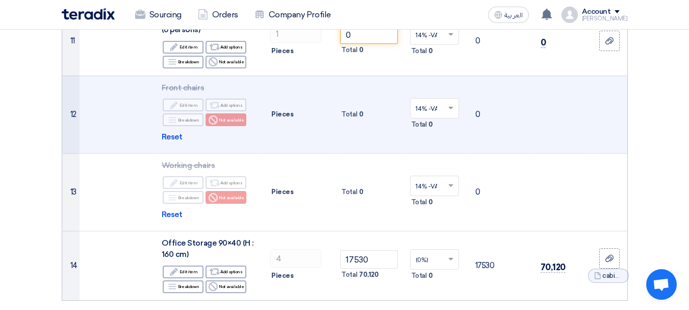
scroll to position [825, 0]
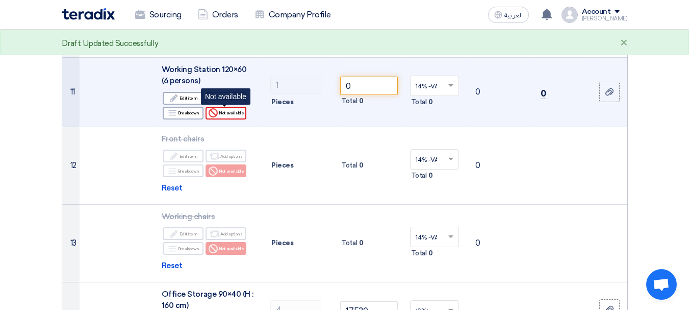
click at [229, 116] on div "Reject Not available" at bounding box center [226, 113] width 41 height 13
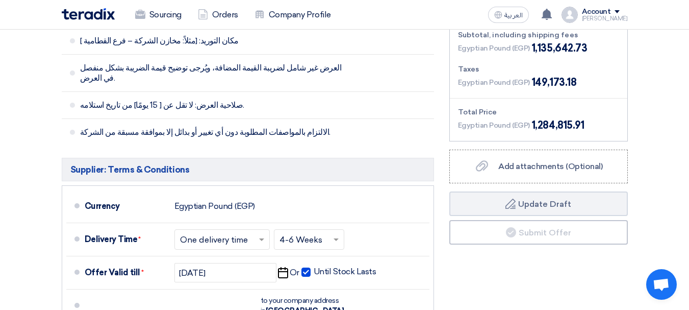
scroll to position [1336, 0]
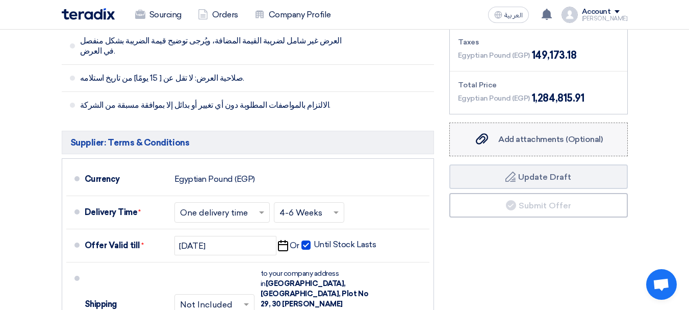
click at [487, 141] on use at bounding box center [482, 138] width 12 height 11
click at [0, 0] on input "Add attachments (Optional) Add attachments (Optional)" at bounding box center [0, 0] width 0 height 0
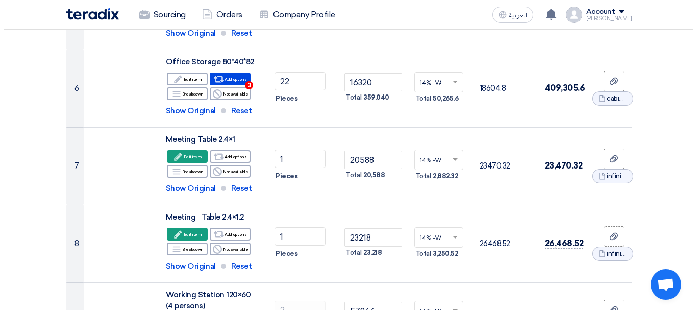
scroll to position [468, 0]
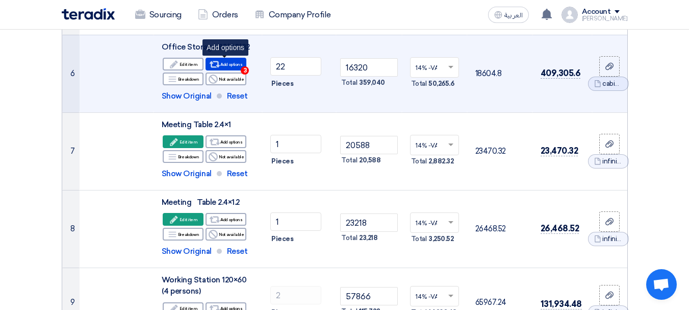
click at [241, 64] on div "Alternative Add options 3" at bounding box center [226, 64] width 41 height 13
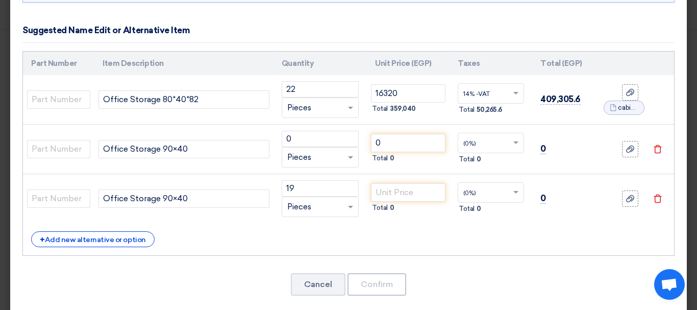
scroll to position [102, 0]
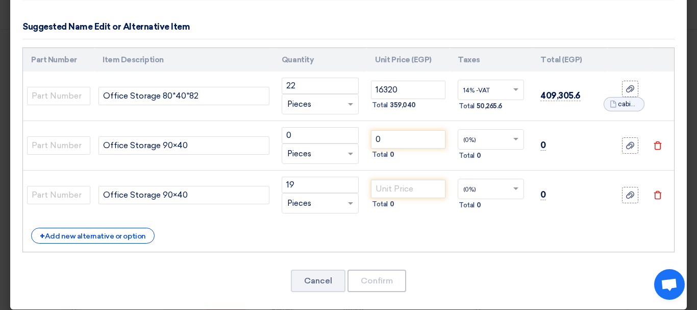
click at [654, 143] on use at bounding box center [658, 145] width 8 height 9
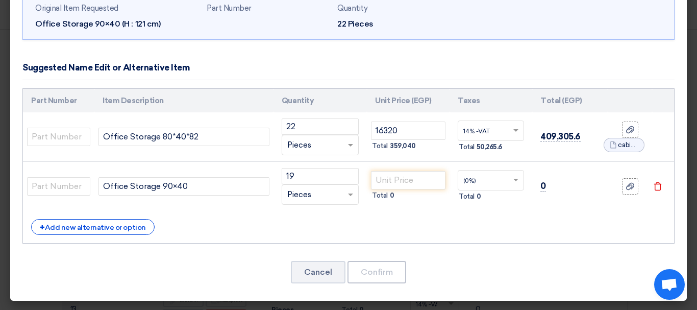
scroll to position [61, 0]
click at [654, 184] on use at bounding box center [658, 186] width 8 height 9
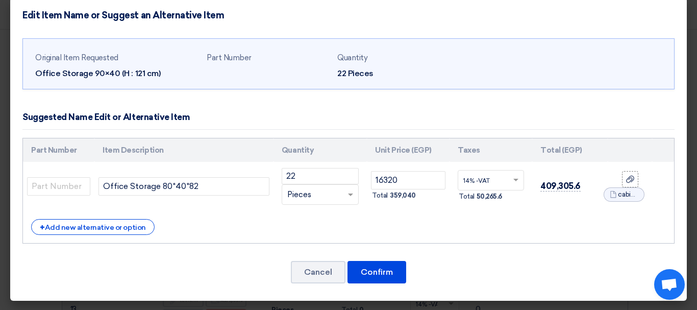
scroll to position [12, 0]
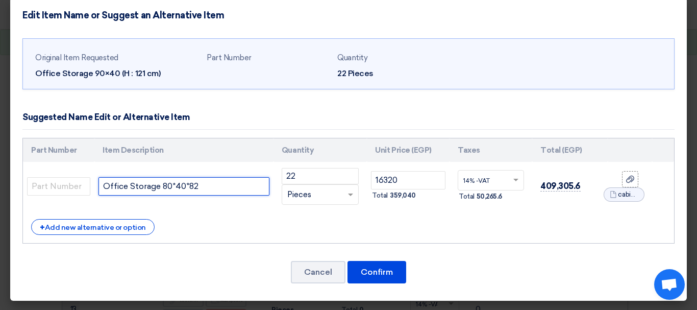
drag, startPoint x: 205, startPoint y: 187, endPoint x: 188, endPoint y: 188, distance: 16.4
click at [188, 188] on input "Office Storage 80*40*82" at bounding box center [183, 186] width 171 height 18
drag, startPoint x: 167, startPoint y: 186, endPoint x: 161, endPoint y: 186, distance: 6.6
click at [161, 186] on input "Office Storage 80*40*121" at bounding box center [183, 186] width 171 height 18
drag, startPoint x: 177, startPoint y: 185, endPoint x: 183, endPoint y: 185, distance: 6.1
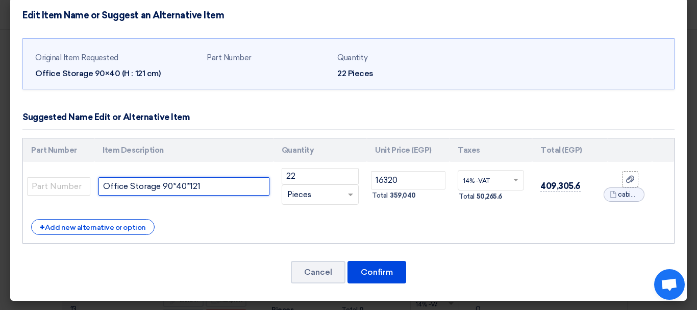
click at [183, 185] on input "Office Storage 90*40*121" at bounding box center [183, 186] width 171 height 18
type input "Office Storage 90*44*121"
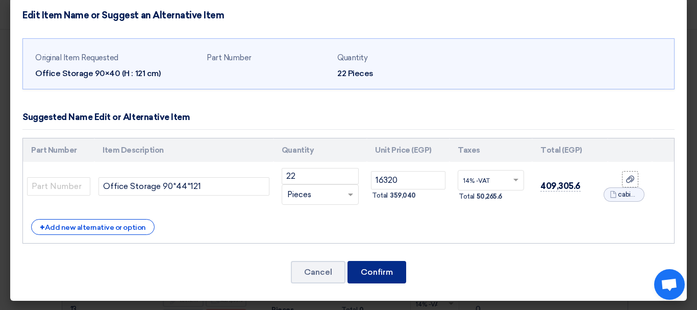
click at [374, 272] on button "Confirm" at bounding box center [376, 272] width 59 height 22
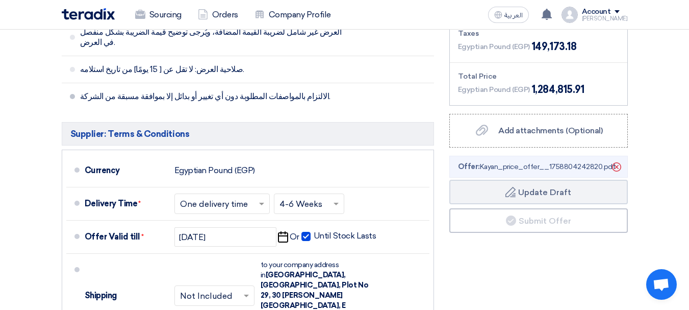
scroll to position [1391, 0]
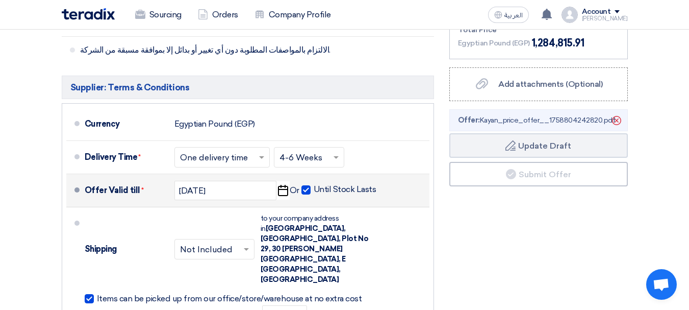
click at [281, 185] on use "button" at bounding box center [283, 190] width 10 height 11
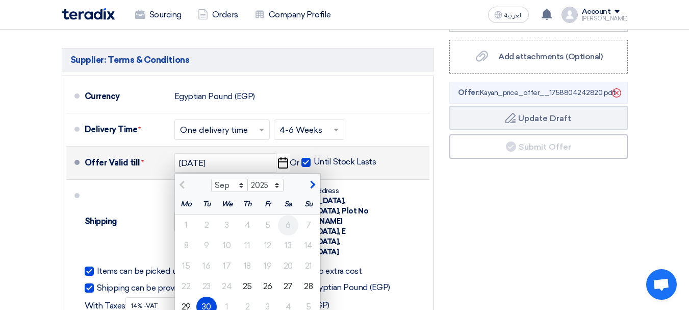
scroll to position [1442, 0]
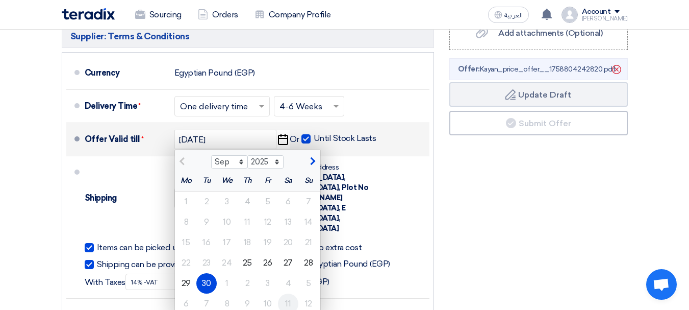
click at [286, 293] on div "11" at bounding box center [288, 303] width 20 height 20
type input "[DATE]"
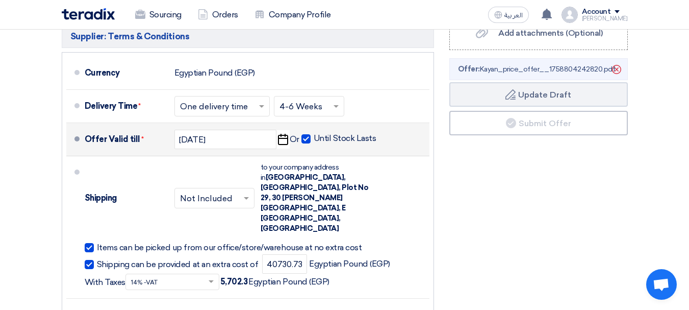
click at [306, 134] on span at bounding box center [306, 138] width 9 height 9
click at [314, 133] on input "Until Stock Lasts" at bounding box center [346, 142] width 65 height 19
checkbox input "false"
click at [287, 134] on use "button" at bounding box center [283, 139] width 10 height 11
select select "10"
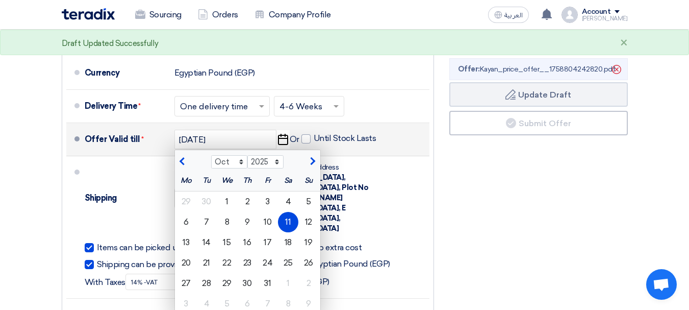
click at [286, 134] on use "button" at bounding box center [283, 139] width 10 height 11
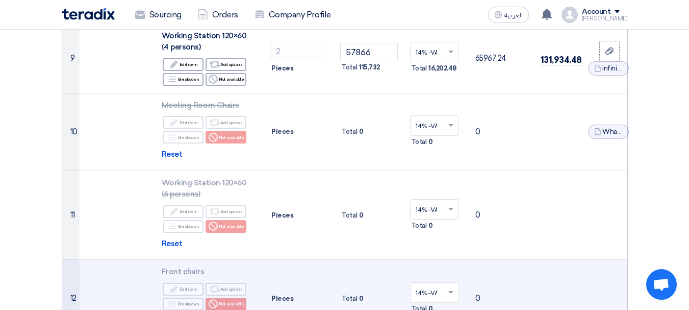
scroll to position [677, 0]
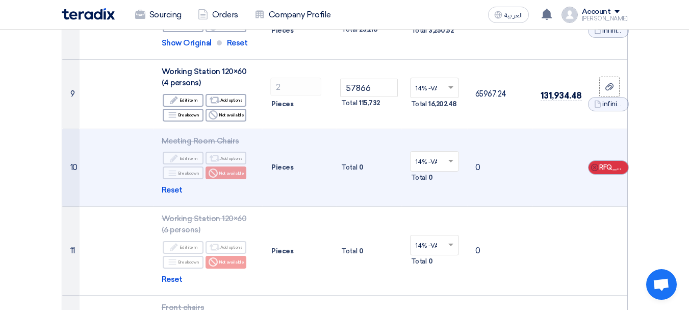
click at [594, 164] on use at bounding box center [594, 167] width 7 height 7
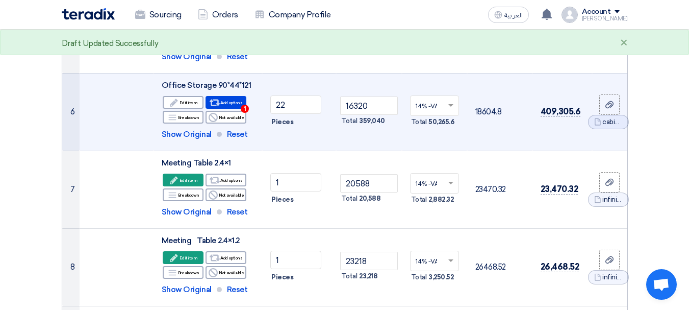
scroll to position [421, 0]
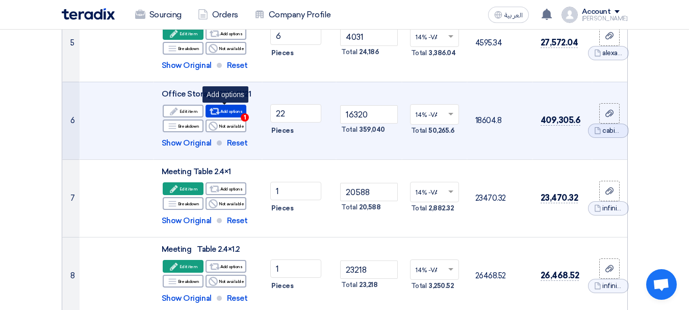
click at [227, 108] on div "Alternative Add options 1" at bounding box center [226, 111] width 41 height 13
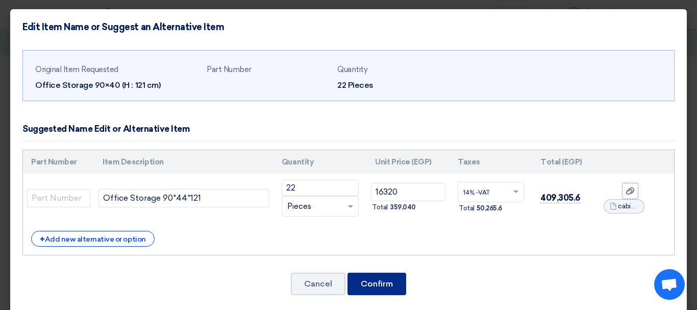
click at [367, 282] on button "Confirm" at bounding box center [376, 283] width 59 height 22
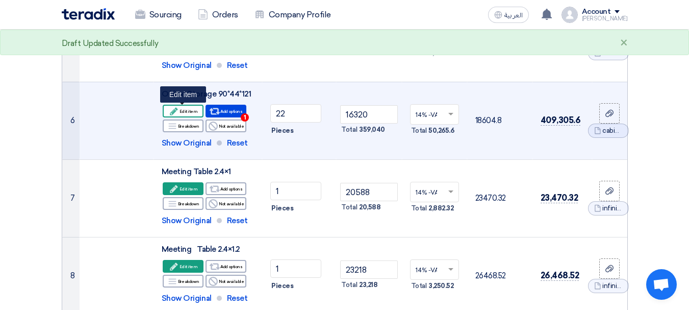
click at [177, 108] on use at bounding box center [174, 111] width 8 height 8
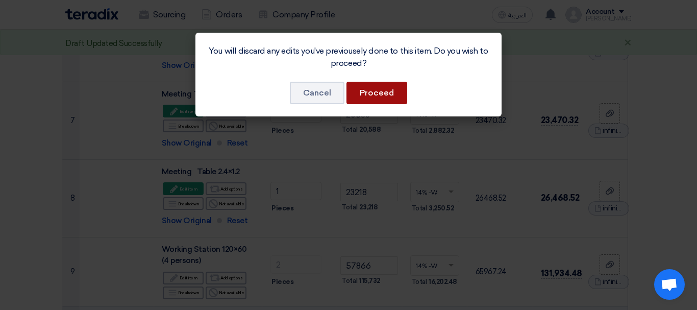
click at [393, 94] on button "Proceed" at bounding box center [376, 93] width 61 height 22
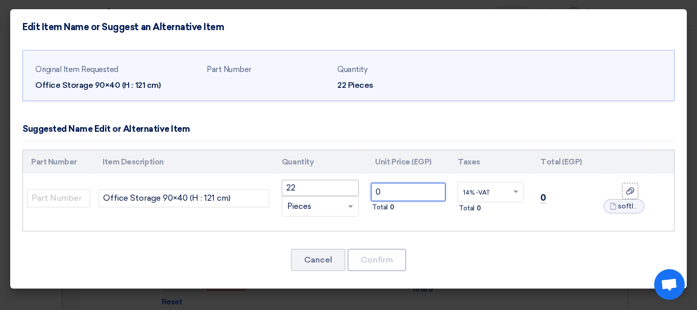
drag, startPoint x: 401, startPoint y: 195, endPoint x: 331, endPoint y: 189, distance: 70.1
click at [331, 189] on tr "Office Storage 90×40 (H : 121 cm) 22 RFQ_STEP1.ITEMS.2.TYPE_PLACEHOLDER ×" at bounding box center [348, 197] width 651 height 49
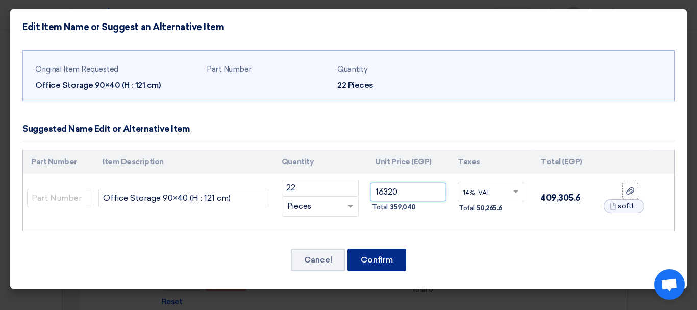
type input "16320"
click at [360, 262] on button "Confirm" at bounding box center [376, 259] width 59 height 22
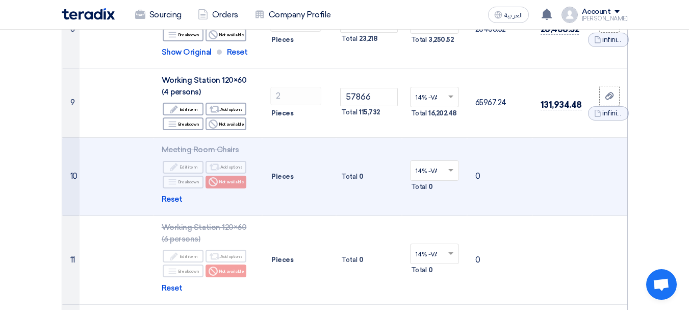
scroll to position [677, 0]
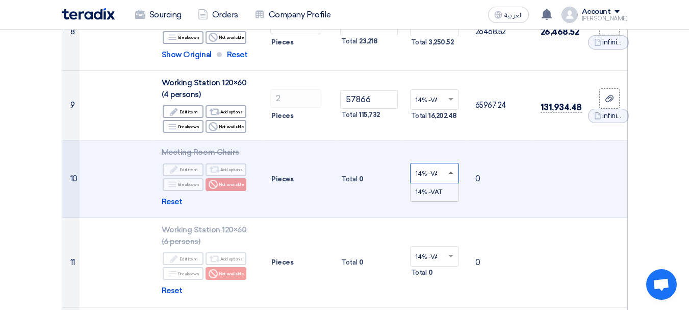
click at [448, 171] on span at bounding box center [450, 172] width 5 height 3
click at [485, 166] on td "0" at bounding box center [499, 179] width 65 height 78
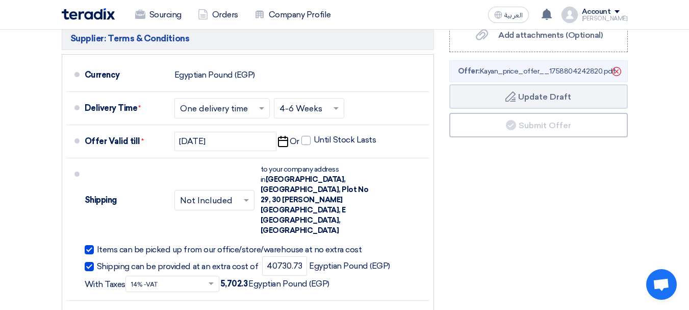
scroll to position [1480, 0]
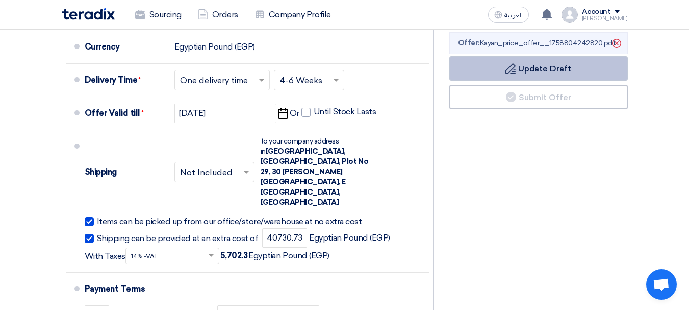
click at [509, 71] on icon "Draft" at bounding box center [511, 68] width 10 height 10
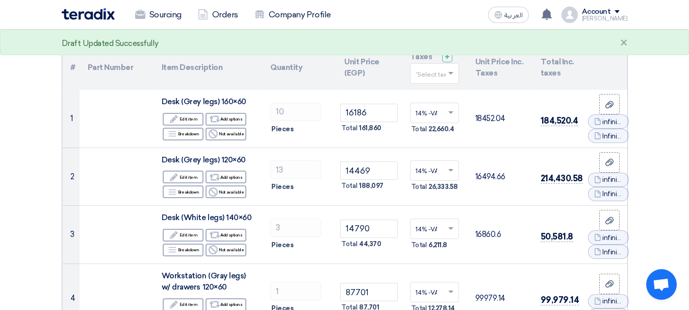
scroll to position [0, 0]
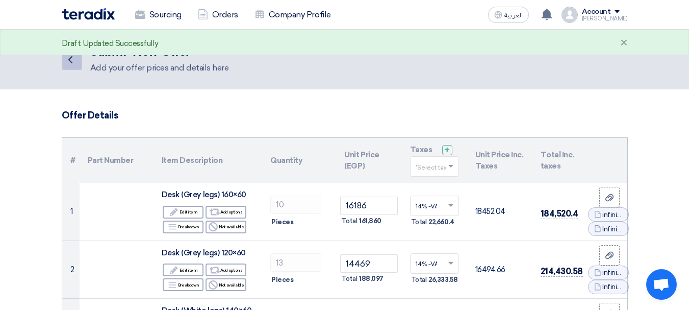
click at [62, 64] on link "Back" at bounding box center [72, 59] width 20 height 20
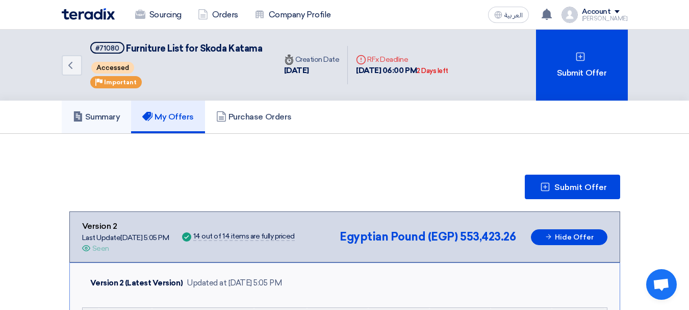
click at [106, 115] on h5 "Summary" at bounding box center [96, 117] width 47 height 10
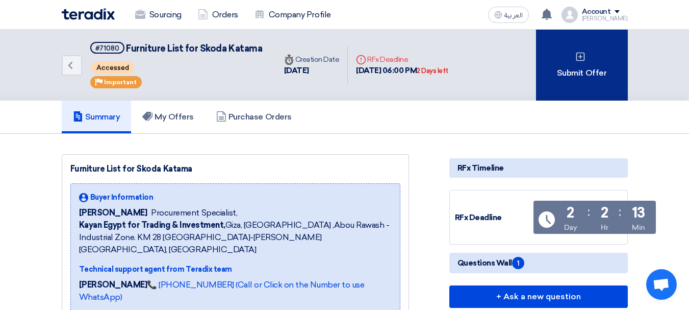
click at [575, 62] on div "Submit Offer" at bounding box center [582, 65] width 92 height 71
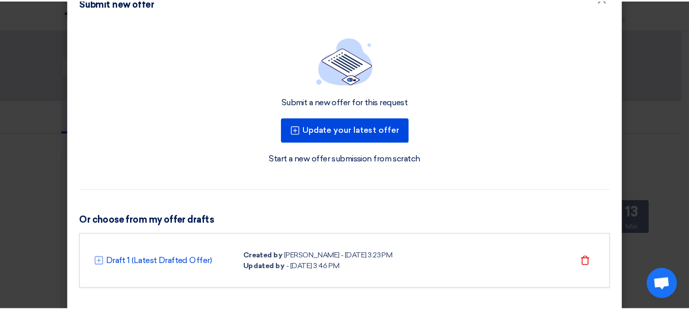
scroll to position [42, 0]
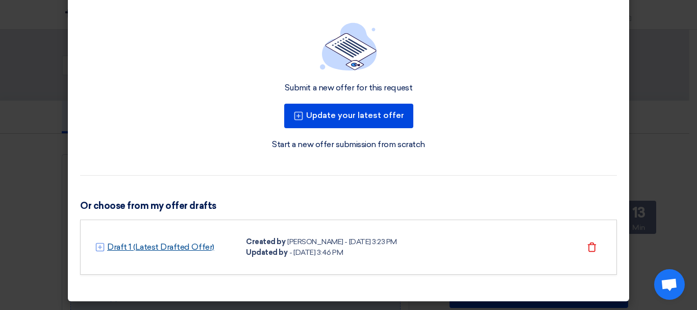
click at [145, 247] on link "Draft 1 (Latest Drafted Offer)" at bounding box center [160, 247] width 107 height 12
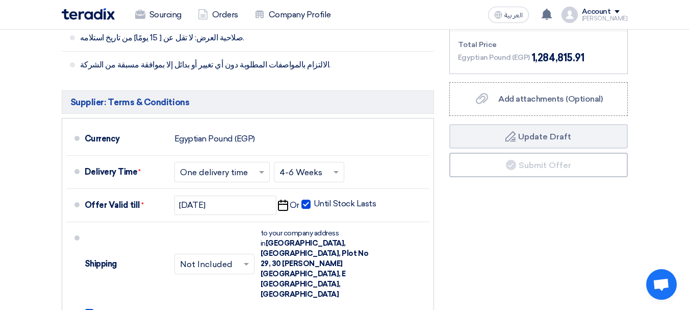
scroll to position [1378, 0]
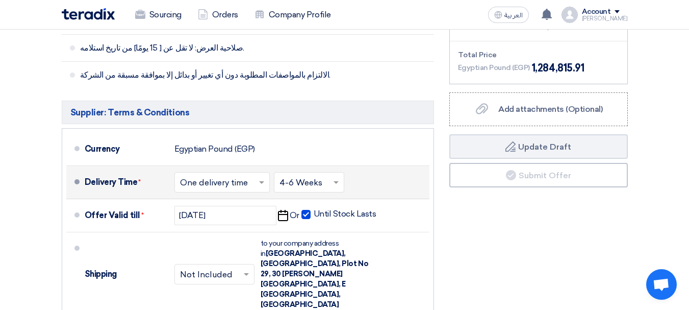
click at [257, 177] on span at bounding box center [263, 182] width 13 height 10
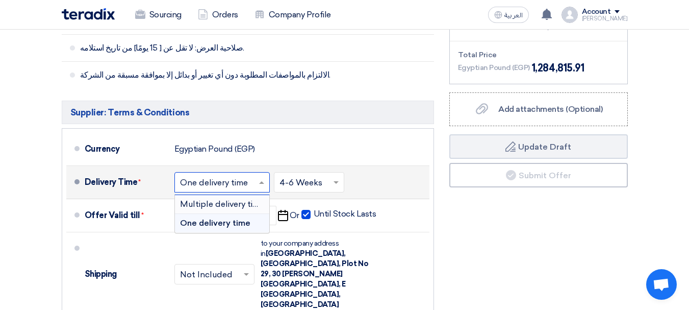
click at [236, 199] on span "Multiple delivery times" at bounding box center [224, 204] width 88 height 10
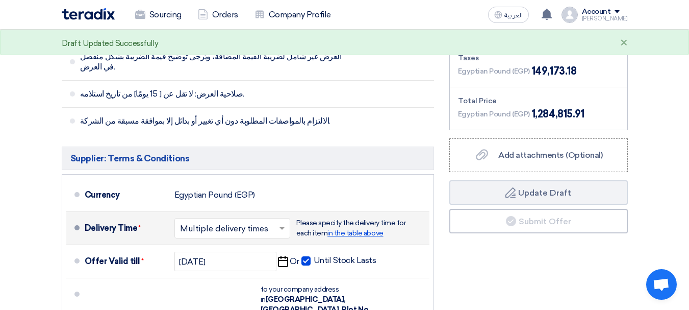
click at [358, 229] on span "in the table above" at bounding box center [356, 233] width 56 height 9
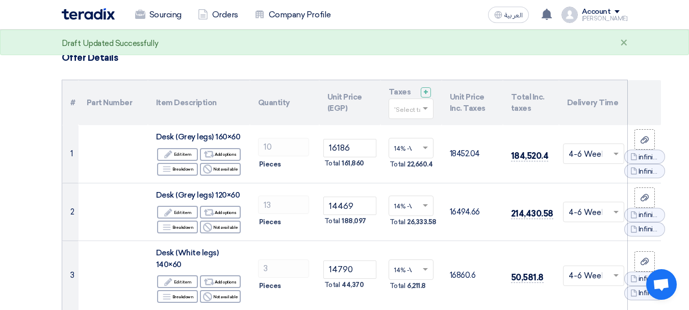
scroll to position [57, 0]
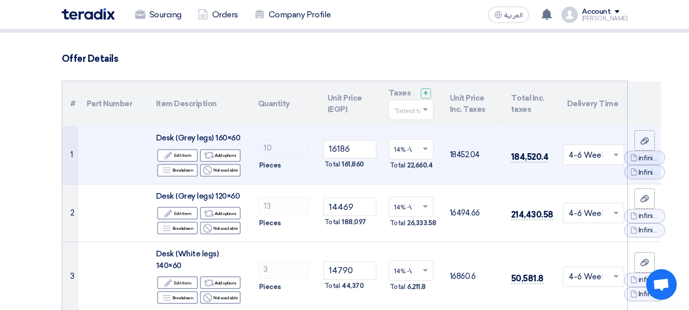
click at [612, 152] on span at bounding box center [617, 155] width 13 height 12
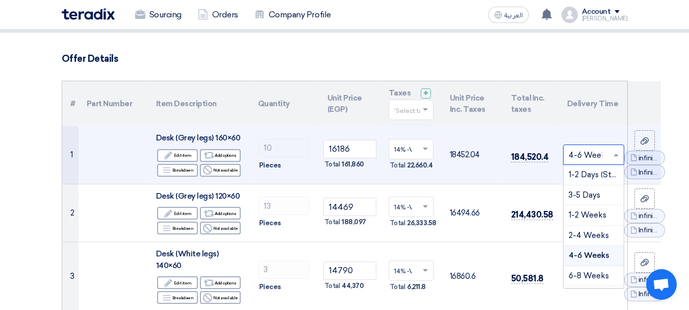
click at [612, 152] on span at bounding box center [617, 155] width 13 height 12
click at [587, 251] on span "4-6 Weeks" at bounding box center [589, 255] width 41 height 9
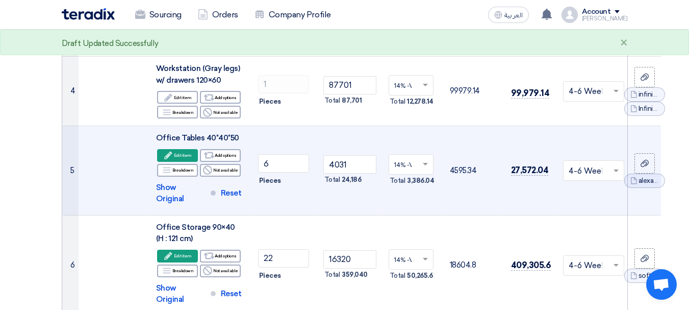
scroll to position [312, 0]
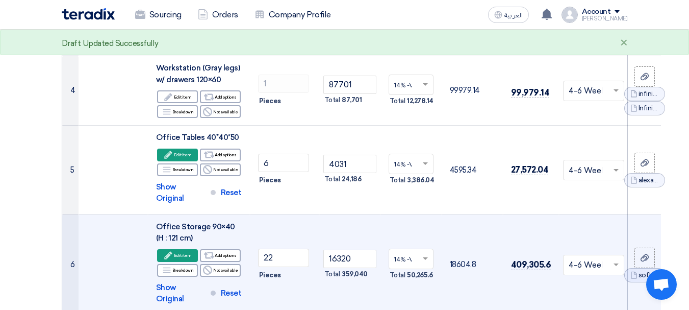
click at [605, 257] on input "text" at bounding box center [589, 265] width 40 height 17
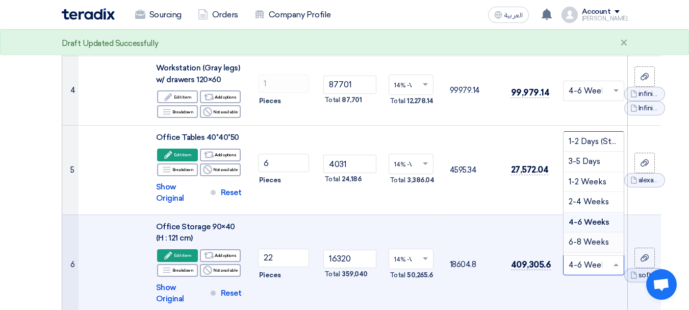
click at [588, 232] on div "6-8 Weeks" at bounding box center [594, 242] width 60 height 20
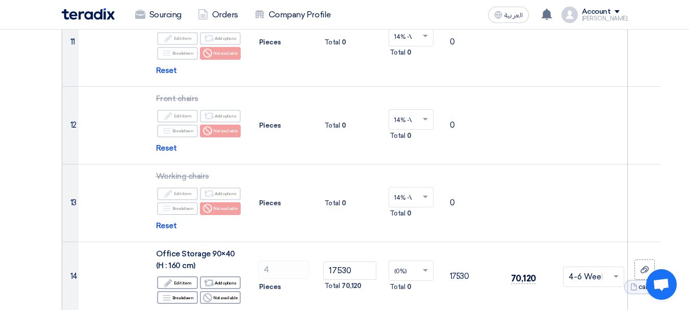
scroll to position [975, 0]
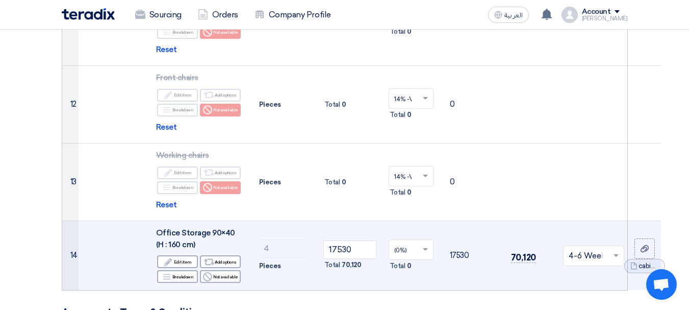
click at [596, 248] on input "text" at bounding box center [589, 256] width 40 height 17
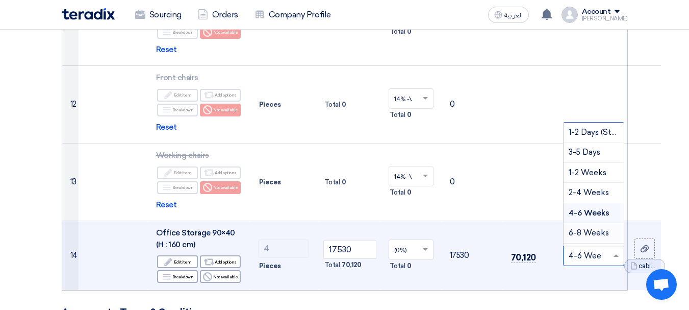
click at [580, 228] on span "6-8 Weeks" at bounding box center [589, 232] width 40 height 9
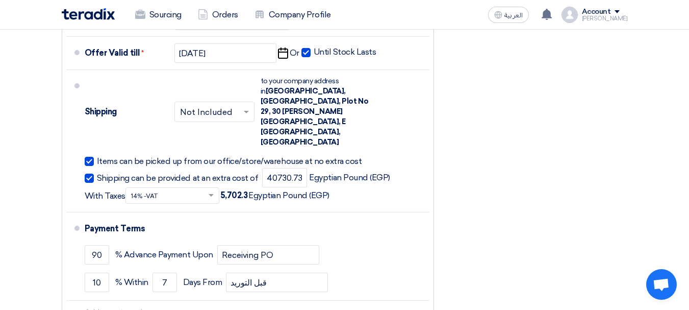
scroll to position [1689, 0]
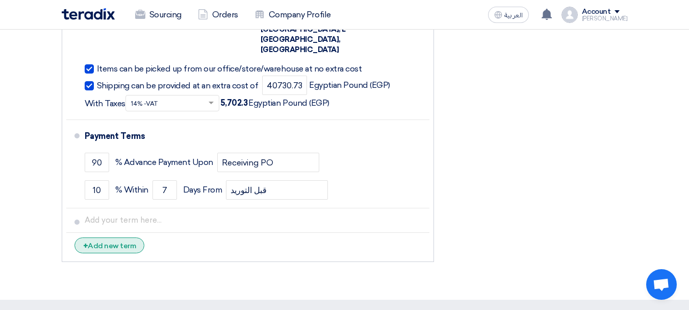
click at [115, 237] on div "+ Add new term" at bounding box center [109, 245] width 70 height 16
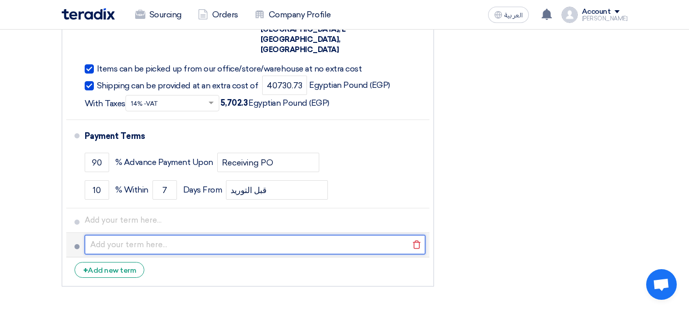
click at [135, 235] on input "text" at bounding box center [255, 244] width 341 height 19
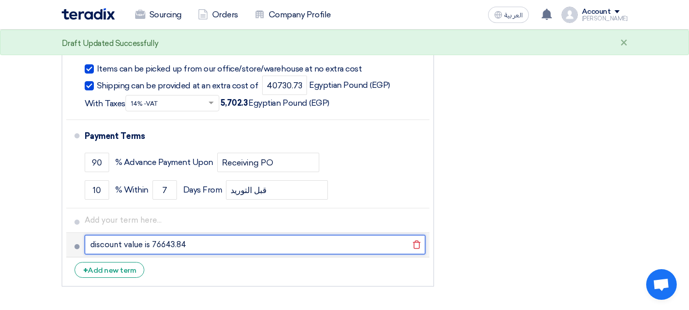
type input "discount value is 76643.84"
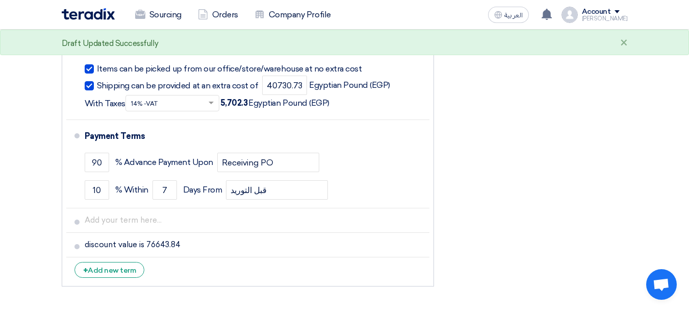
click at [166, 257] on li "+ Add new term" at bounding box center [247, 269] width 363 height 24
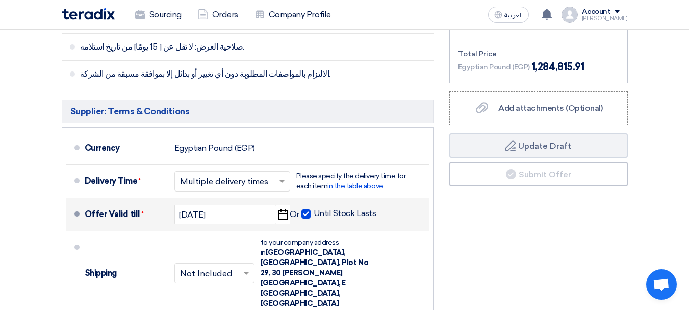
scroll to position [1434, 0]
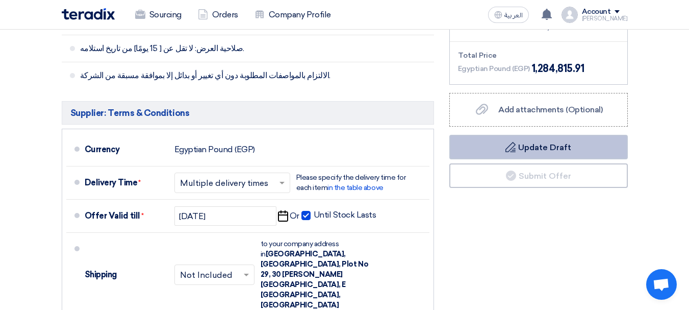
click at [505, 135] on button "Draft Update Draft" at bounding box center [538, 147] width 179 height 24
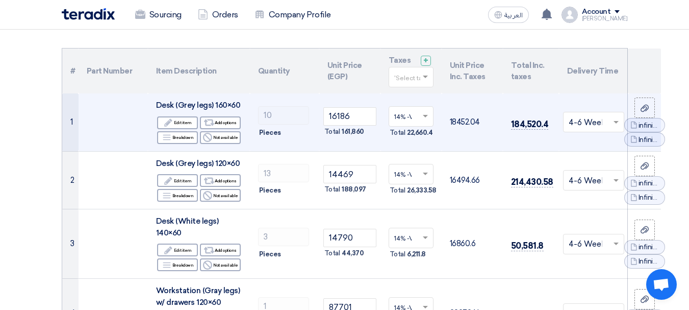
scroll to position [0, 0]
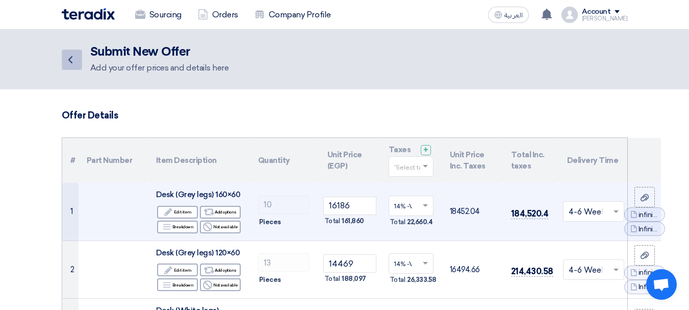
click at [70, 60] on icon "Back" at bounding box center [70, 60] width 12 height 12
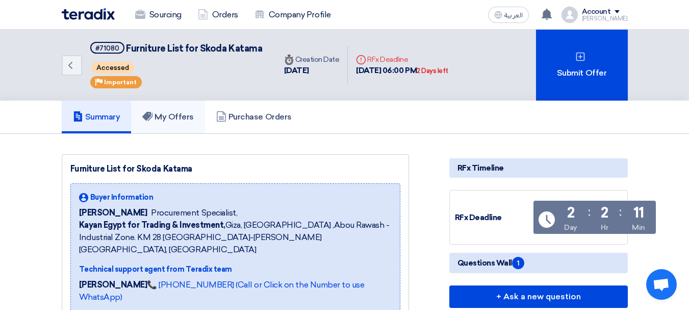
click at [168, 114] on h5 "My Offers" at bounding box center [168, 117] width 52 height 10
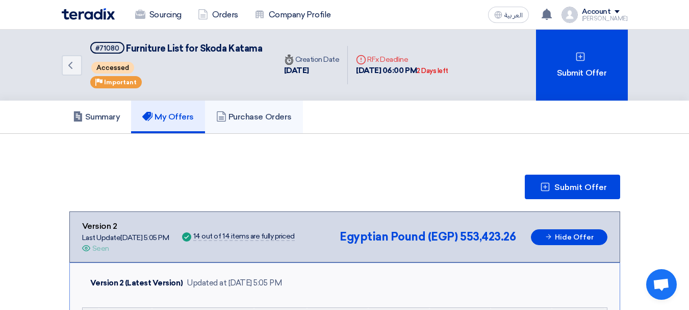
click at [240, 116] on h5 "Purchase Orders" at bounding box center [254, 117] width 76 height 10
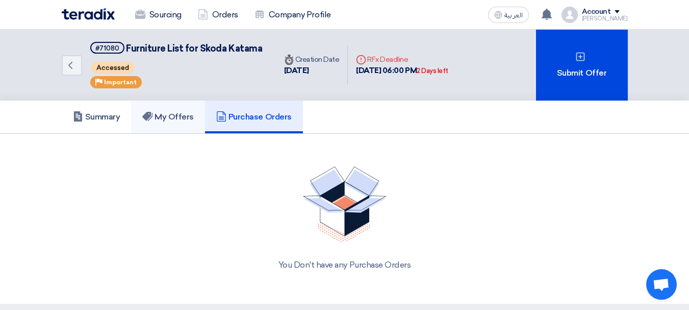
click at [165, 115] on h5 "My Offers" at bounding box center [168, 117] width 52 height 10
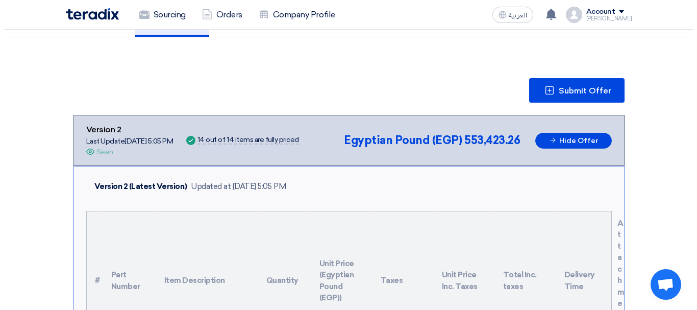
scroll to position [102, 0]
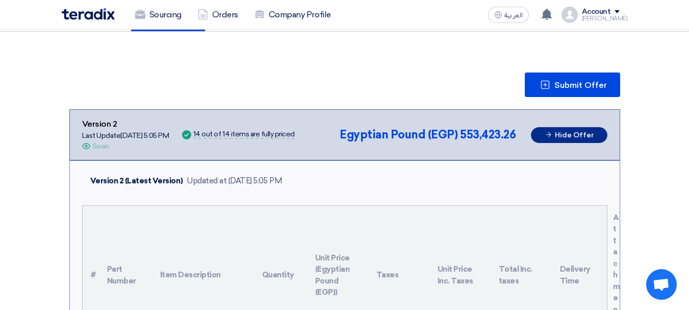
click at [560, 132] on button "Hide Offer" at bounding box center [569, 135] width 77 height 16
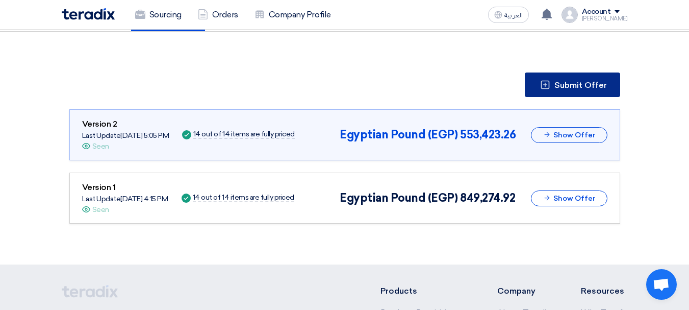
click at [559, 88] on span "Submit Offer" at bounding box center [581, 85] width 53 height 8
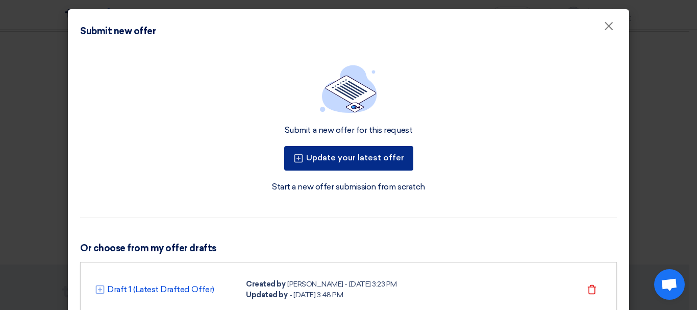
click at [359, 156] on button "Update your latest offer" at bounding box center [348, 158] width 129 height 24
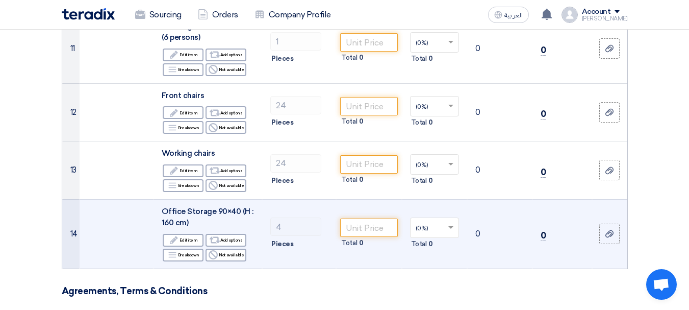
scroll to position [867, 0]
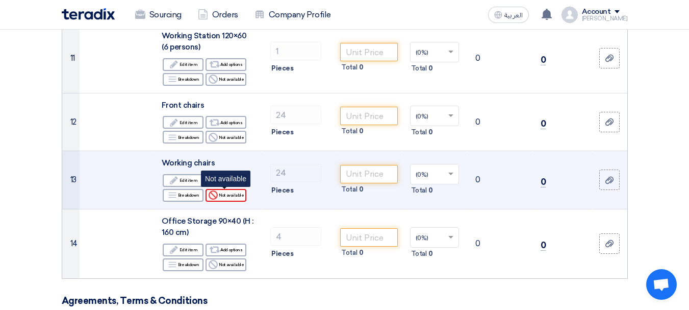
click at [223, 194] on div "Reject Not available" at bounding box center [226, 195] width 41 height 13
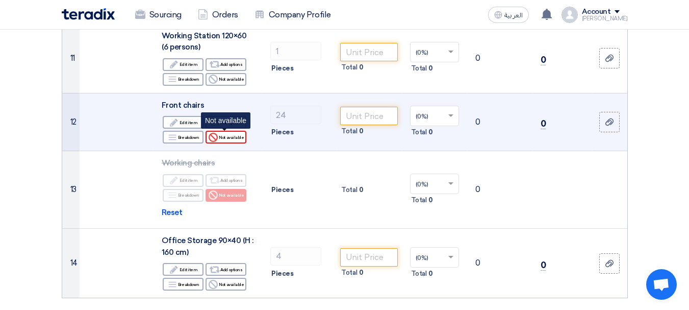
click at [231, 140] on div "Reject Not available" at bounding box center [226, 137] width 41 height 13
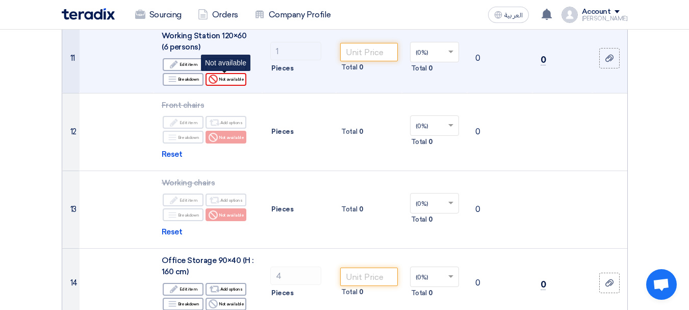
click at [232, 82] on div "Reject Not available" at bounding box center [226, 79] width 41 height 13
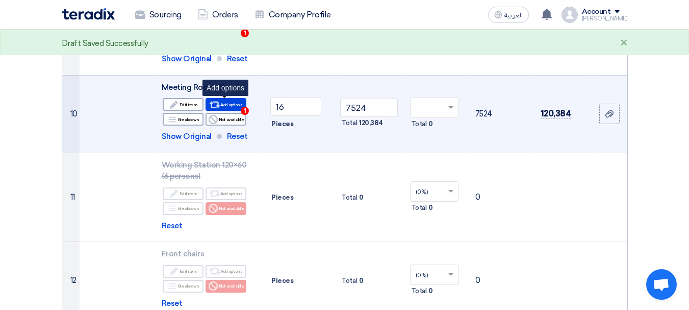
scroll to position [714, 0]
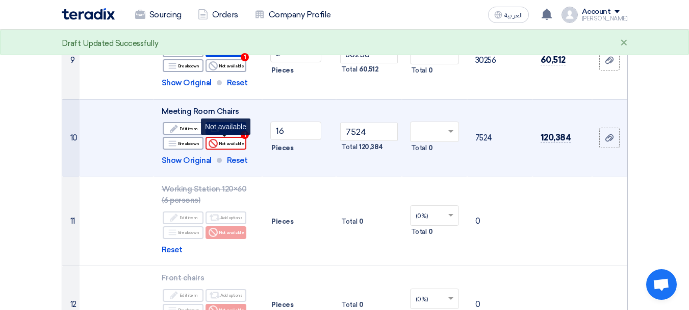
click at [223, 140] on div "Reject Not available" at bounding box center [226, 143] width 41 height 13
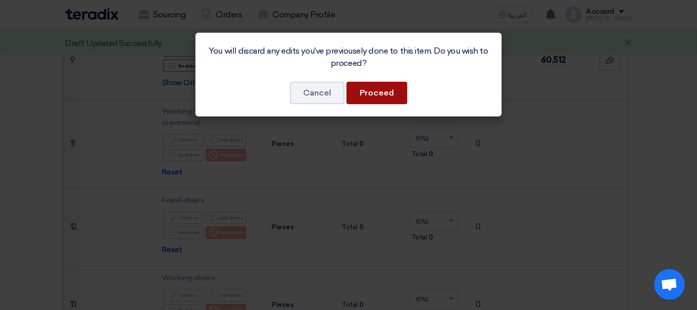
click at [367, 97] on button "Proceed" at bounding box center [376, 93] width 61 height 22
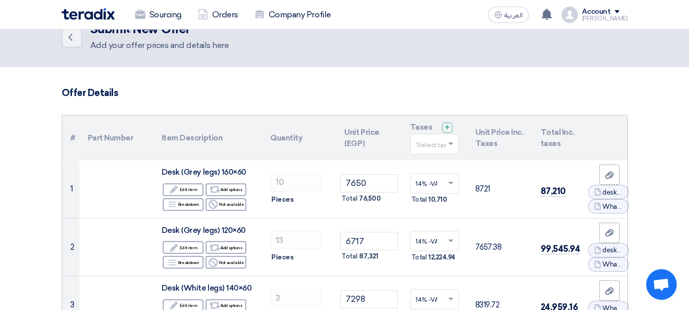
scroll to position [0, 0]
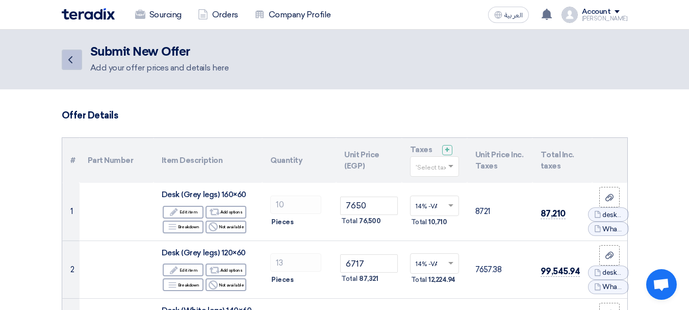
click at [63, 56] on link "Back" at bounding box center [72, 59] width 20 height 20
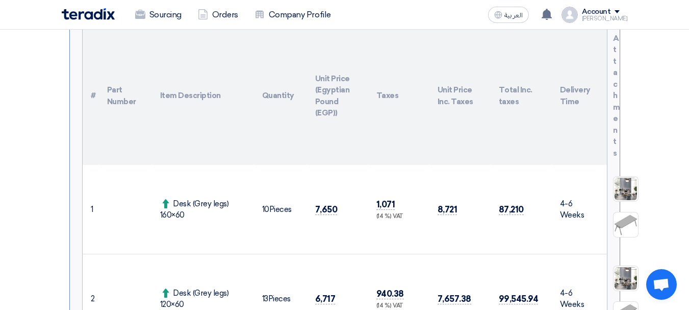
scroll to position [141, 0]
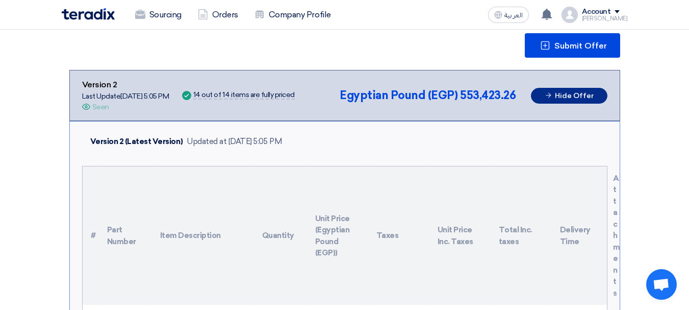
click at [556, 97] on button "Hide Offer" at bounding box center [569, 96] width 77 height 16
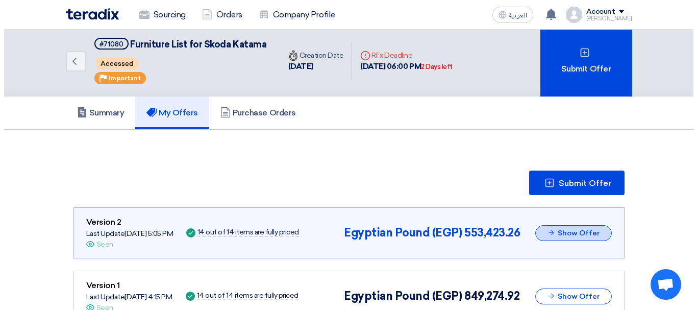
scroll to position [0, 0]
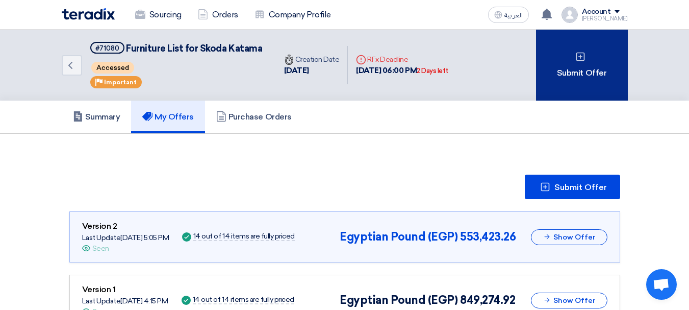
click at [578, 66] on div "Submit Offer" at bounding box center [582, 65] width 92 height 71
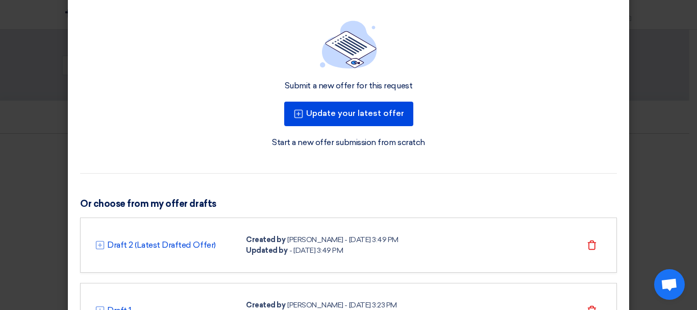
scroll to position [102, 0]
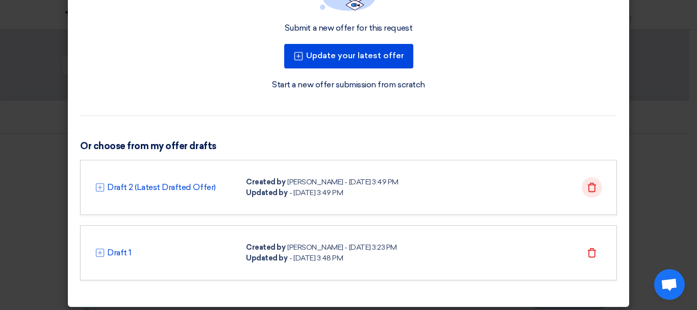
click at [591, 191] on icon "Delete" at bounding box center [592, 187] width 10 height 10
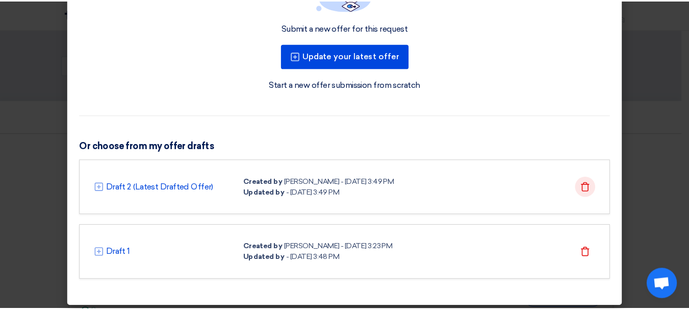
scroll to position [42, 0]
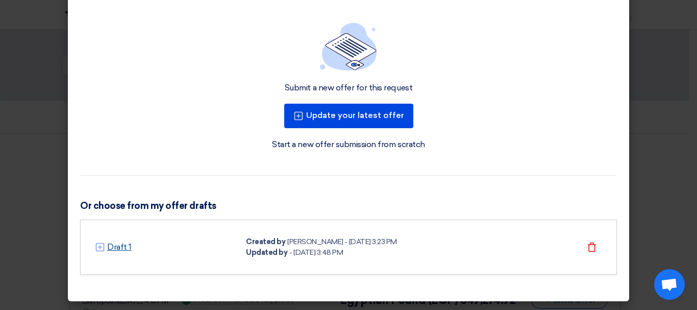
click at [116, 247] on link "Draft 1" at bounding box center [119, 247] width 24 height 12
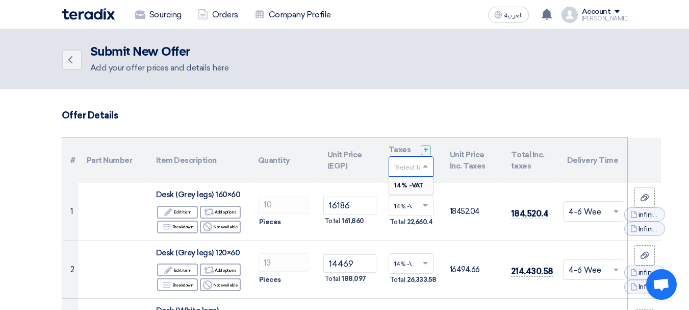
click at [429, 167] on span at bounding box center [426, 166] width 13 height 9
click at [413, 184] on span "14% -VAT" at bounding box center [409, 185] width 30 height 7
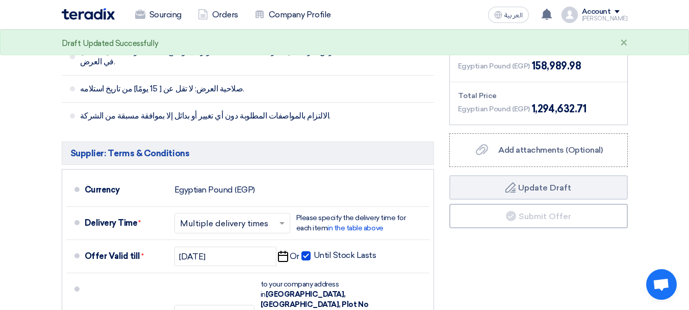
scroll to position [1429, 0]
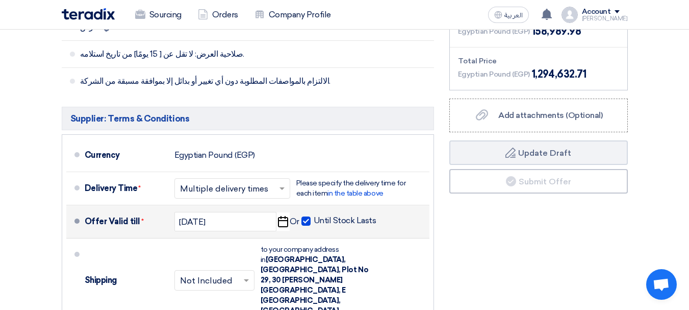
click at [306, 216] on span at bounding box center [306, 220] width 9 height 9
click at [314, 215] on input "Until Stock Lasts" at bounding box center [346, 224] width 65 height 19
checkbox input "false"
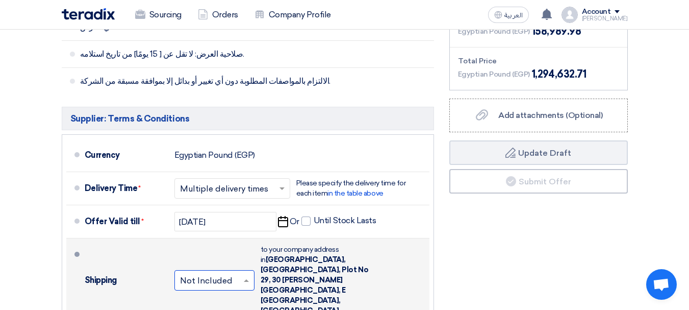
click at [208, 274] on input "text" at bounding box center [215, 281] width 70 height 15
click at [212, 297] on span "Included" at bounding box center [197, 302] width 35 height 10
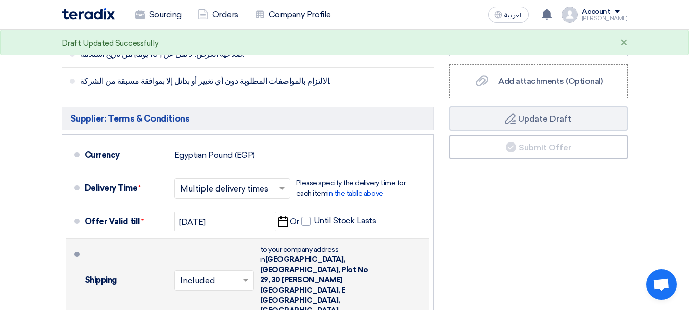
click at [227, 274] on input "text" at bounding box center [214, 281] width 69 height 15
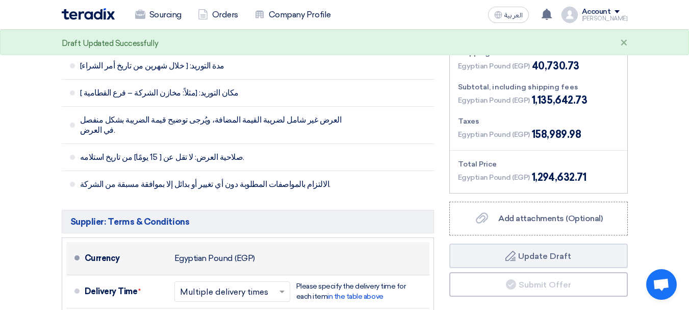
scroll to position [1326, 0]
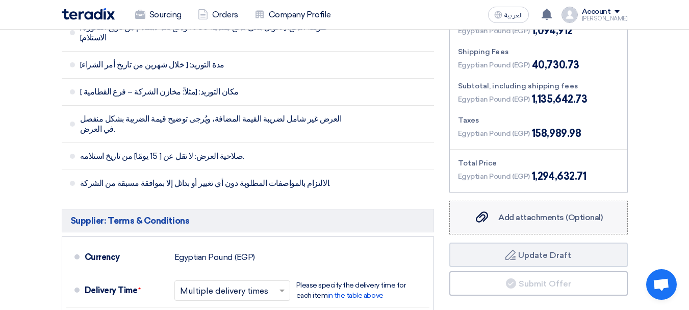
click at [505, 212] on span "Add attachments (Optional)" at bounding box center [550, 217] width 105 height 10
click at [0, 0] on input "Add attachments (Optional) Add attachments (Optional)" at bounding box center [0, 0] width 0 height 0
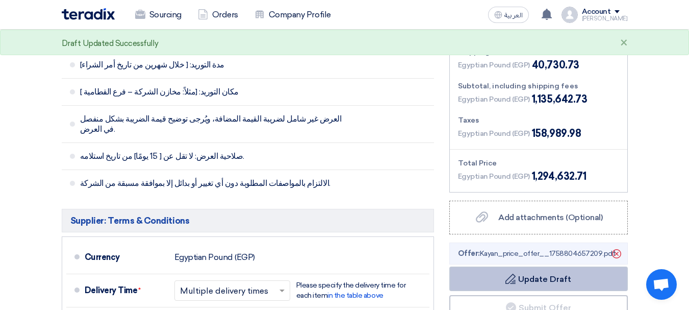
click at [523, 266] on button "Draft Update Draft" at bounding box center [538, 278] width 179 height 24
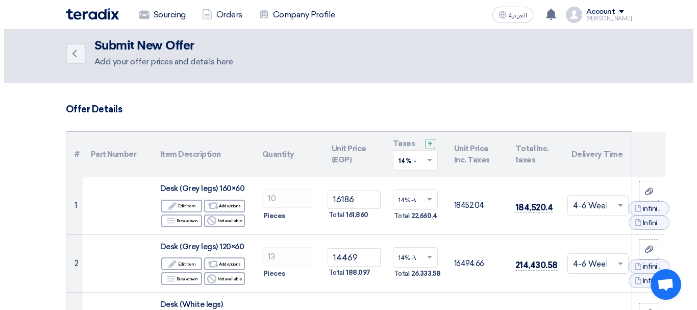
scroll to position [0, 0]
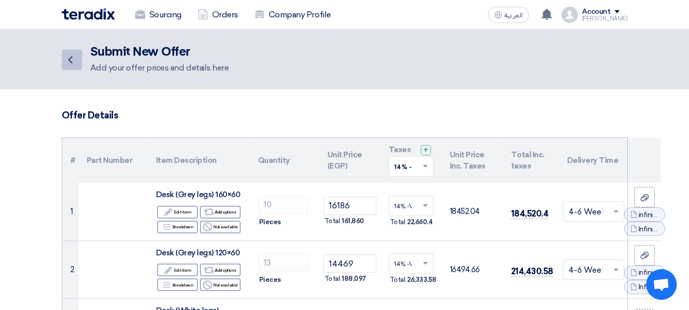
click at [73, 54] on icon "Back" at bounding box center [70, 60] width 12 height 12
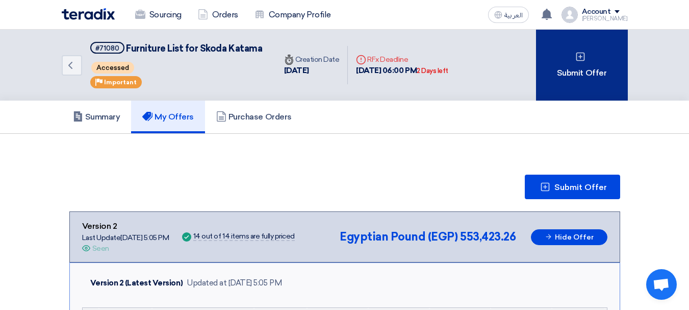
click at [574, 55] on div "Submit Offer" at bounding box center [582, 65] width 92 height 71
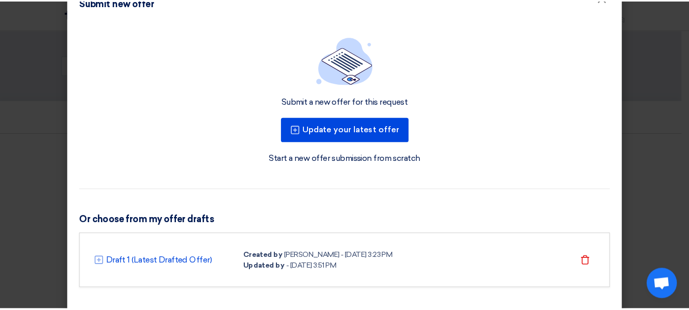
scroll to position [42, 0]
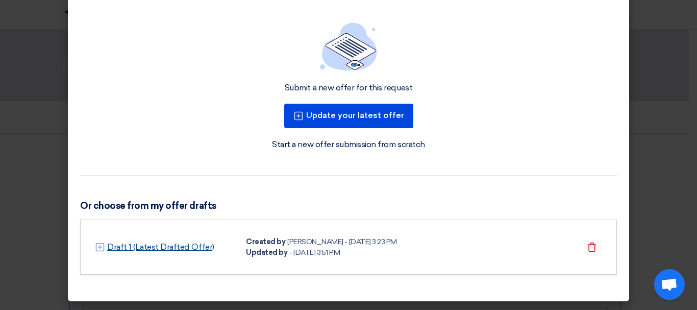
click at [147, 249] on link "Draft 1 (Latest Drafted Offer)" at bounding box center [160, 247] width 107 height 12
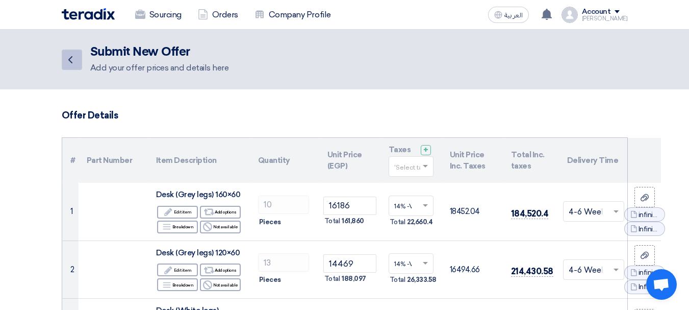
click at [71, 59] on icon "Back" at bounding box center [70, 60] width 12 height 12
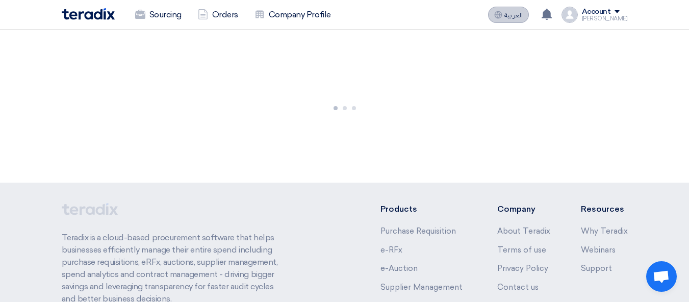
click at [522, 18] on span "العربية" at bounding box center [514, 15] width 18 height 7
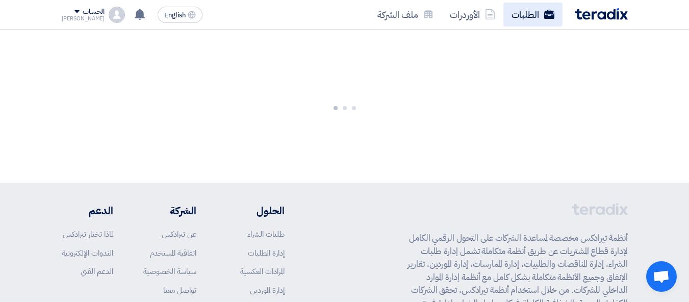
click at [531, 19] on link "الطلبات" at bounding box center [533, 15] width 59 height 24
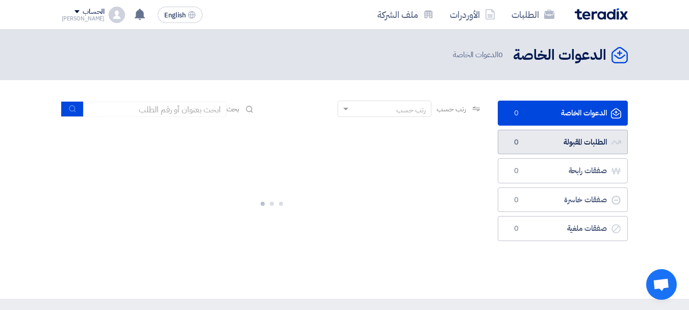
click at [556, 139] on link "الطلبات المقبولة الطلبات المقبولة 0" at bounding box center [563, 142] width 130 height 25
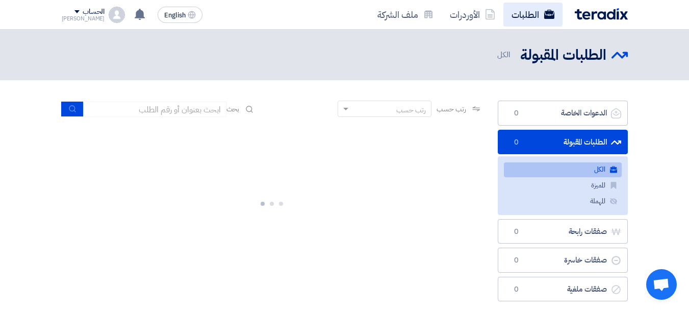
click at [538, 12] on link "الطلبات" at bounding box center [533, 15] width 59 height 24
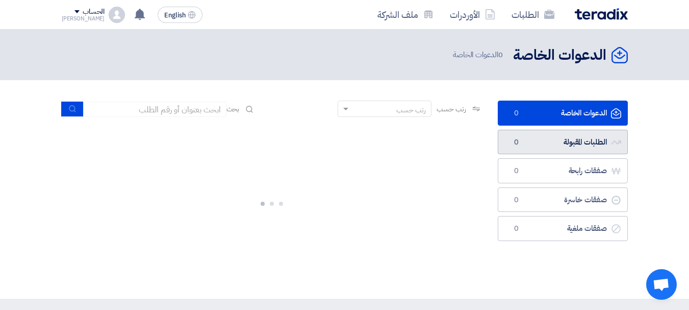
click at [541, 137] on link "الطلبات المقبولة الطلبات المقبولة 0" at bounding box center [563, 142] width 130 height 25
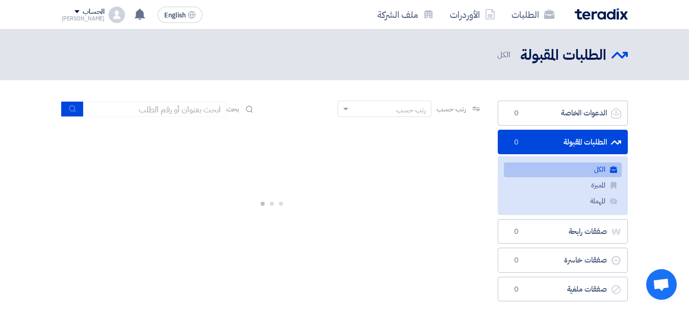
click at [556, 169] on link "الكل الكل" at bounding box center [563, 169] width 118 height 15
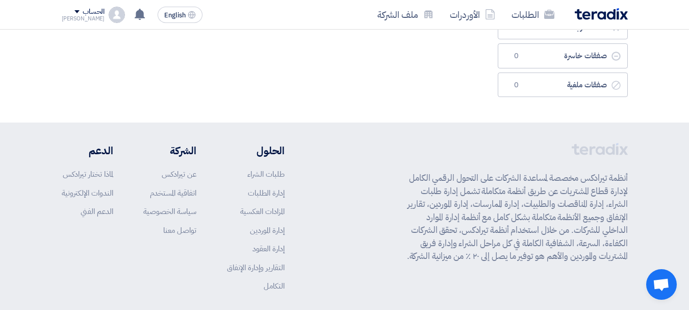
scroll to position [51, 0]
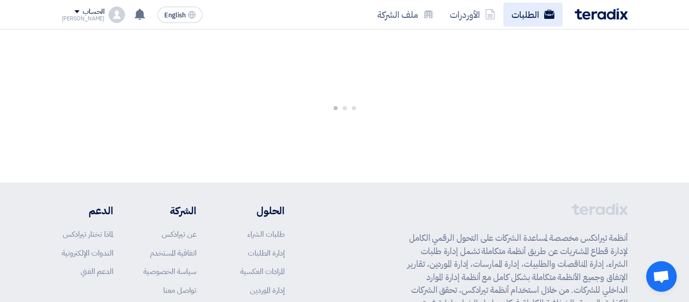
click at [532, 11] on link "الطلبات" at bounding box center [533, 15] width 59 height 24
click at [532, 14] on link "الطلبات" at bounding box center [533, 15] width 59 height 24
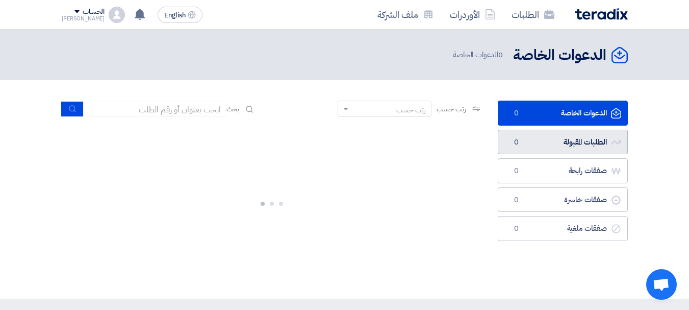
click at [557, 147] on link "الطلبات المقبولة الطلبات المقبولة 0" at bounding box center [563, 142] width 130 height 25
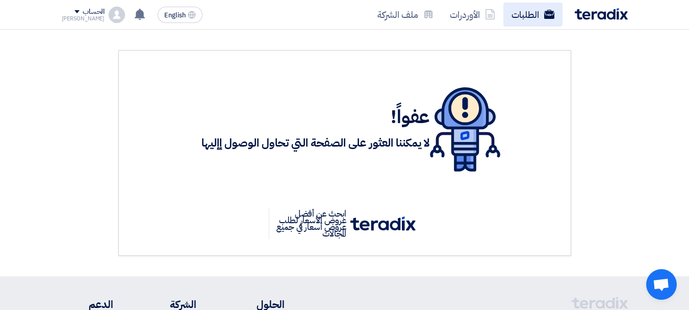
click at [537, 13] on link "الطلبات" at bounding box center [533, 15] width 59 height 24
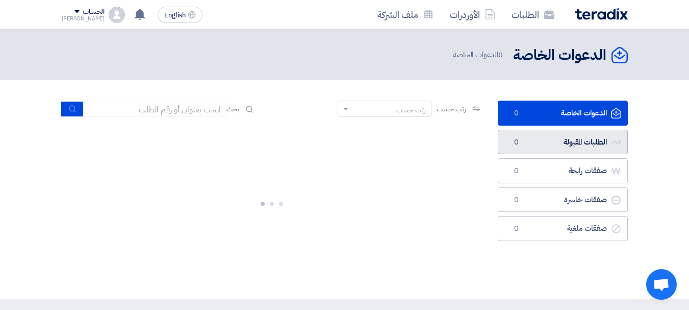
click at [551, 149] on link "الطلبات المقبولة الطلبات المقبولة 0" at bounding box center [563, 142] width 130 height 25
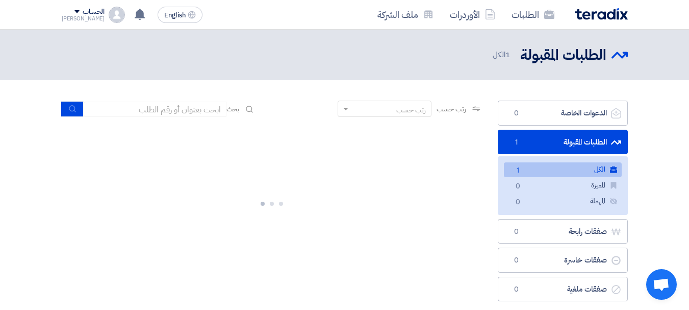
click at [529, 168] on link "الكل الكل 1" at bounding box center [563, 169] width 118 height 15
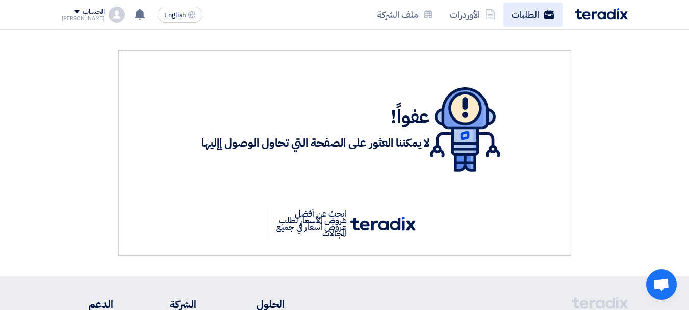
click at [521, 17] on link "الطلبات" at bounding box center [533, 15] width 59 height 24
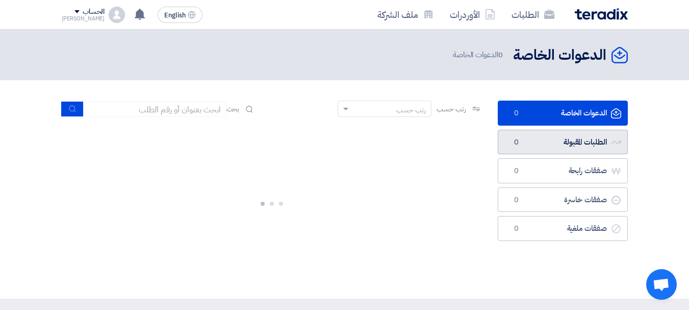
click at [542, 141] on link "الطلبات المقبولة الطلبات المقبولة 0" at bounding box center [563, 142] width 130 height 25
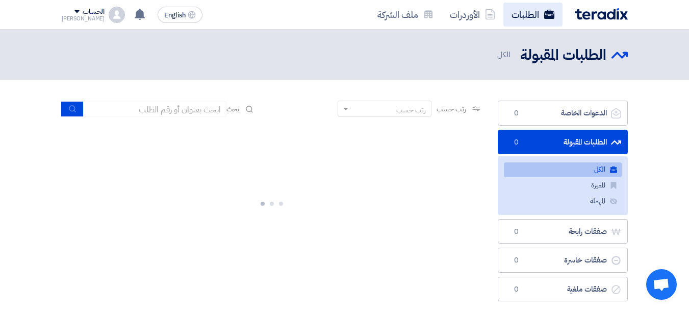
click at [518, 7] on link "الطلبات" at bounding box center [533, 15] width 59 height 24
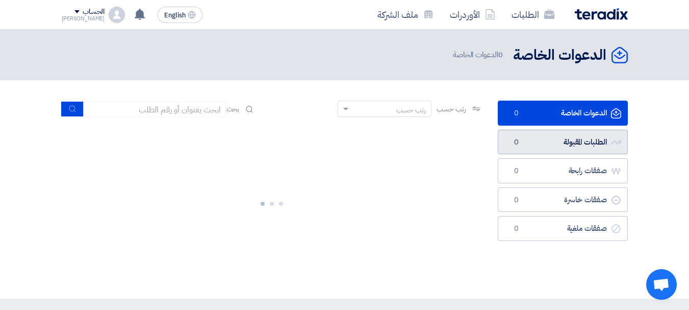
click at [538, 133] on link "الطلبات المقبولة الطلبات المقبولة 0" at bounding box center [563, 142] width 130 height 25
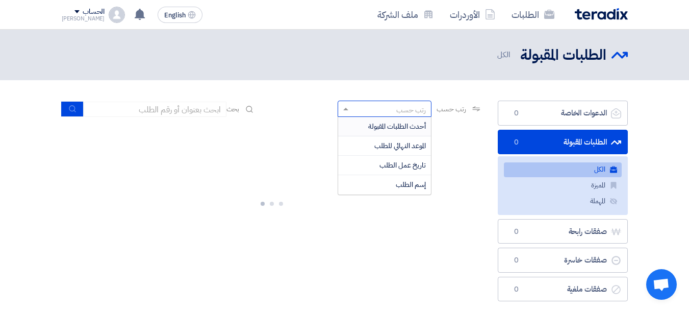
click at [351, 104] on div "رتب حسب" at bounding box center [391, 109] width 80 height 13
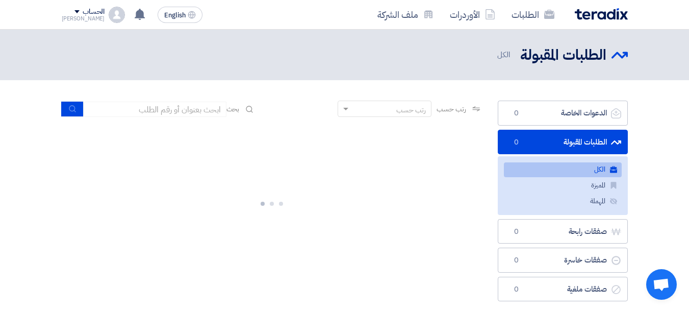
click at [343, 104] on span at bounding box center [344, 109] width 13 height 11
click at [187, 109] on input at bounding box center [155, 109] width 143 height 15
click at [538, 10] on link "الطلبات" at bounding box center [533, 15] width 59 height 24
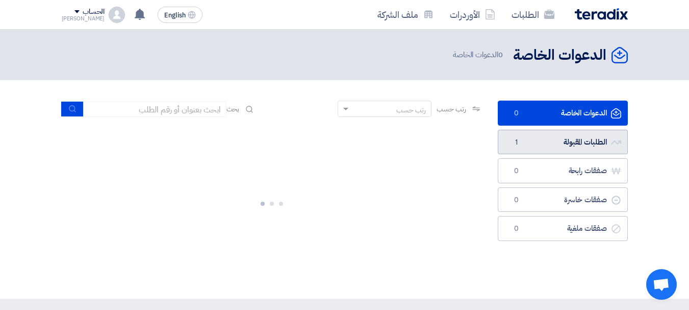
click at [581, 142] on link "الطلبات المقبولة الطلبات المقبولة 1" at bounding box center [563, 142] width 130 height 25
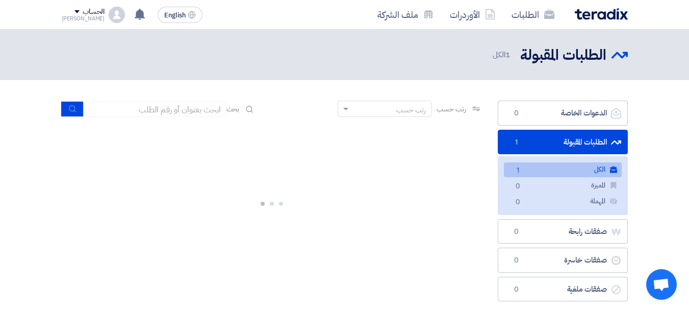
click at [561, 176] on link "الكل الكل 1" at bounding box center [563, 169] width 118 height 15
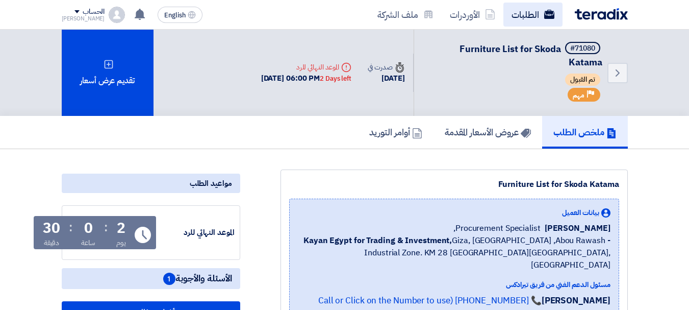
click at [527, 17] on link "الطلبات" at bounding box center [533, 15] width 59 height 24
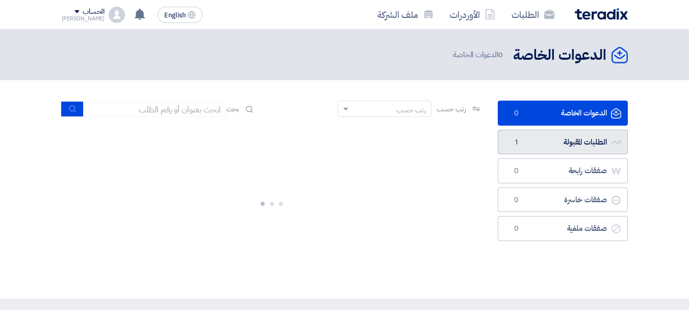
click at [562, 143] on link "الطلبات المقبولة الطلبات المقبولة 1" at bounding box center [563, 142] width 130 height 25
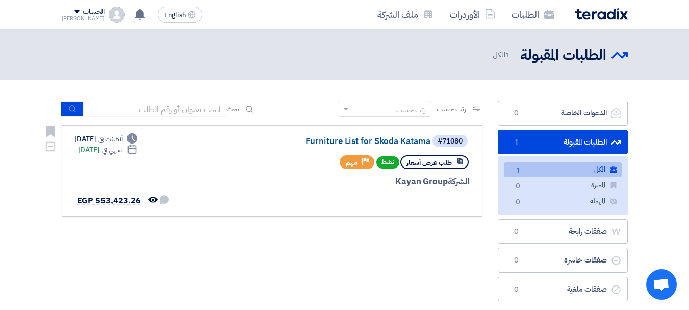
click at [322, 138] on link "Furniture List for Skoda Katama" at bounding box center [329, 141] width 204 height 9
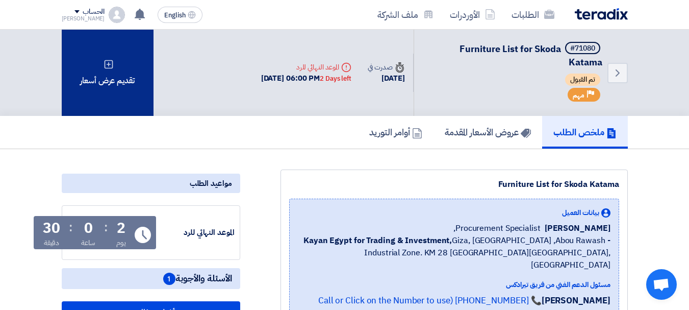
click at [139, 77] on div "تقديم عرض أسعار" at bounding box center [108, 73] width 92 height 86
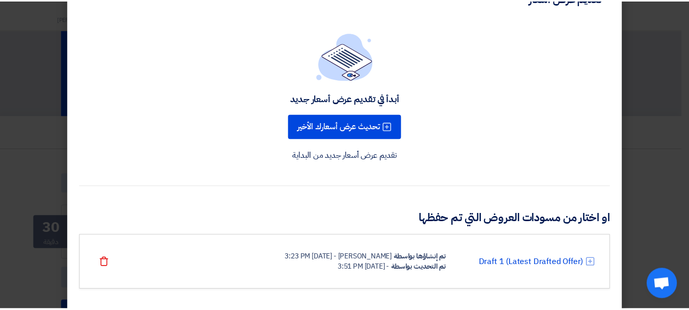
scroll to position [49, 0]
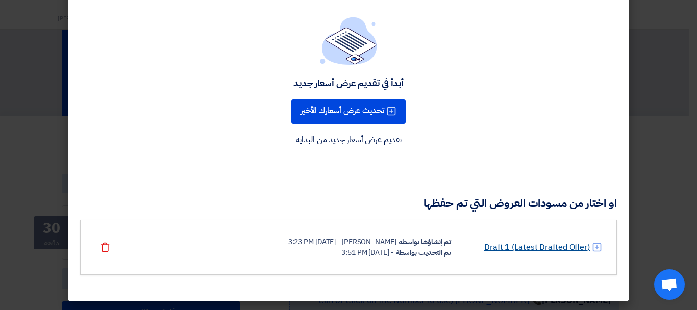
click at [516, 248] on link "Draft 1 (Latest Drafted Offer)" at bounding box center [537, 247] width 106 height 12
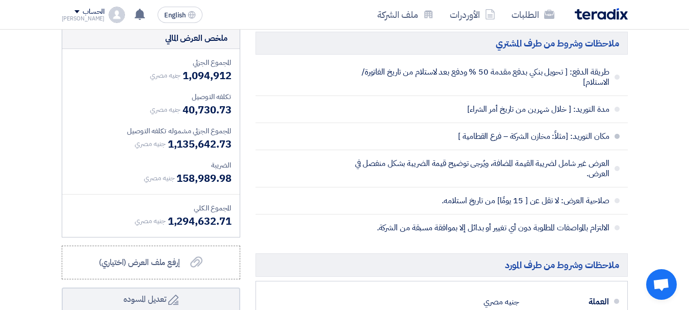
scroll to position [1275, 0]
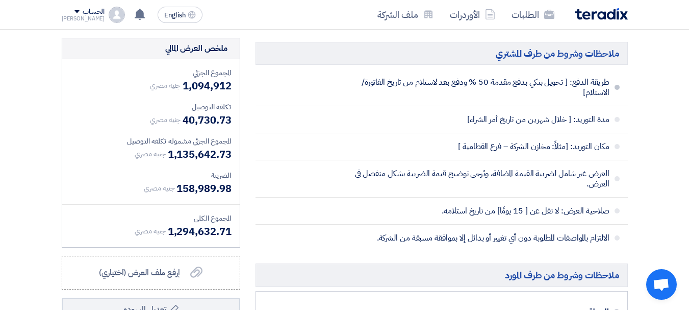
click at [618, 89] on span at bounding box center [617, 87] width 5 height 5
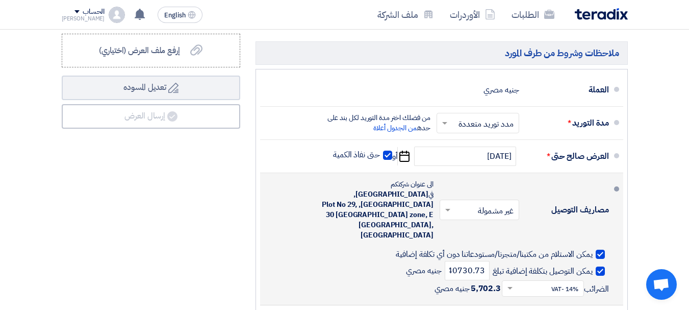
scroll to position [1480, 0]
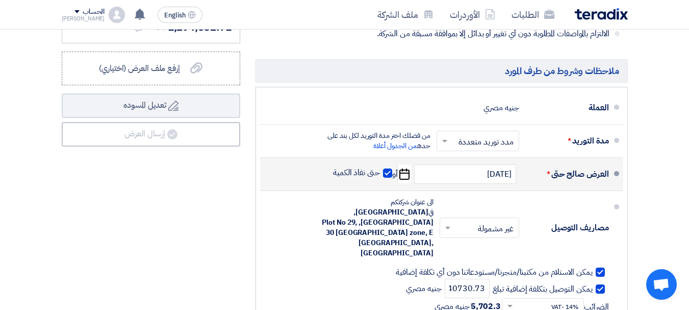
click at [385, 175] on span at bounding box center [387, 172] width 9 height 9
click at [380, 175] on input "حتى نفاذ الكمية" at bounding box center [355, 176] width 49 height 19
checkbox input "false"
click at [402, 174] on icon "Pick a date" at bounding box center [404, 174] width 14 height 18
select select "10"
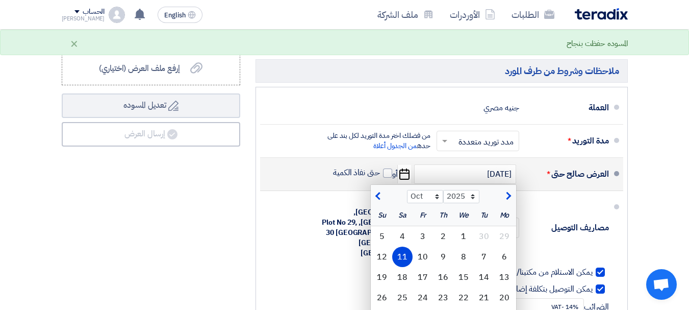
click at [268, 180] on div "العرض صالح حتى * [DATE] Sep Oct Nov [DATE] 2026 2027 2028 2029 2030 2031 2032 2…" at bounding box center [438, 174] width 341 height 24
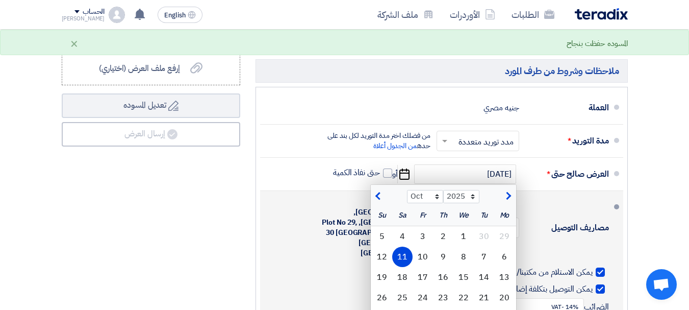
click at [294, 279] on div "يمكن التوصيل بتكلفة إضافية تبلغ 40730.73 جنيه مصري الضرائب Select Shipping fees…" at bounding box center [438, 297] width 341 height 36
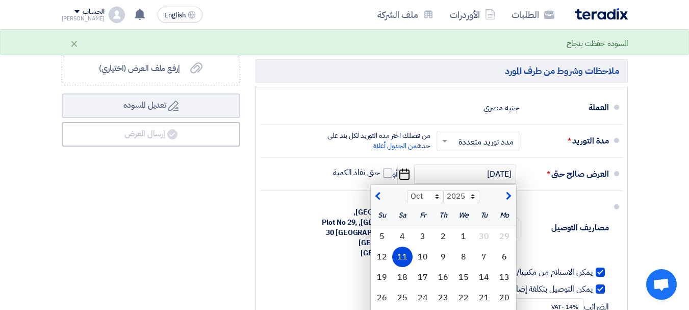
click at [178, 221] on div "ملخص العرض المالي المجموع الجزئي جنيه مصري 1,094,912 تكلفه التوصيل" at bounding box center [151, 152] width 194 height 636
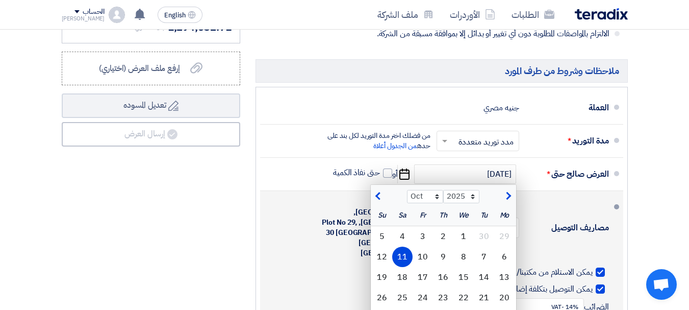
click at [421, 254] on div "10" at bounding box center [423, 256] width 20 height 20
type input "[DATE]"
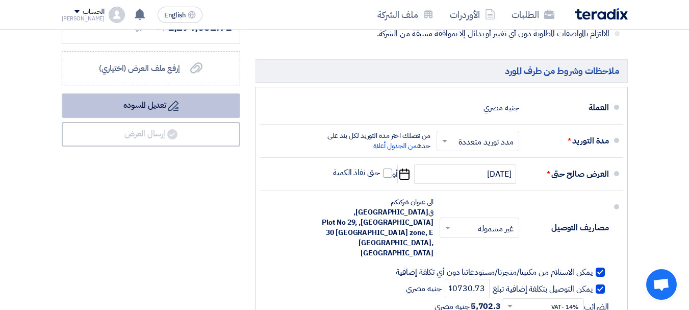
click at [182, 105] on button "Draft تعديل المسوده" at bounding box center [151, 105] width 179 height 24
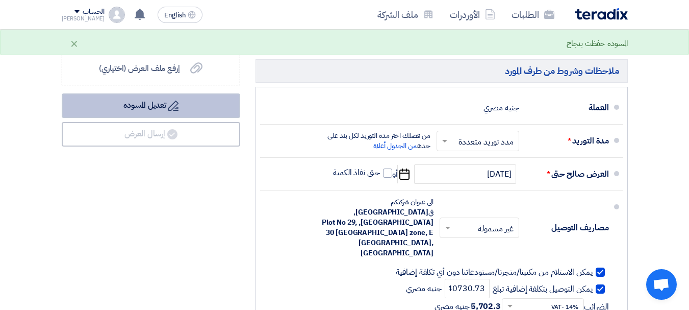
click at [158, 101] on button "Draft تعديل المسوده" at bounding box center [151, 105] width 179 height 24
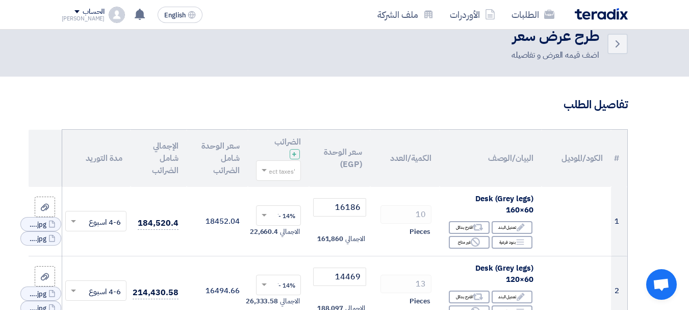
scroll to position [0, 0]
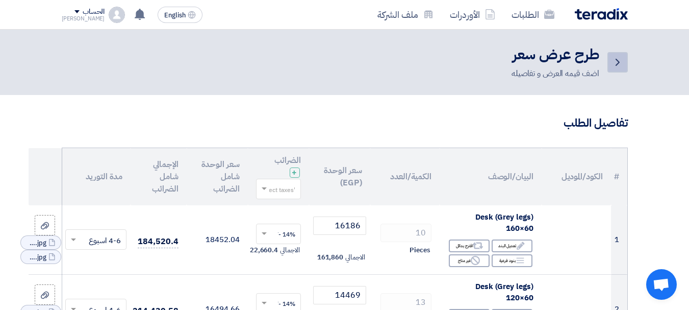
click at [614, 60] on icon "Back" at bounding box center [618, 62] width 12 height 12
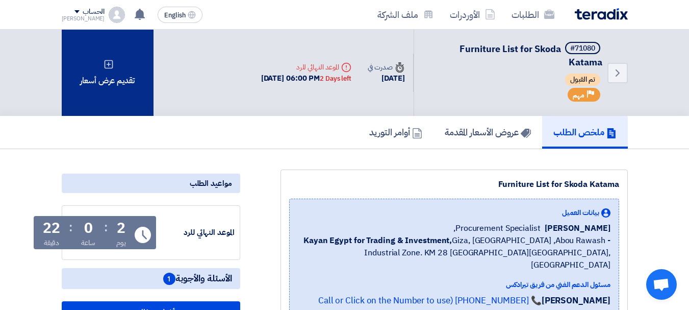
click at [112, 72] on div "تقديم عرض أسعار" at bounding box center [108, 73] width 92 height 86
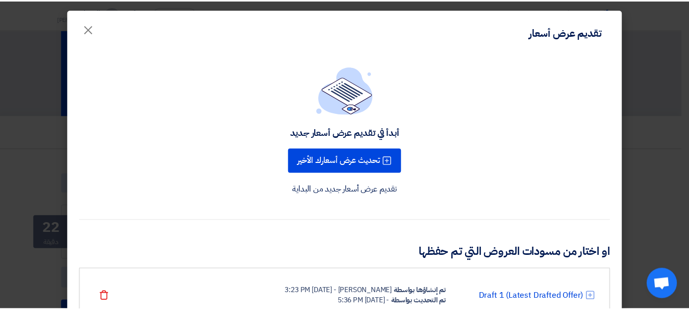
scroll to position [49, 0]
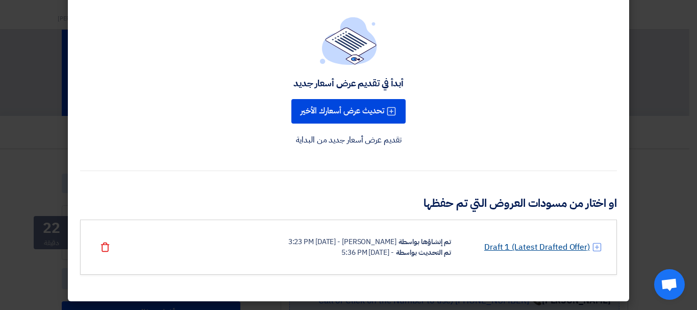
click at [505, 247] on link "Draft 1 (Latest Drafted Offer)" at bounding box center [537, 247] width 106 height 12
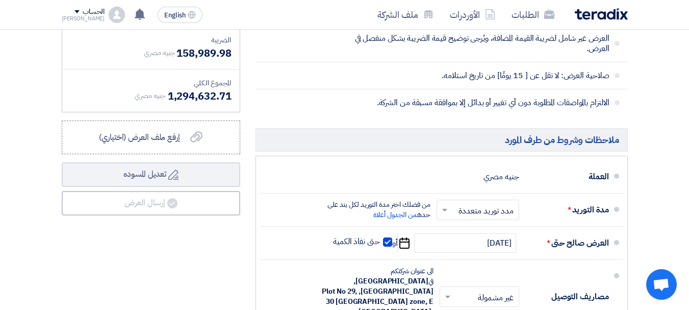
scroll to position [1429, 0]
